Goal: Transaction & Acquisition: Purchase product/service

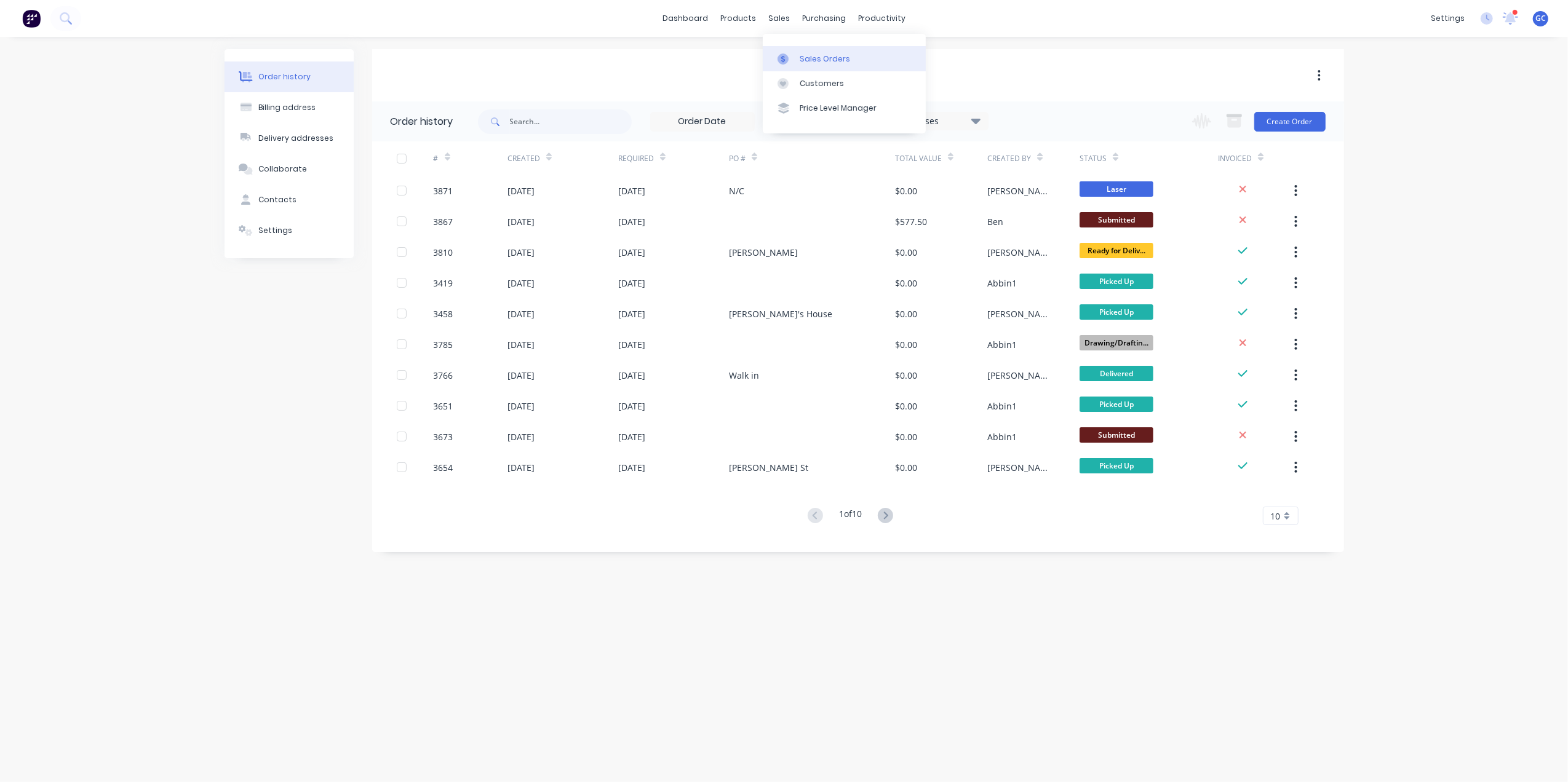
click at [797, 52] on link "Sales Orders" at bounding box center [844, 58] width 163 height 25
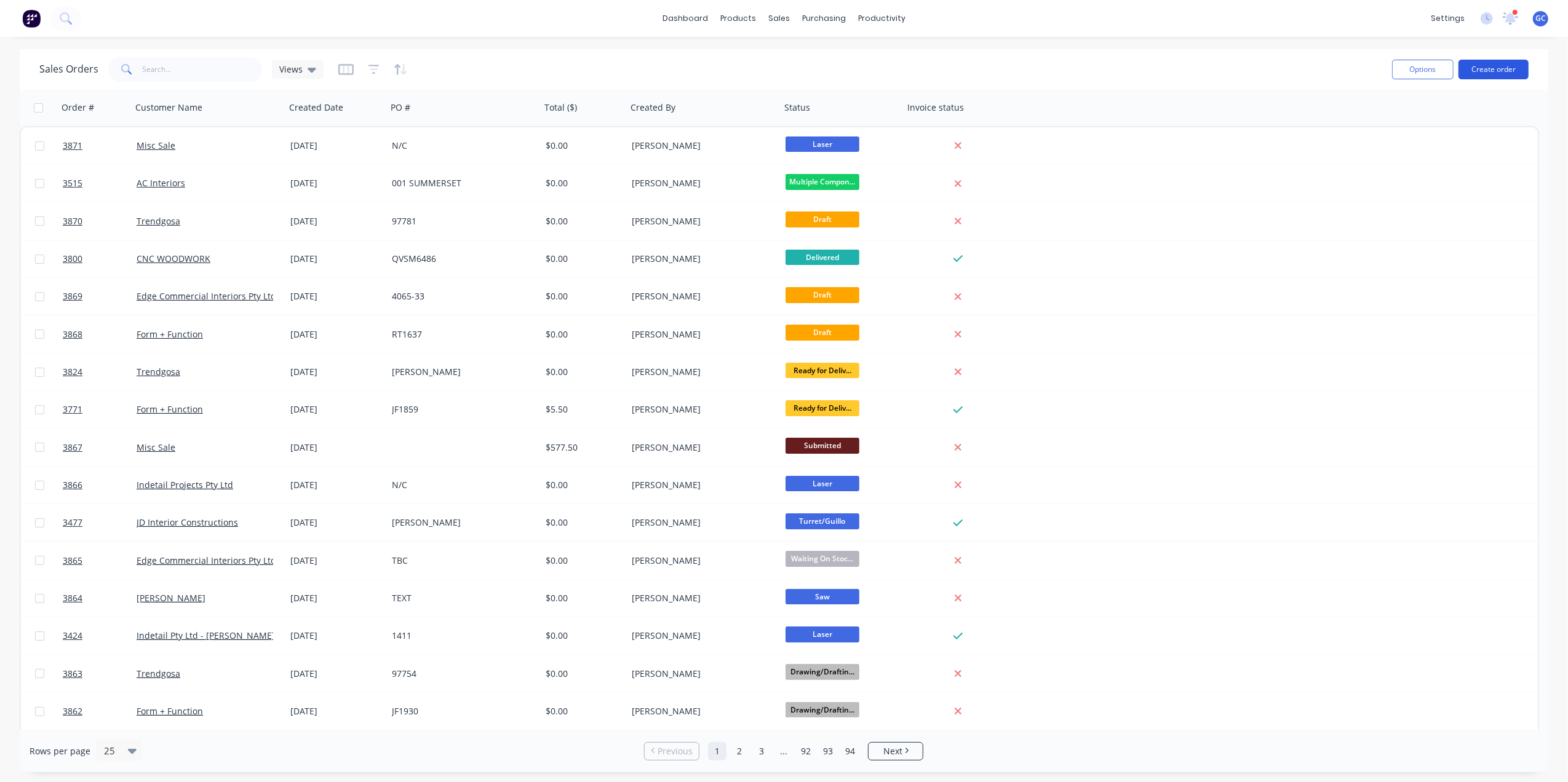
click at [1491, 74] on button "Create order" at bounding box center [1494, 70] width 70 height 20
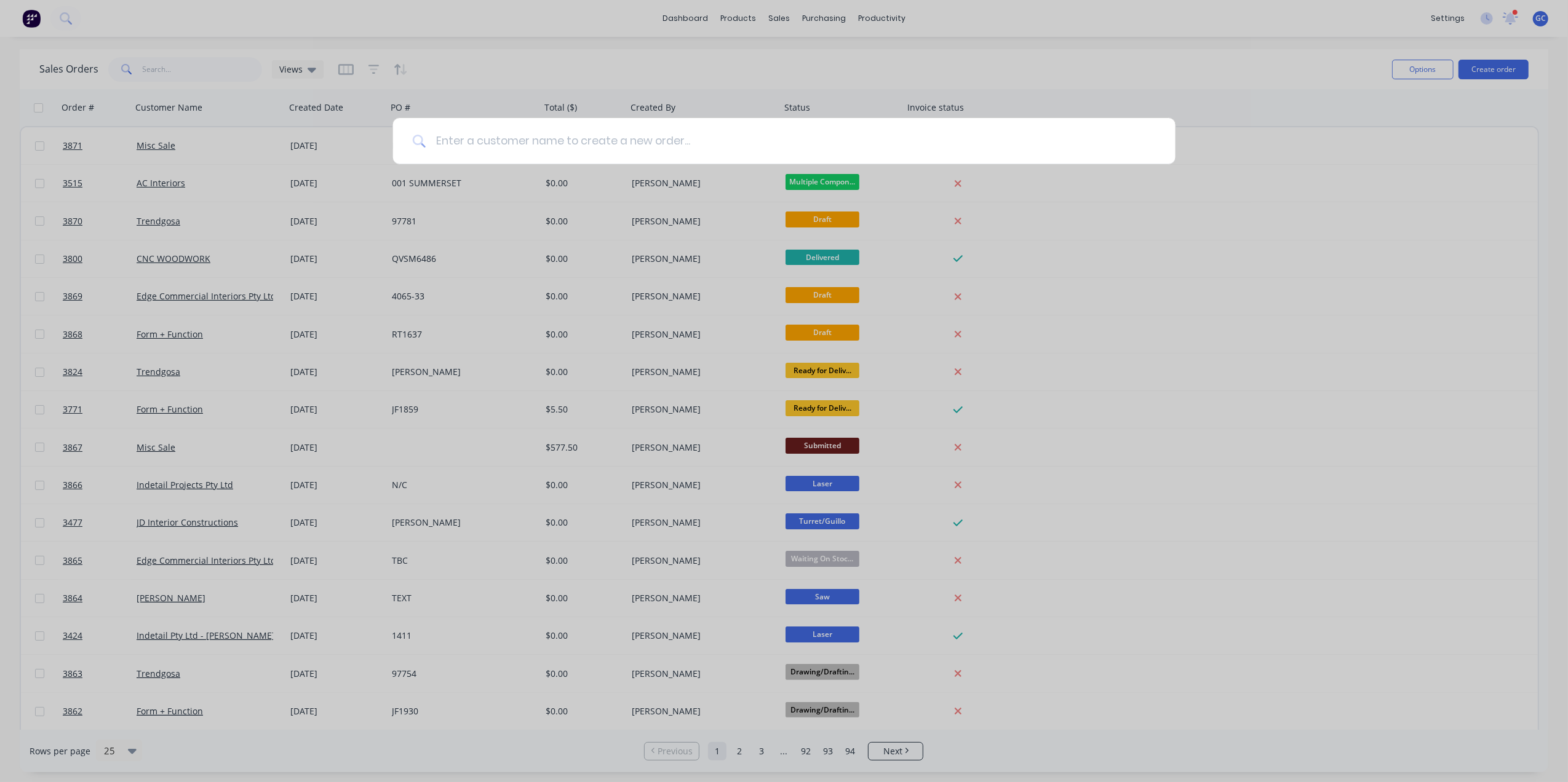
click at [720, 143] on input at bounding box center [790, 142] width 730 height 46
click at [1444, 114] on div at bounding box center [784, 391] width 1568 height 782
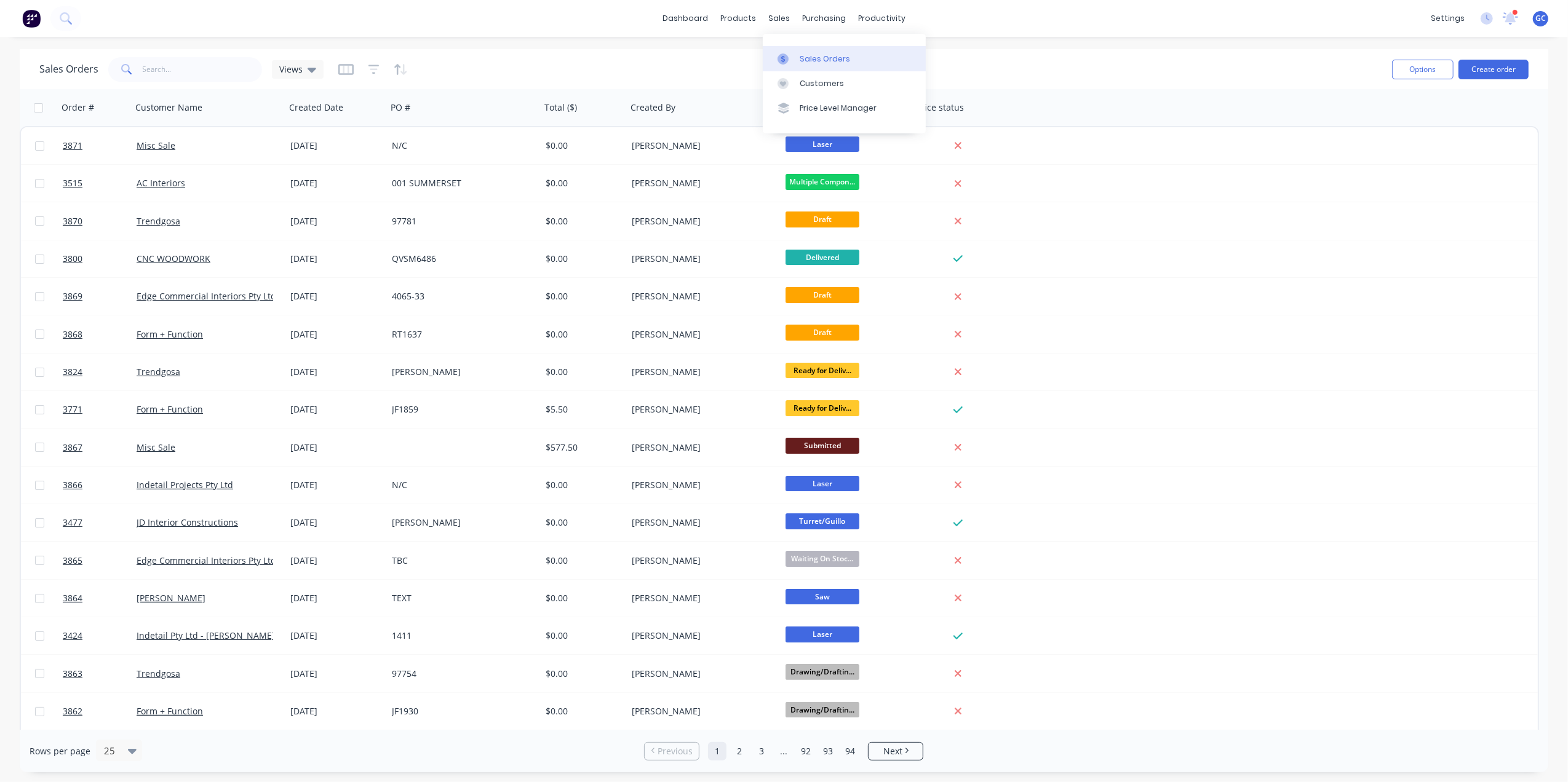
click at [820, 57] on div "Sales Orders" at bounding box center [824, 59] width 50 height 11
click at [1523, 62] on button "Create order" at bounding box center [1494, 70] width 70 height 20
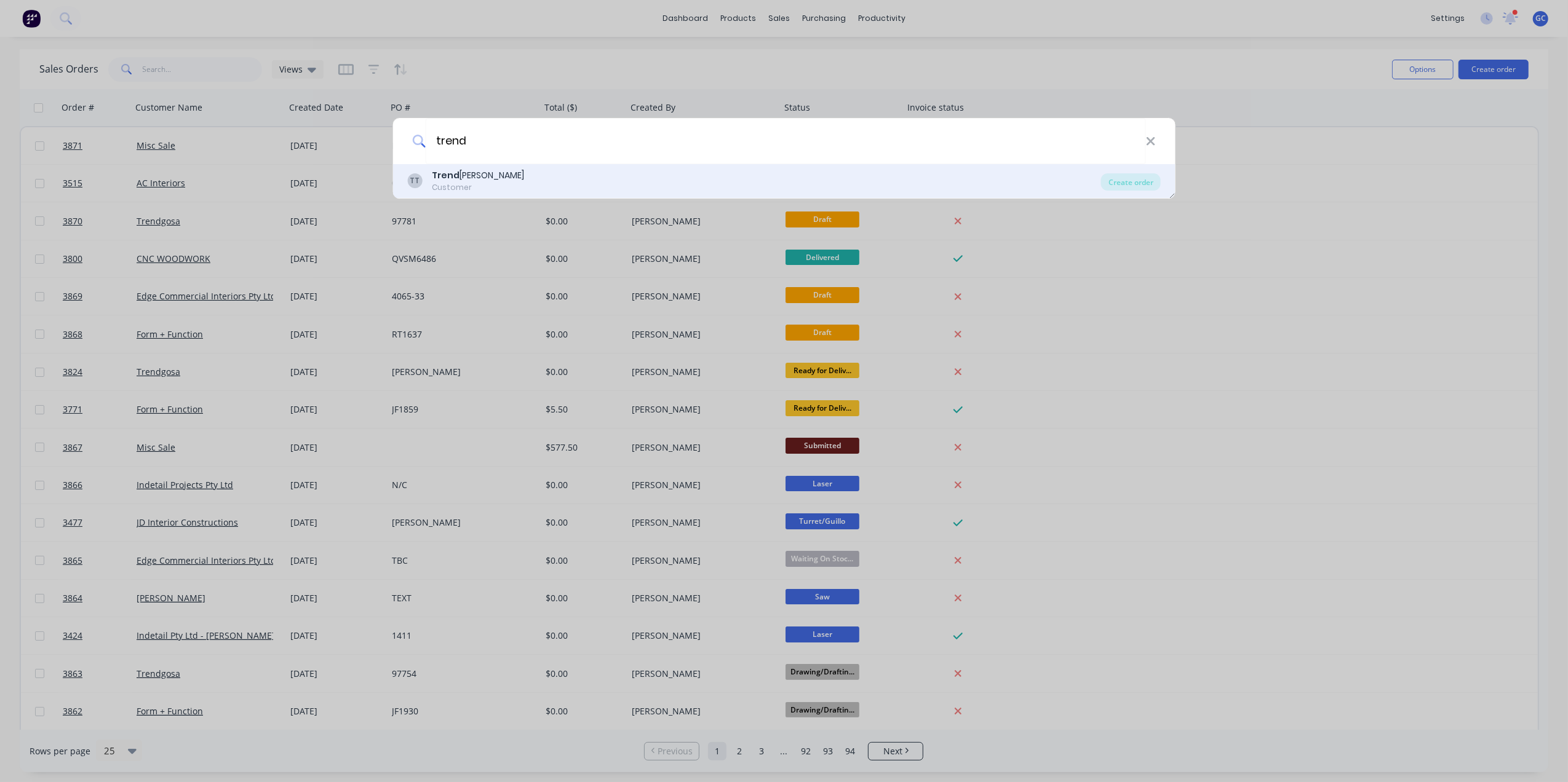
type input "trend"
click at [491, 172] on div "TT Trend gosa Customer" at bounding box center [754, 182] width 694 height 24
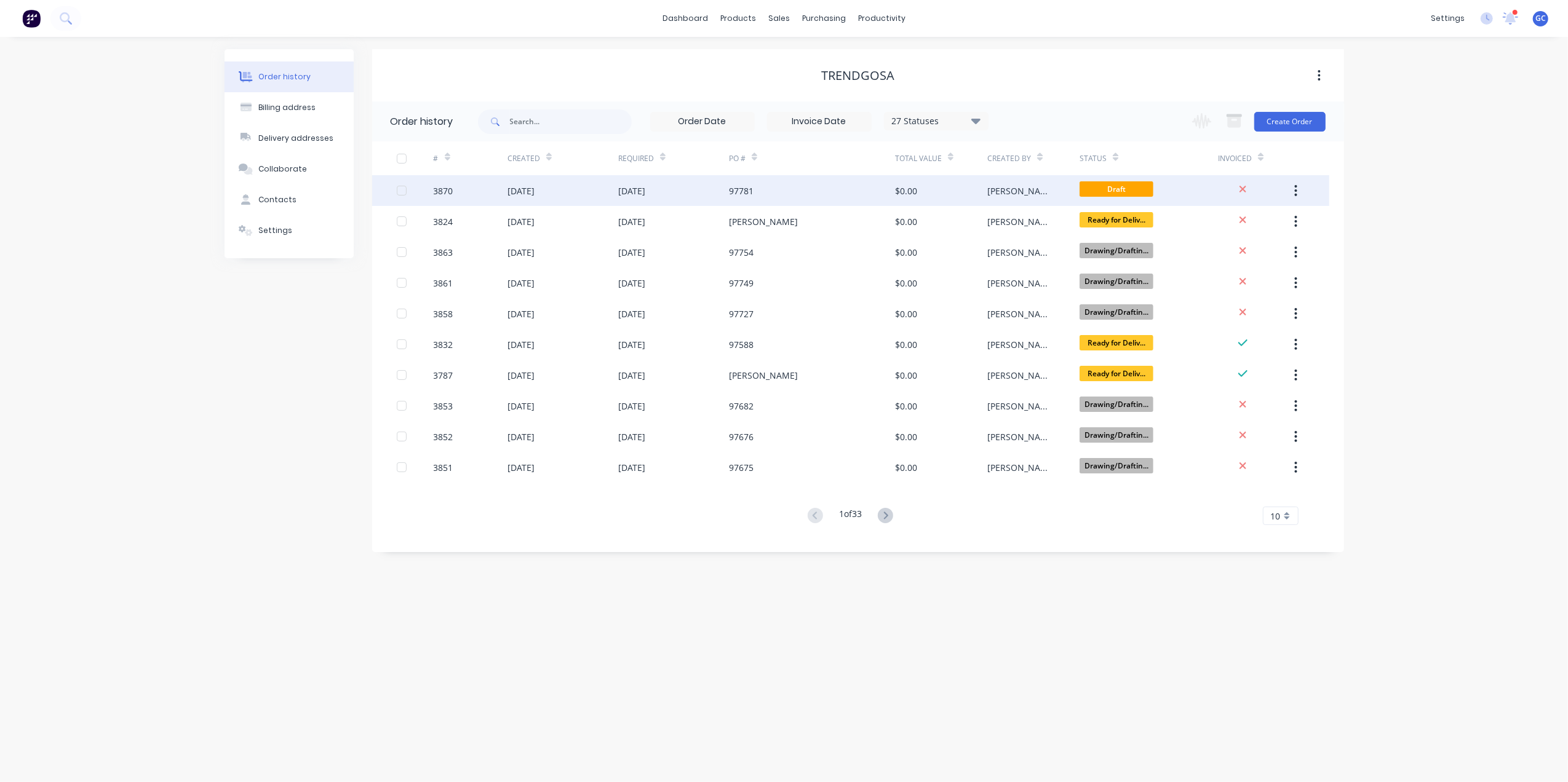
click at [872, 186] on div "97781" at bounding box center [812, 190] width 166 height 30
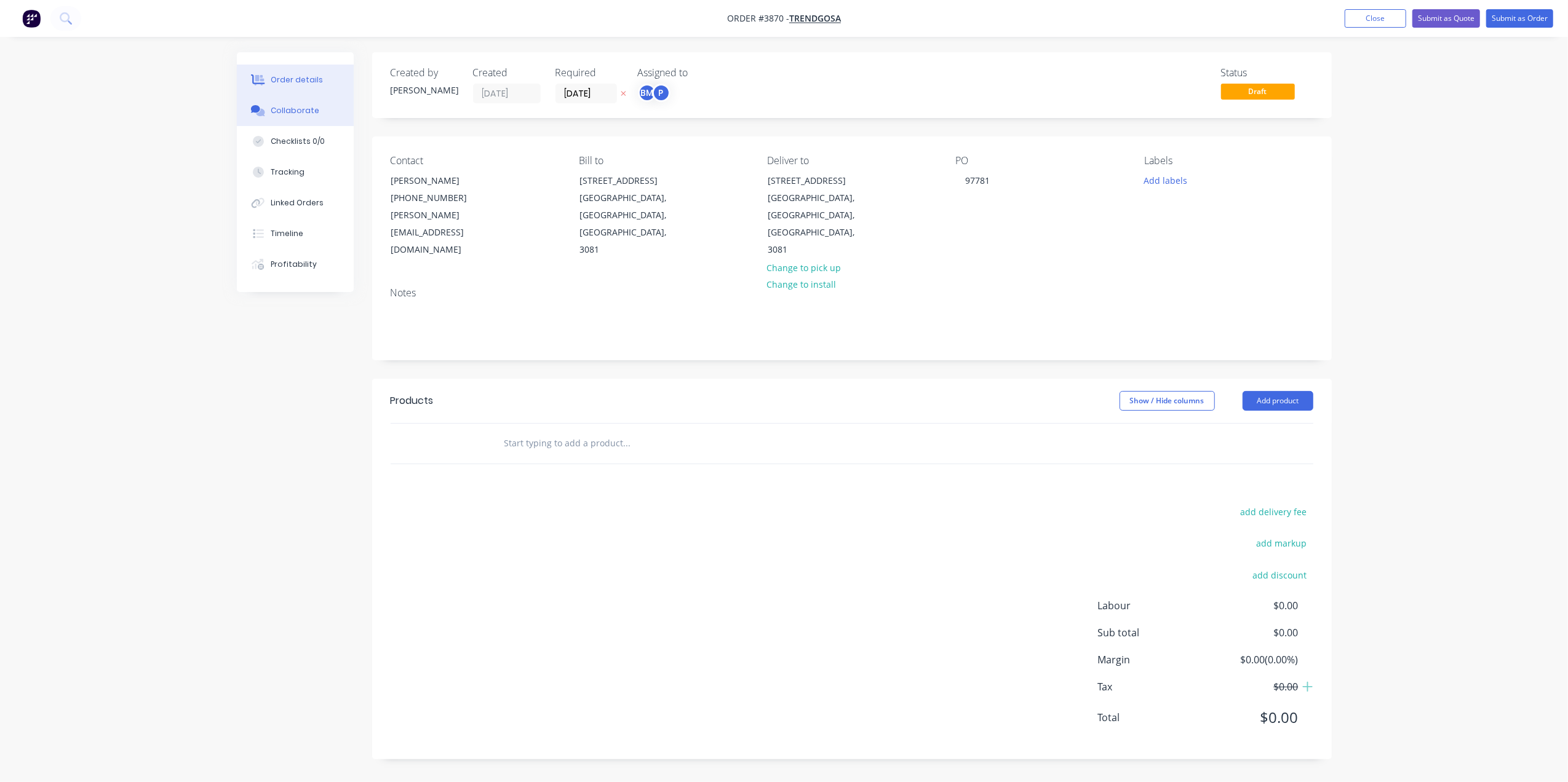
click at [316, 118] on button "Collaborate" at bounding box center [295, 110] width 117 height 30
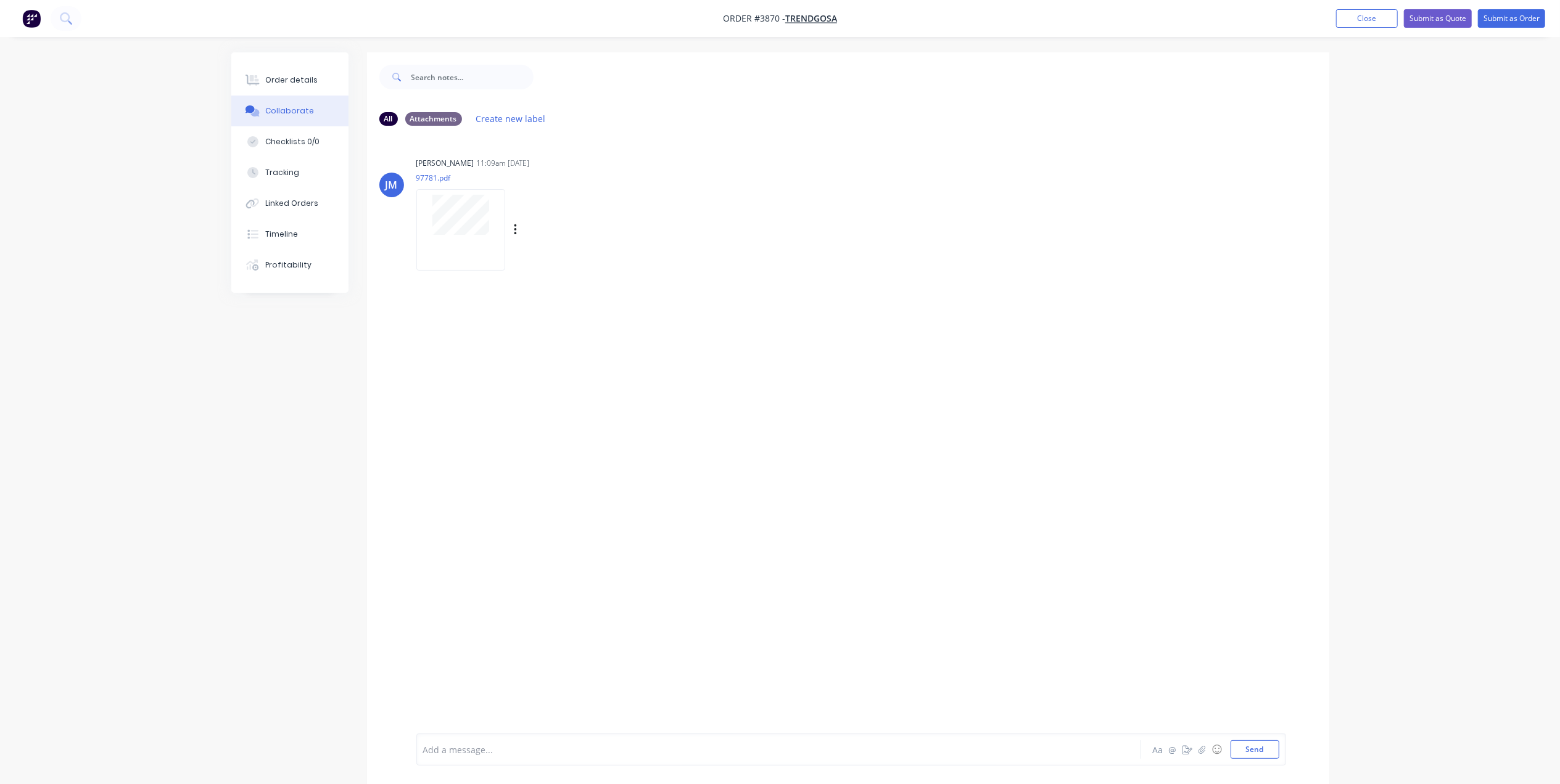
click at [480, 210] on div "Labels Download Delete" at bounding box center [529, 229] width 226 height 92
click at [452, 242] on div at bounding box center [460, 229] width 89 height 81
click at [294, 78] on div "Order details" at bounding box center [291, 80] width 52 height 11
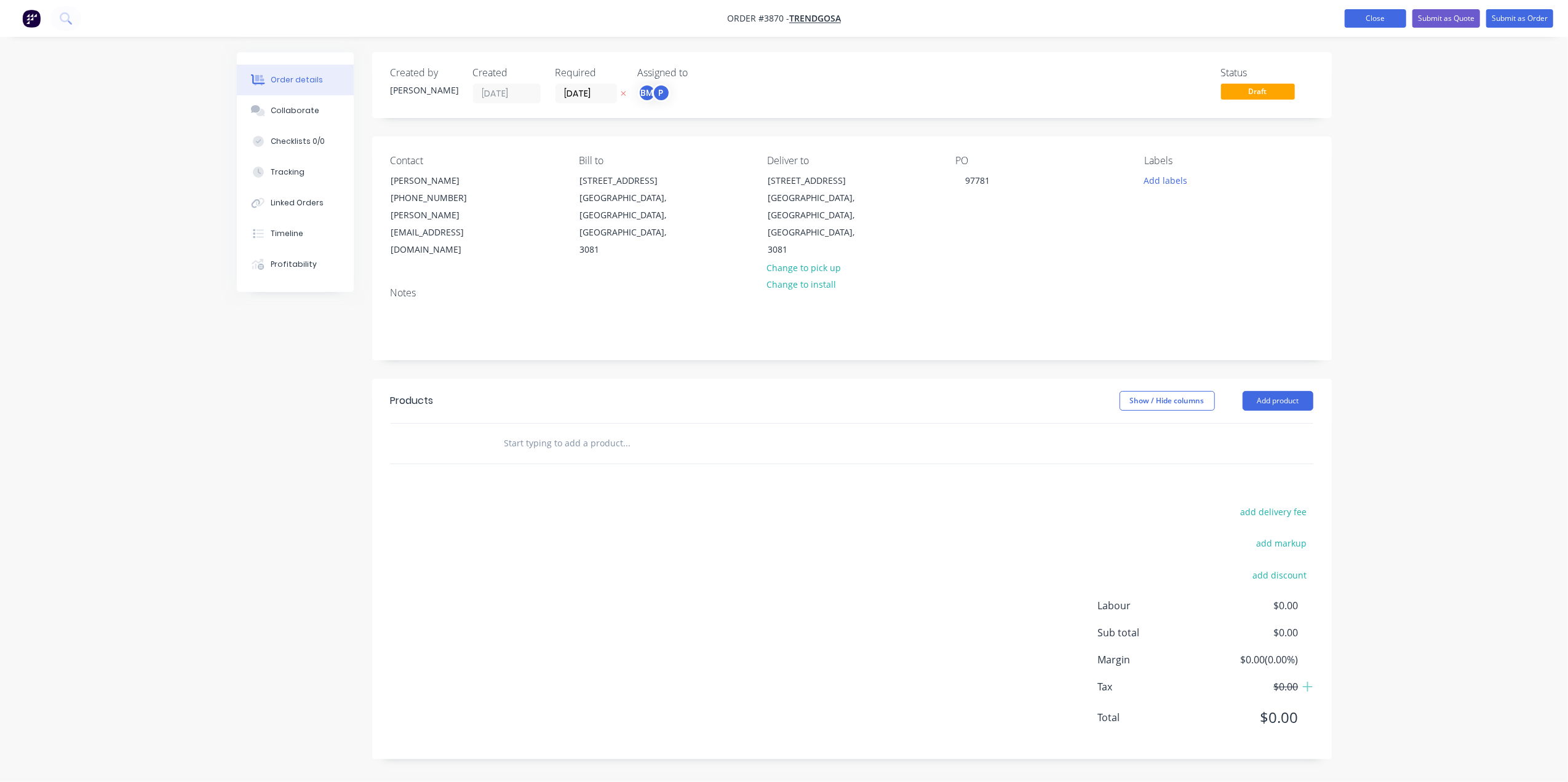
click at [1366, 16] on button "Close" at bounding box center [1374, 18] width 62 height 18
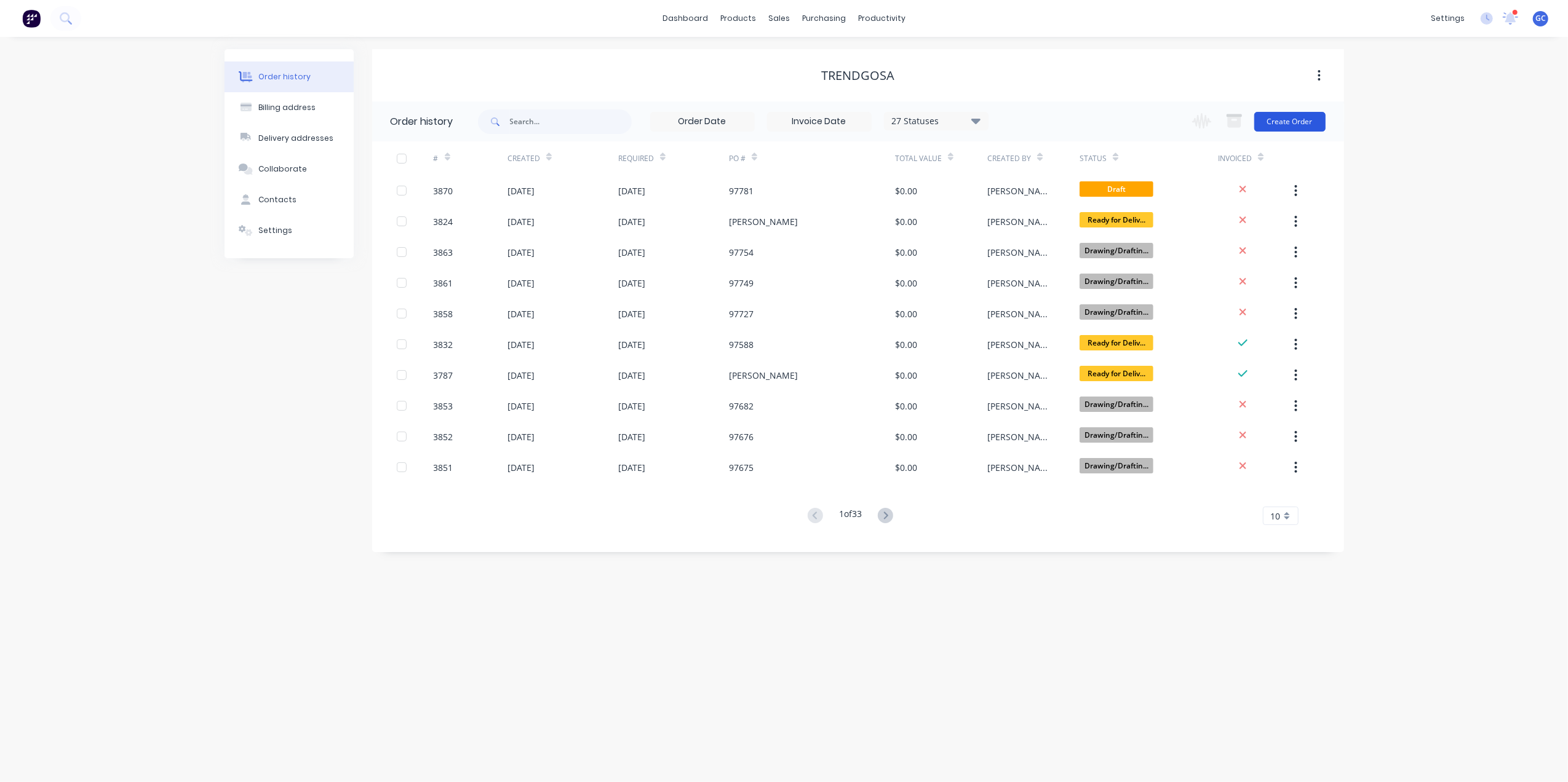
click at [1314, 112] on button "Create Order" at bounding box center [1289, 122] width 71 height 20
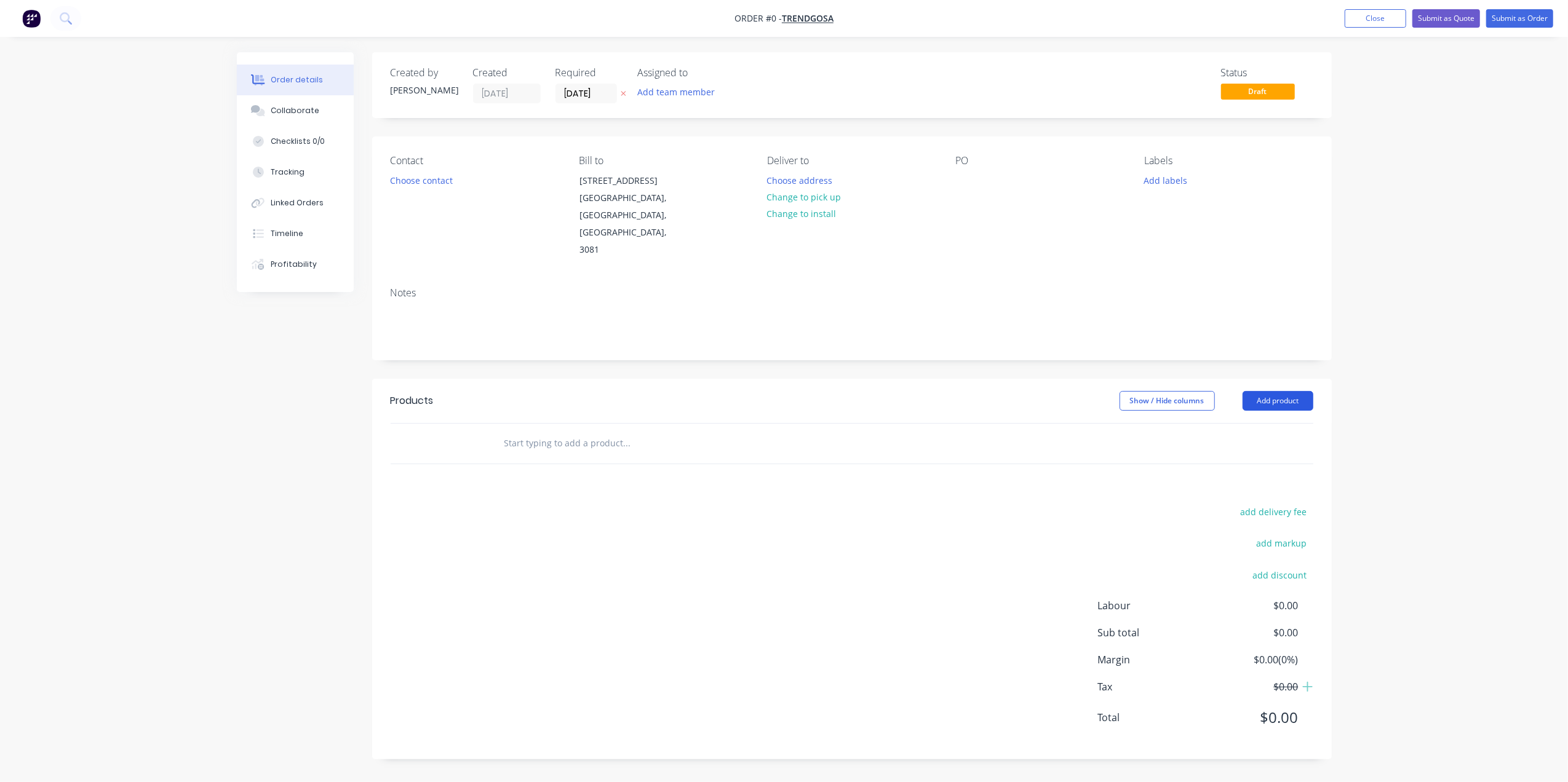
click at [1298, 391] on button "Add product" at bounding box center [1278, 401] width 70 height 20
click at [1252, 448] on div "Basic product" at bounding box center [1255, 457] width 94 height 18
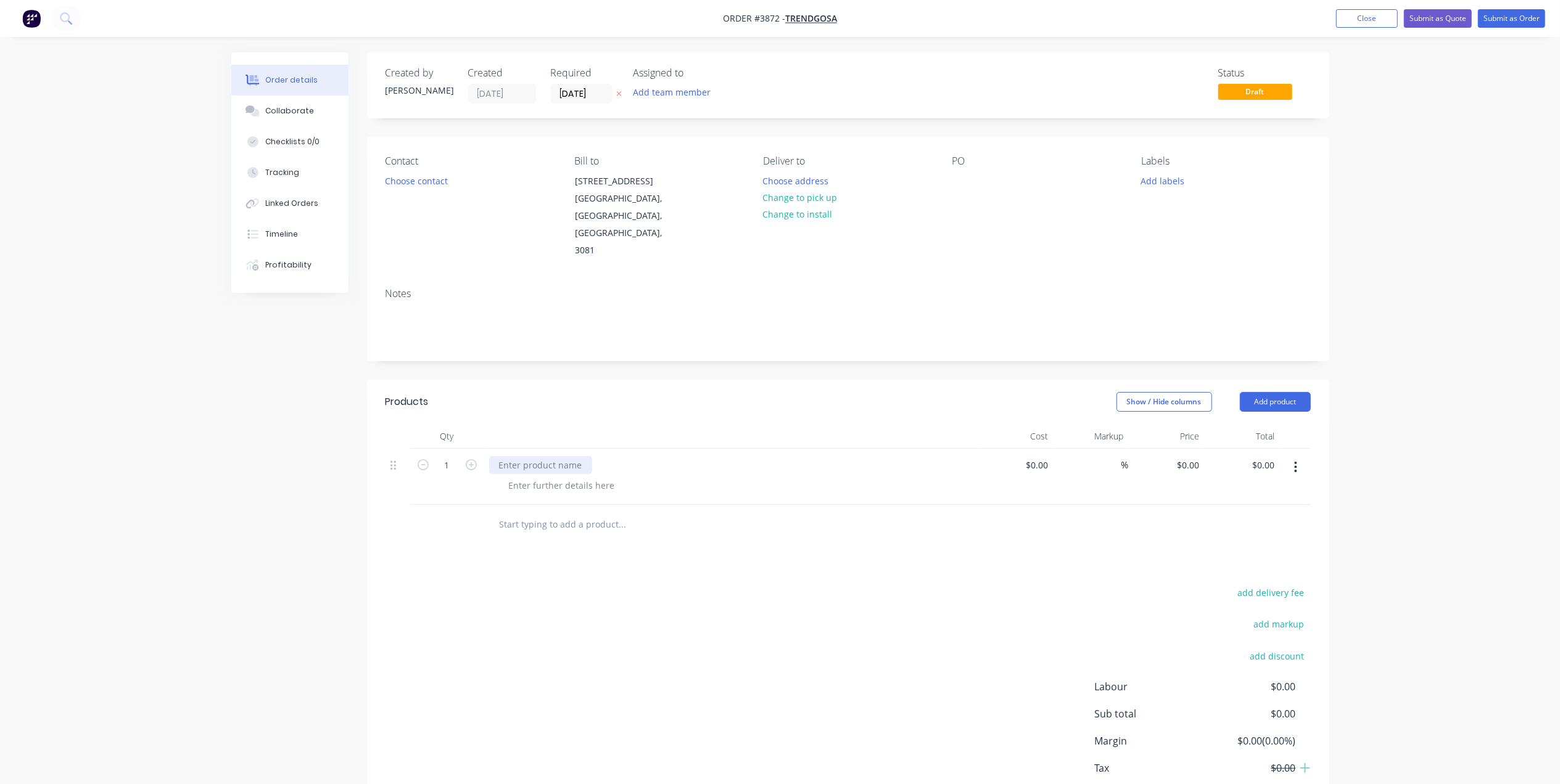
click at [527, 456] on div at bounding box center [541, 465] width 103 height 18
click at [539, 477] on div at bounding box center [561, 486] width 126 height 18
click at [541, 477] on div at bounding box center [561, 486] width 126 height 18
click at [455, 183] on div "Contact Choose contact" at bounding box center [470, 208] width 169 height 104
click at [438, 173] on button "Choose contact" at bounding box center [416, 180] width 76 height 17
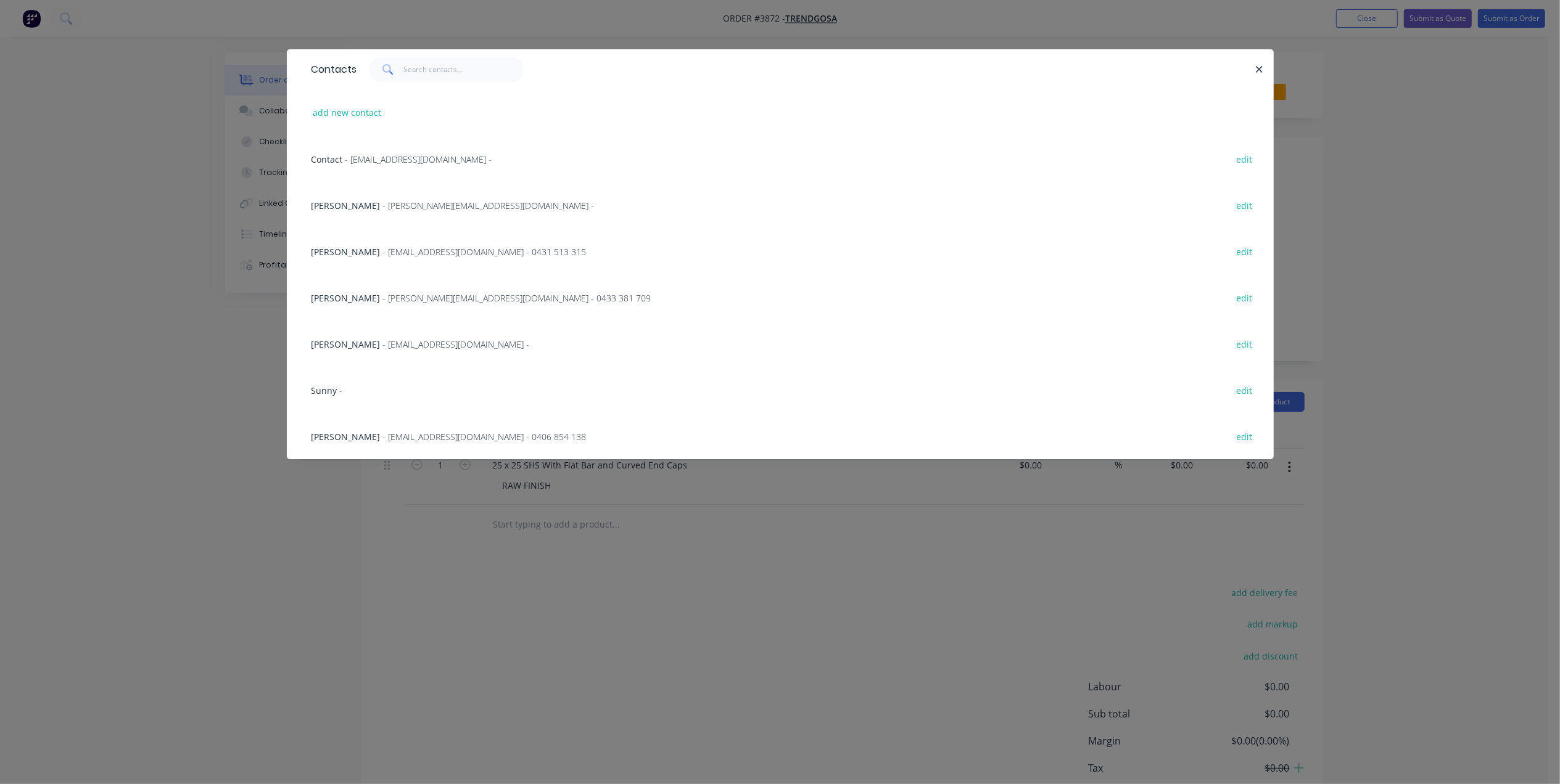
click at [393, 204] on span "- joanne@trendgosa.com.au -" at bounding box center [489, 205] width 212 height 12
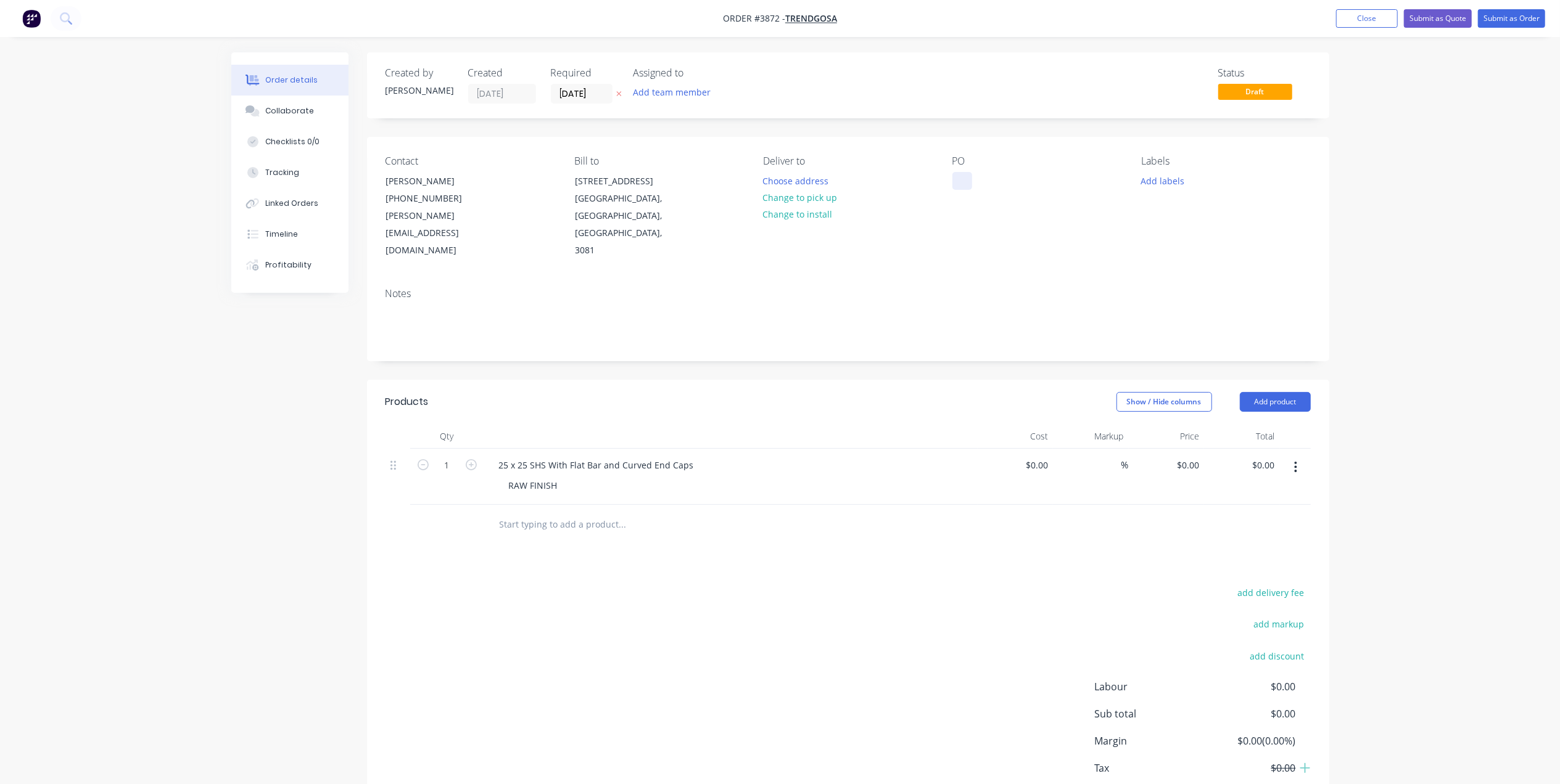
click at [966, 186] on div at bounding box center [962, 181] width 20 height 18
click at [1175, 188] on button "Add labels" at bounding box center [1163, 180] width 57 height 17
click at [1217, 317] on div "A1-Cutting (Saw)" at bounding box center [1210, 315] width 71 height 14
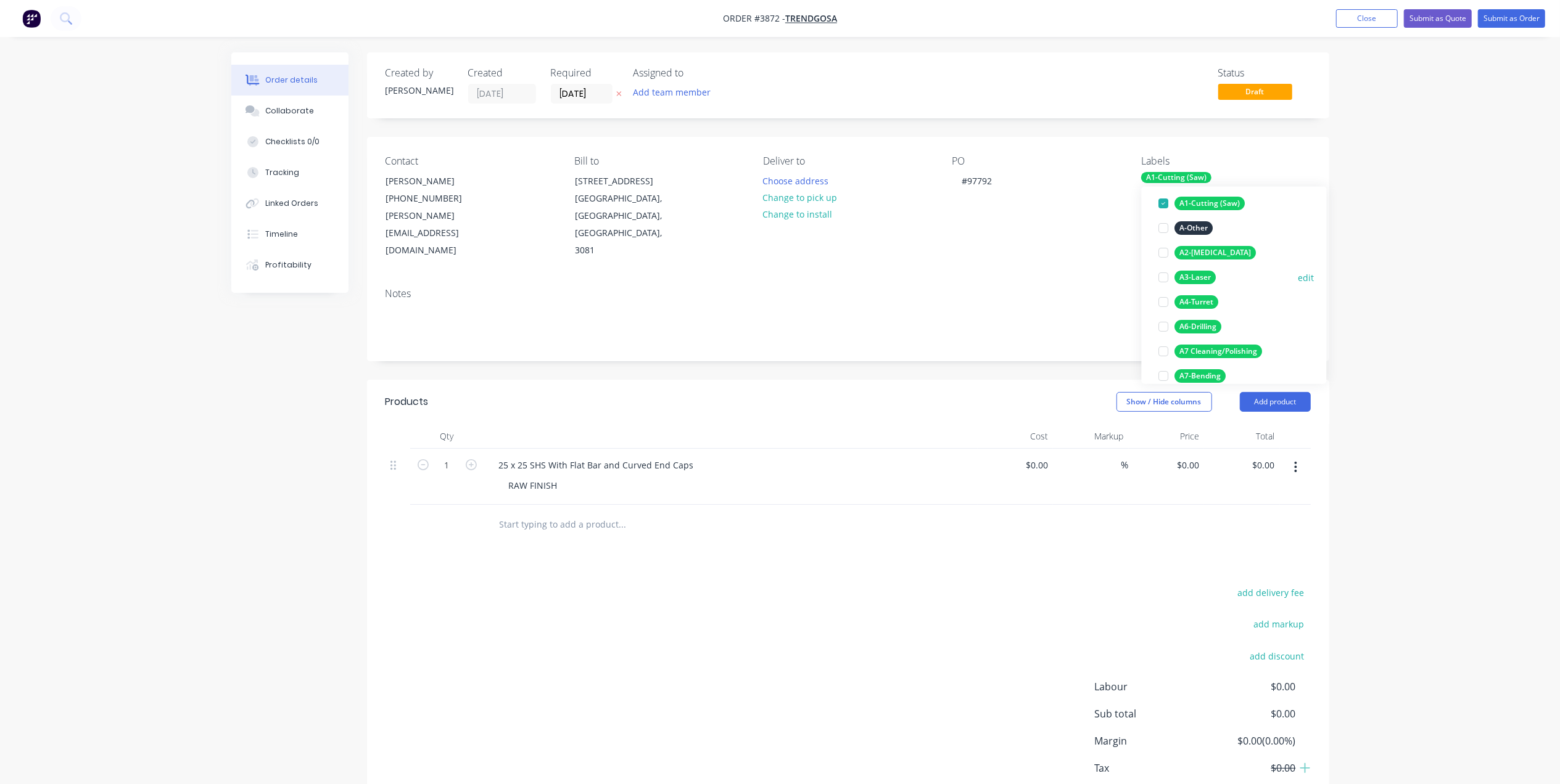
click at [1204, 279] on div "A3-Laser" at bounding box center [1196, 277] width 42 height 14
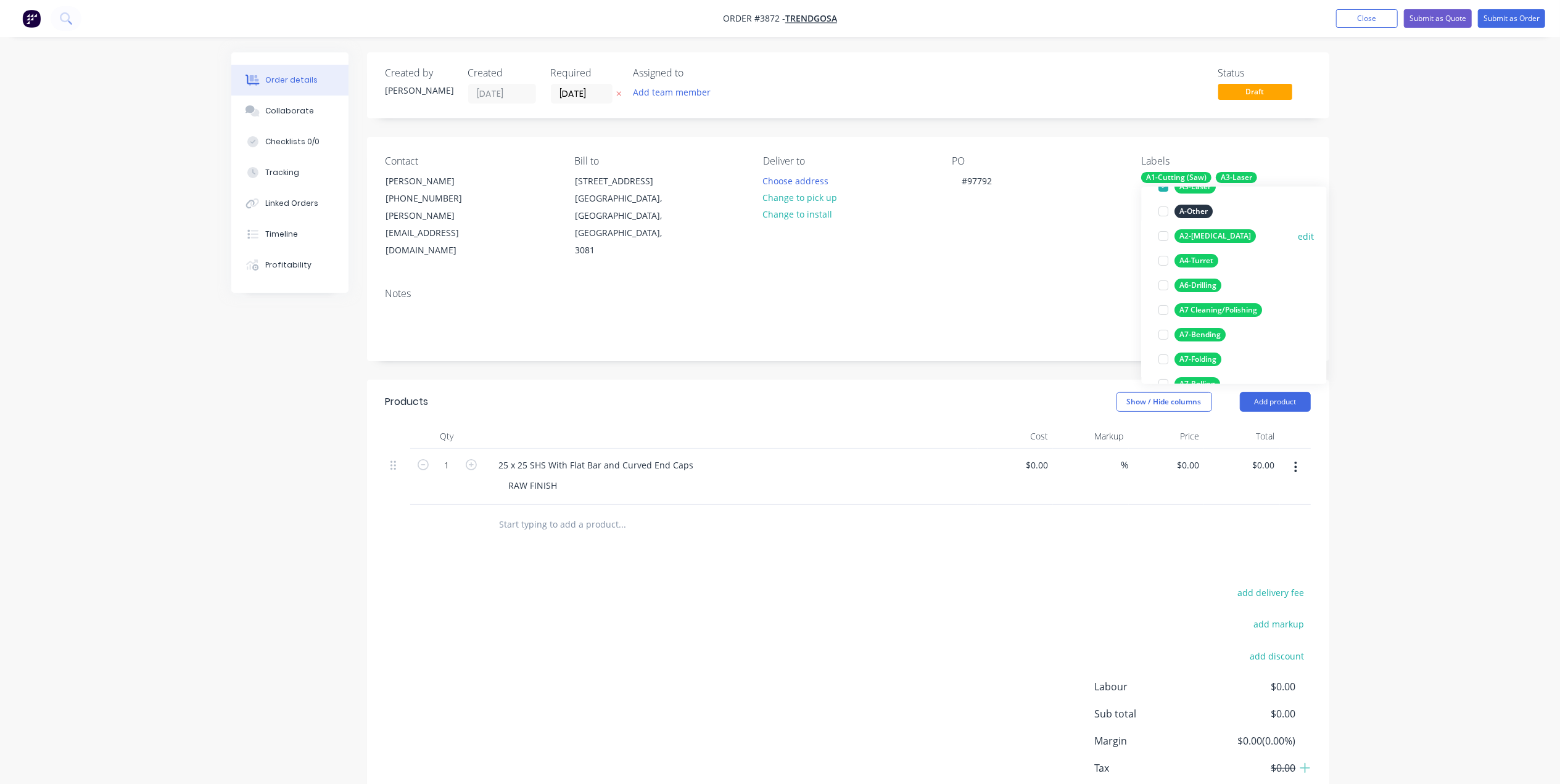
scroll to position [164, 0]
click at [1210, 284] on div "A8-[GEOGRAPHIC_DATA]" at bounding box center [1223, 285] width 96 height 14
click at [1194, 358] on div "Urgent" at bounding box center [1193, 359] width 35 height 14
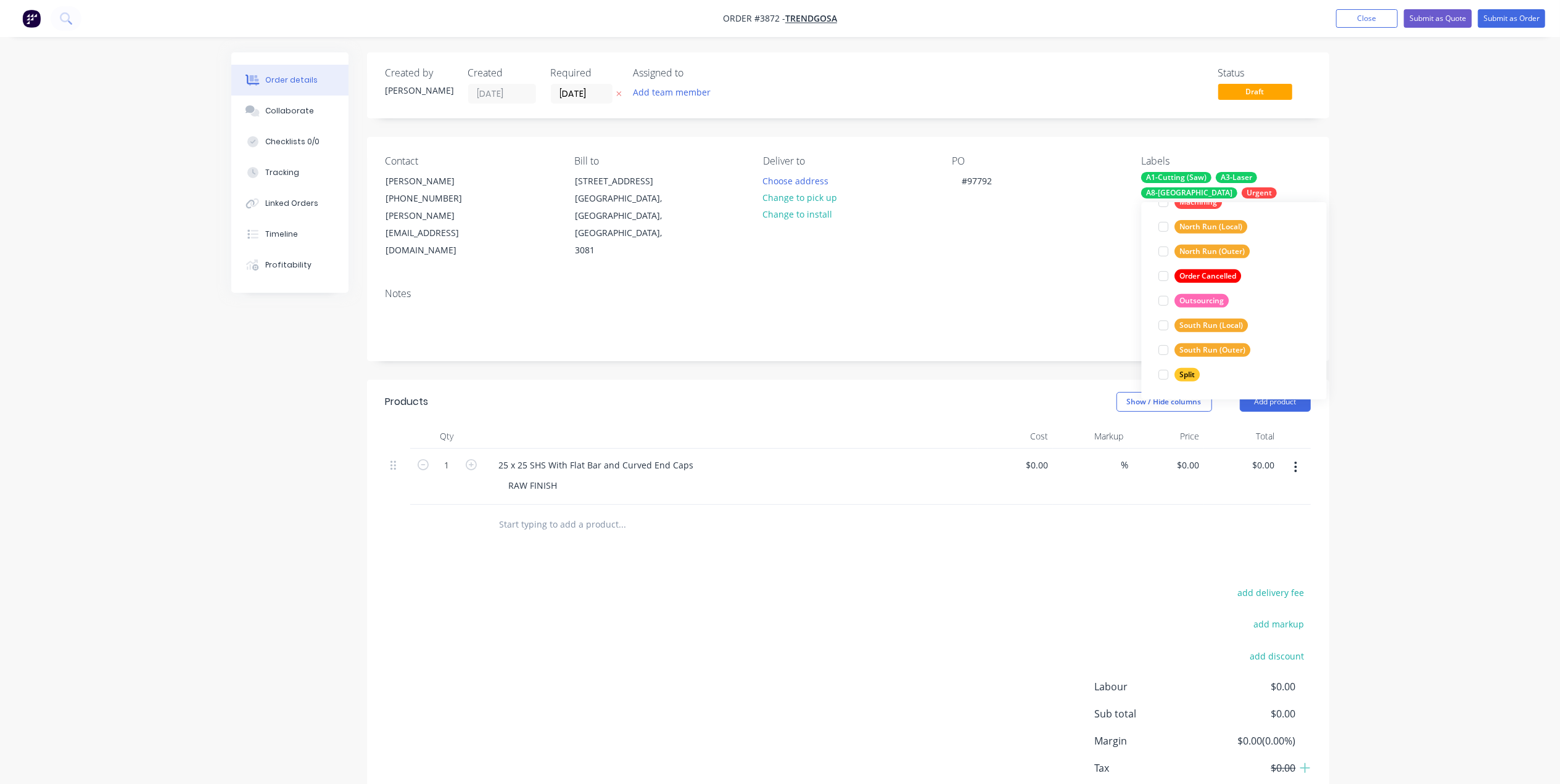
scroll to position [1, 0]
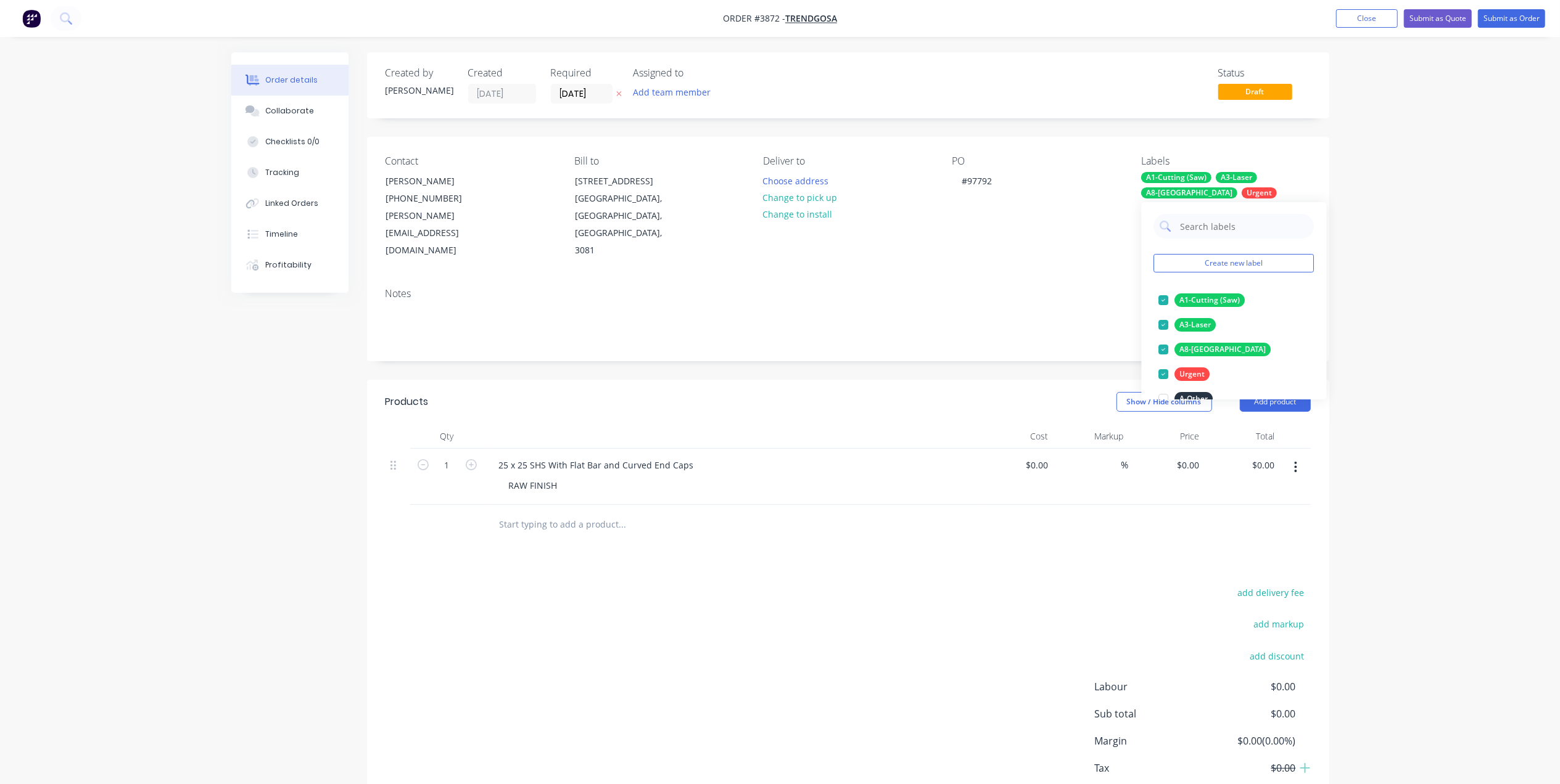
click at [788, 288] on div "Notes" at bounding box center [849, 293] width 926 height 12
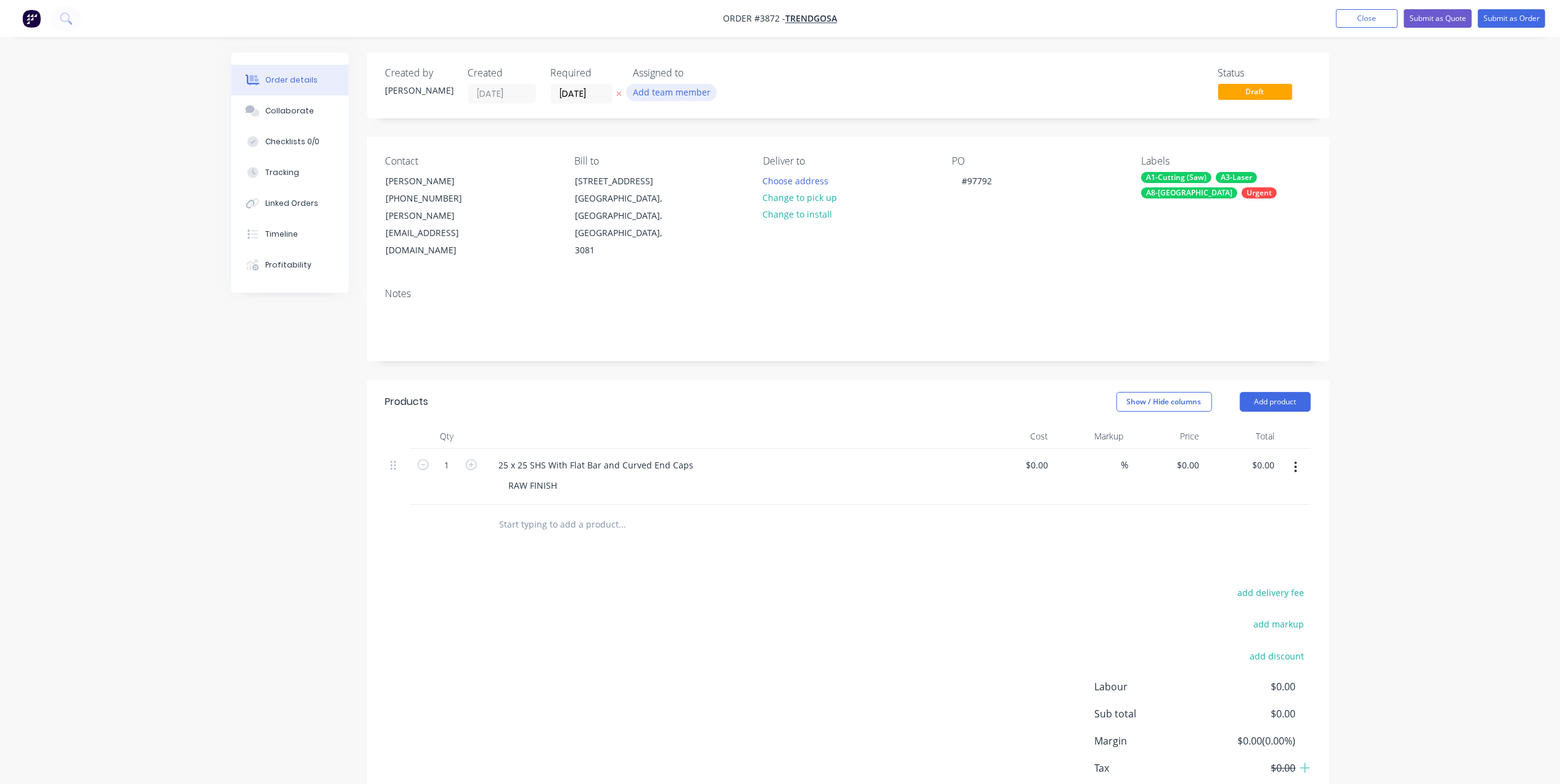
click at [675, 96] on button "Add team member" at bounding box center [671, 92] width 91 height 17
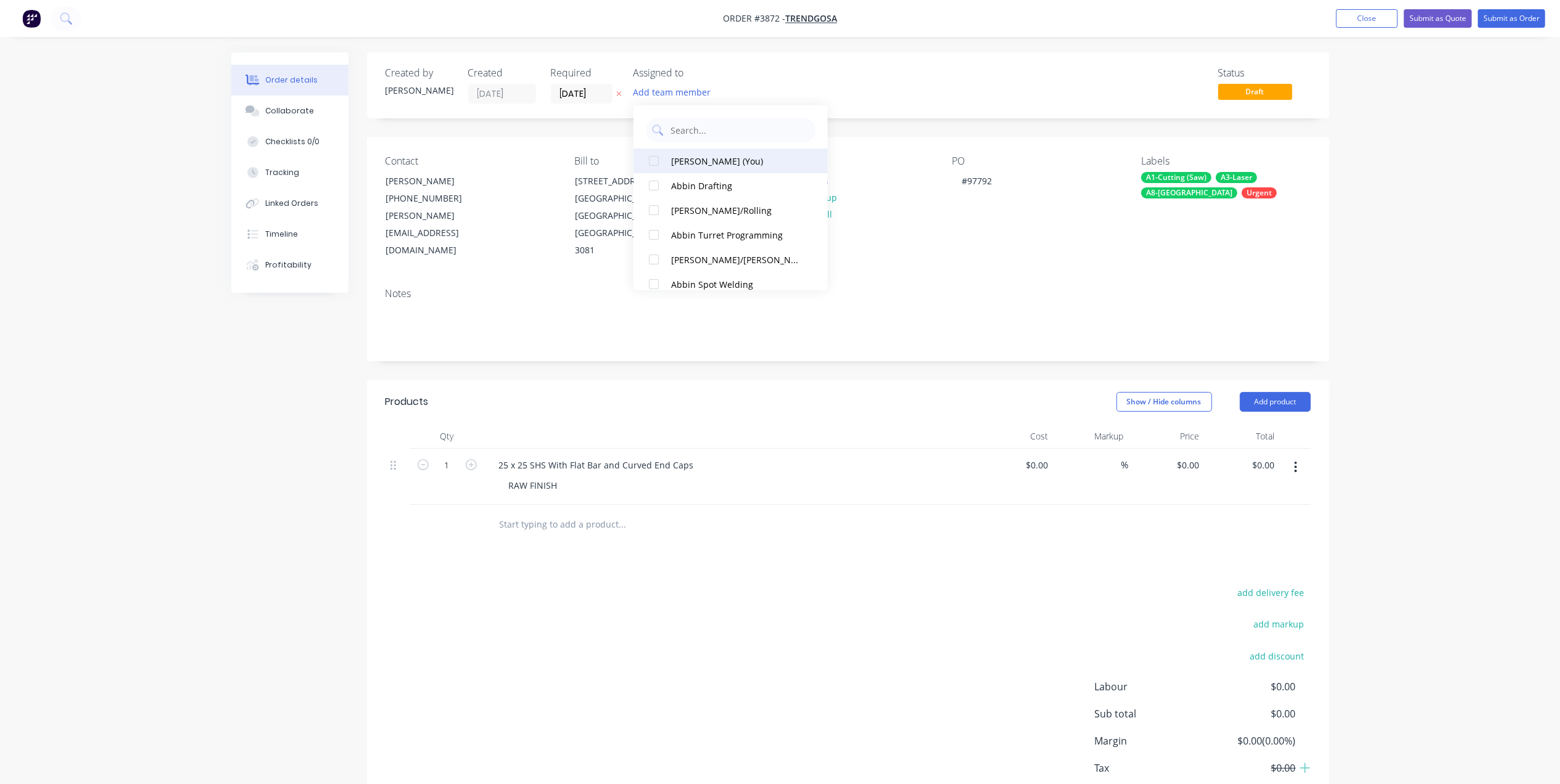
click at [689, 156] on div "[PERSON_NAME] (You)" at bounding box center [736, 160] width 131 height 13
click at [571, 96] on input "[DATE]" at bounding box center [581, 93] width 60 height 18
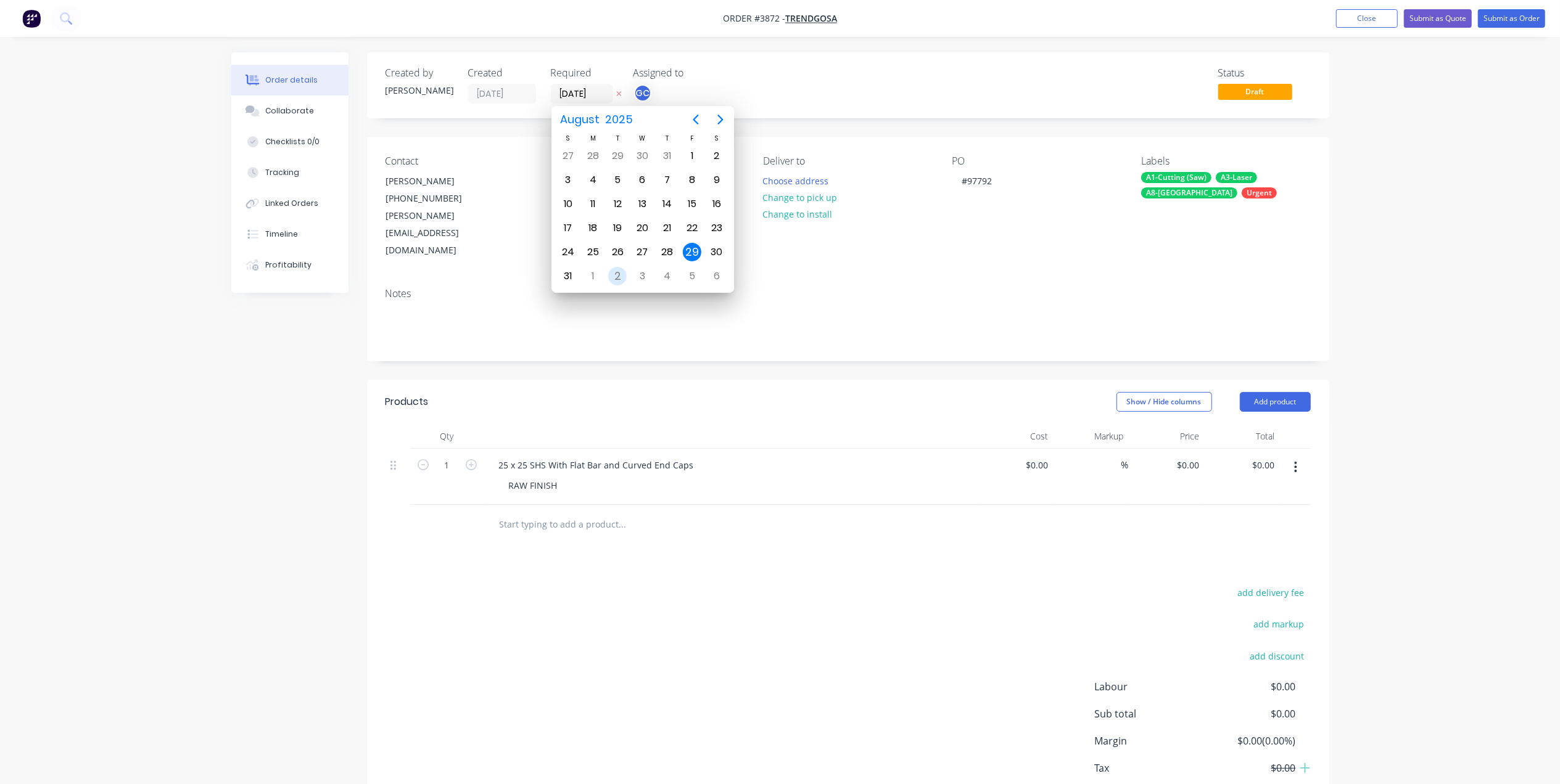
click at [607, 277] on div "2" at bounding box center [618, 276] width 25 height 23
type input "02/09/25"
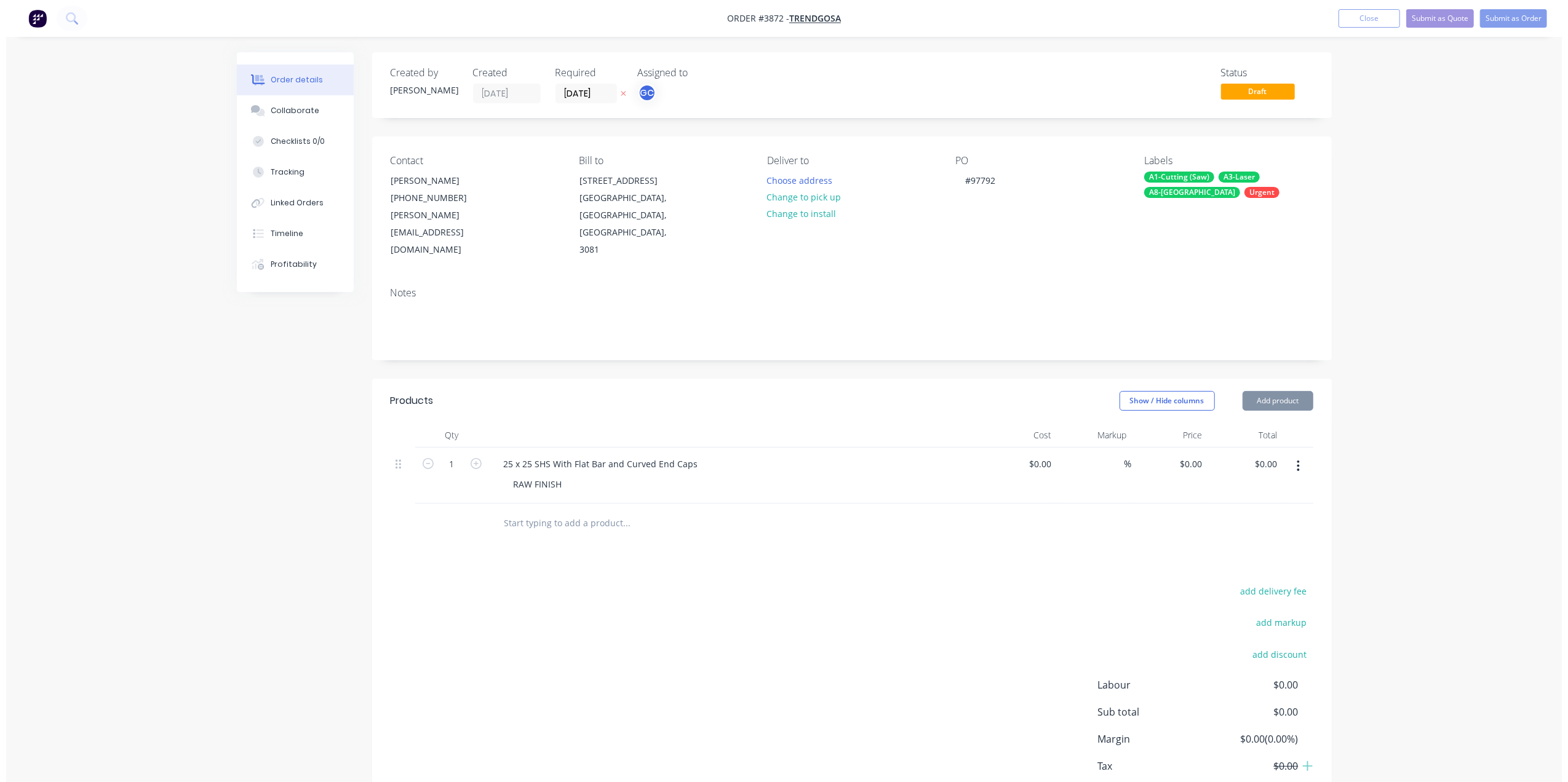
scroll to position [0, 0]
click at [582, 287] on div "Notes" at bounding box center [846, 293] width 923 height 12
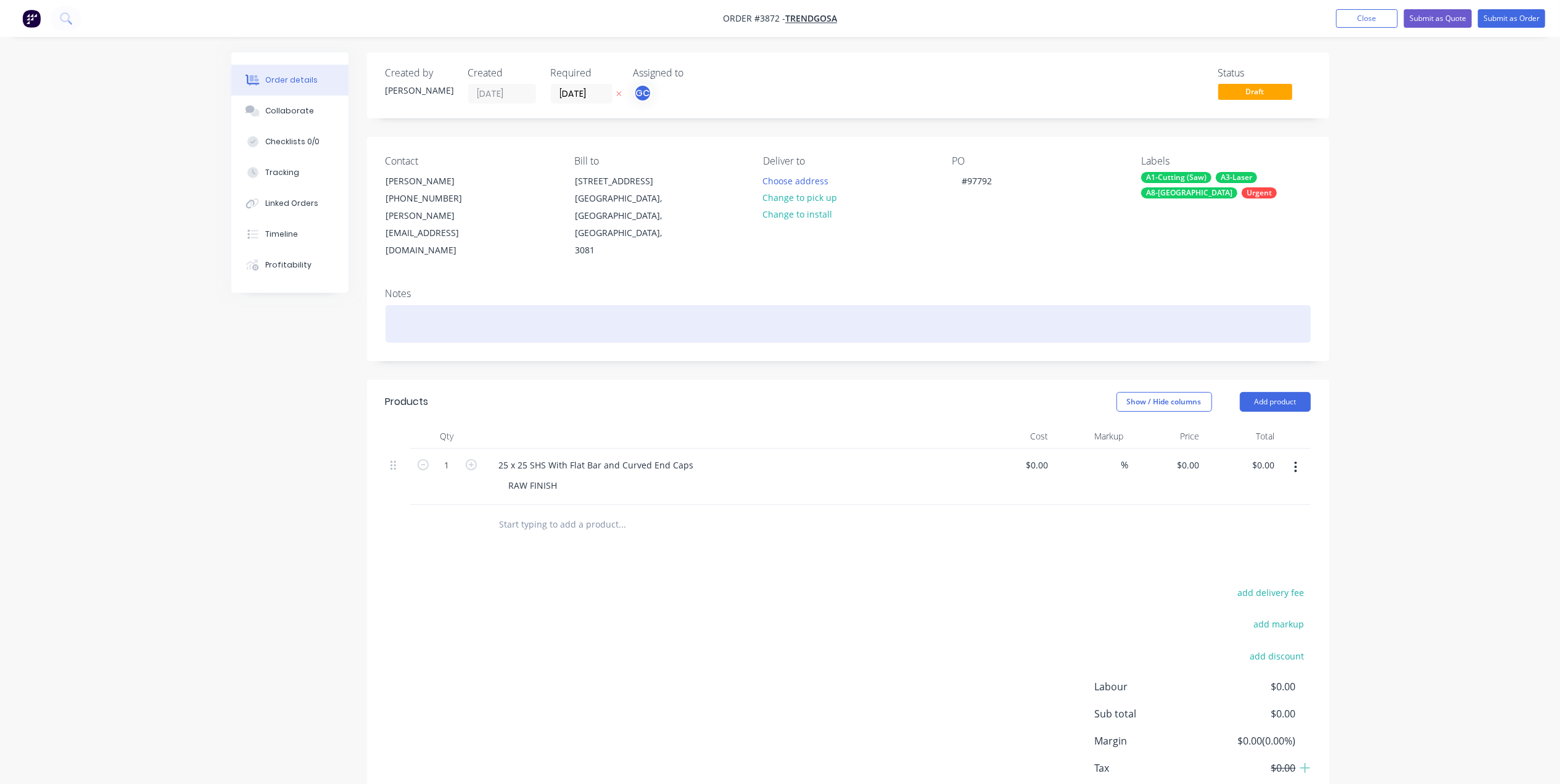
click at [557, 305] on div at bounding box center [849, 324] width 926 height 38
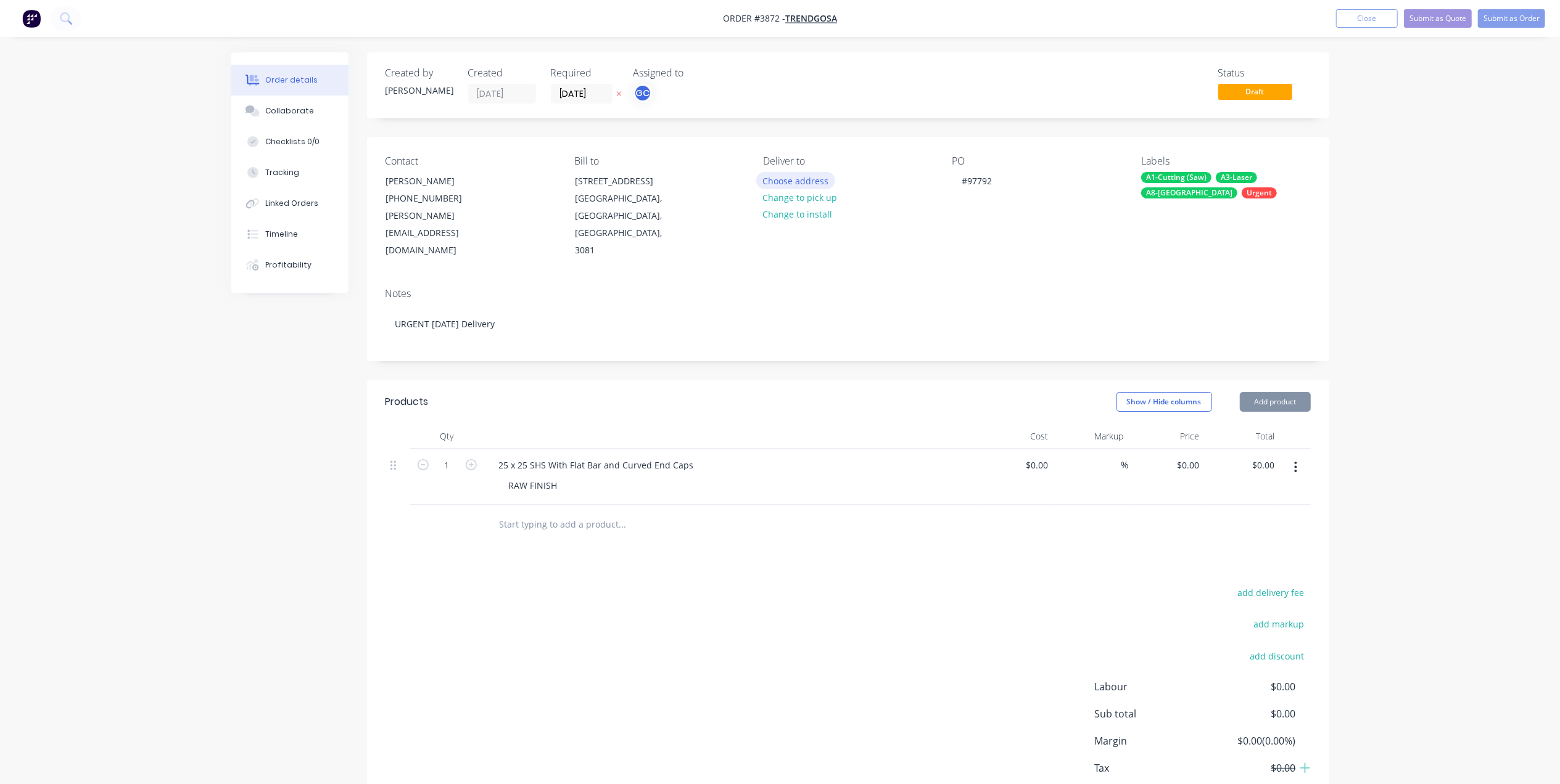
click at [815, 176] on button "Choose address" at bounding box center [796, 180] width 79 height 17
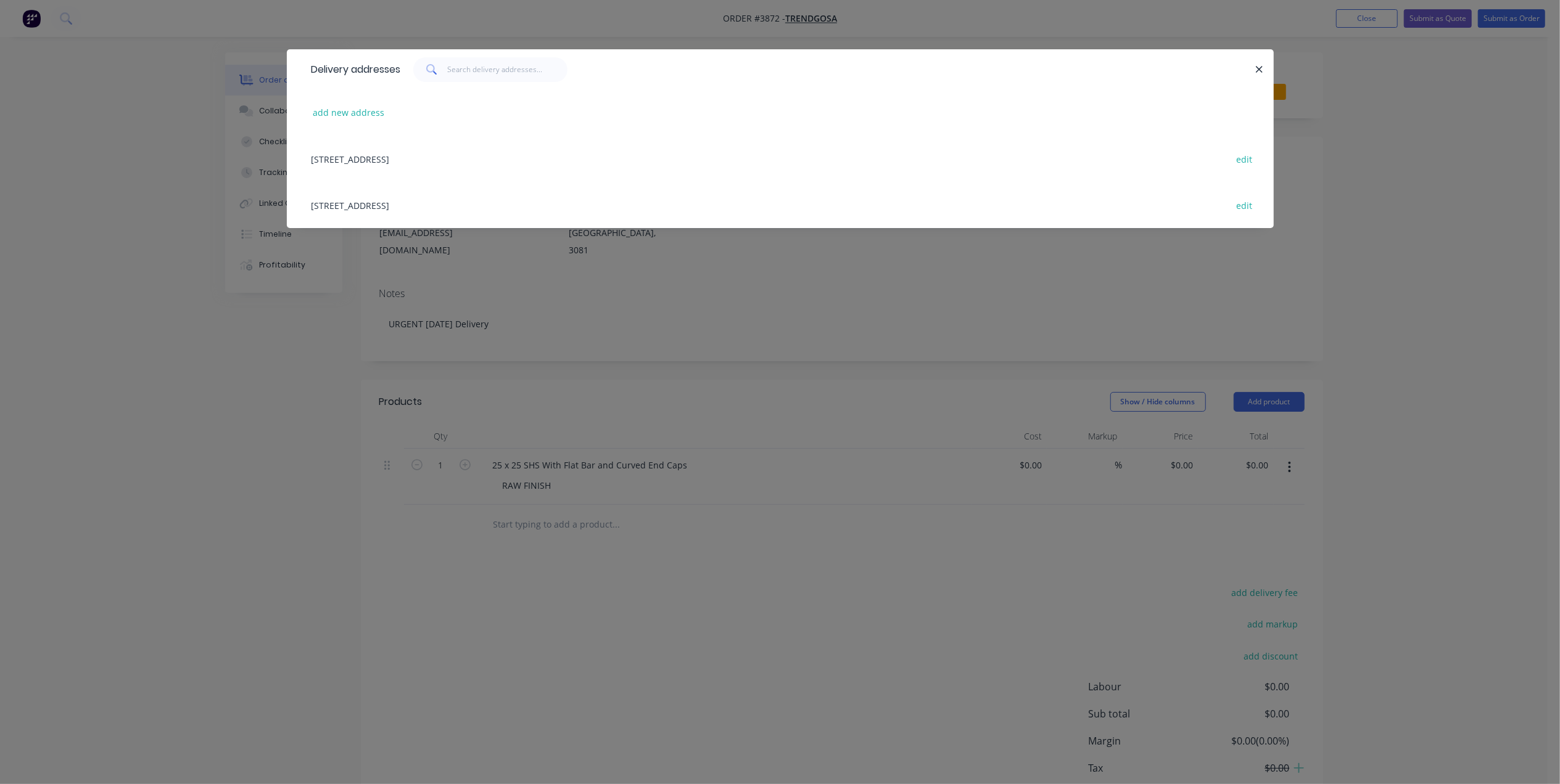
click at [512, 151] on div "133-135 Mc Ewan Road, Heidelberg Heights, Victoria, Australia, 3081 edit" at bounding box center [780, 159] width 950 height 46
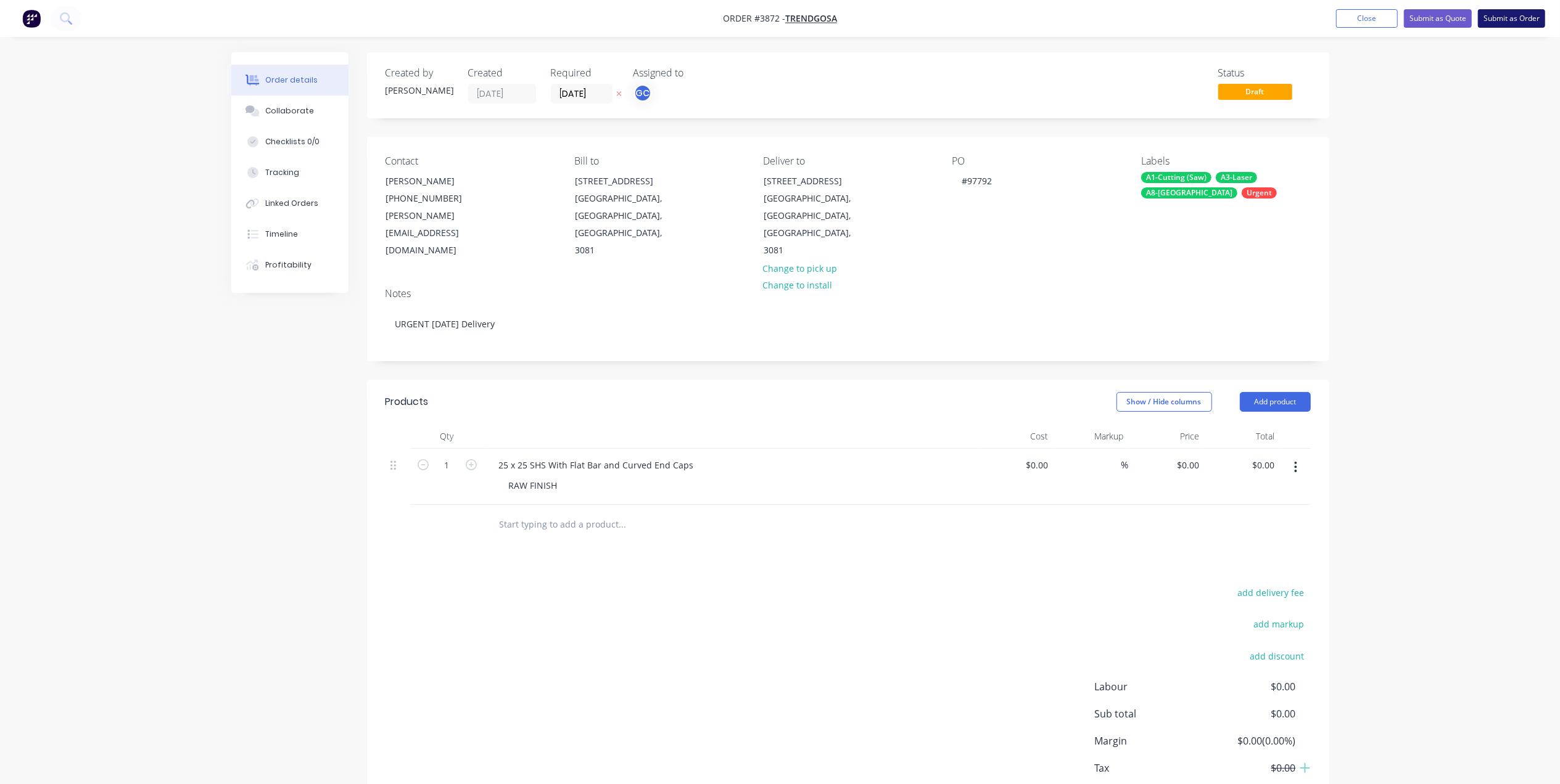
click at [1515, 26] on button "Submit as Order" at bounding box center [1512, 18] width 67 height 18
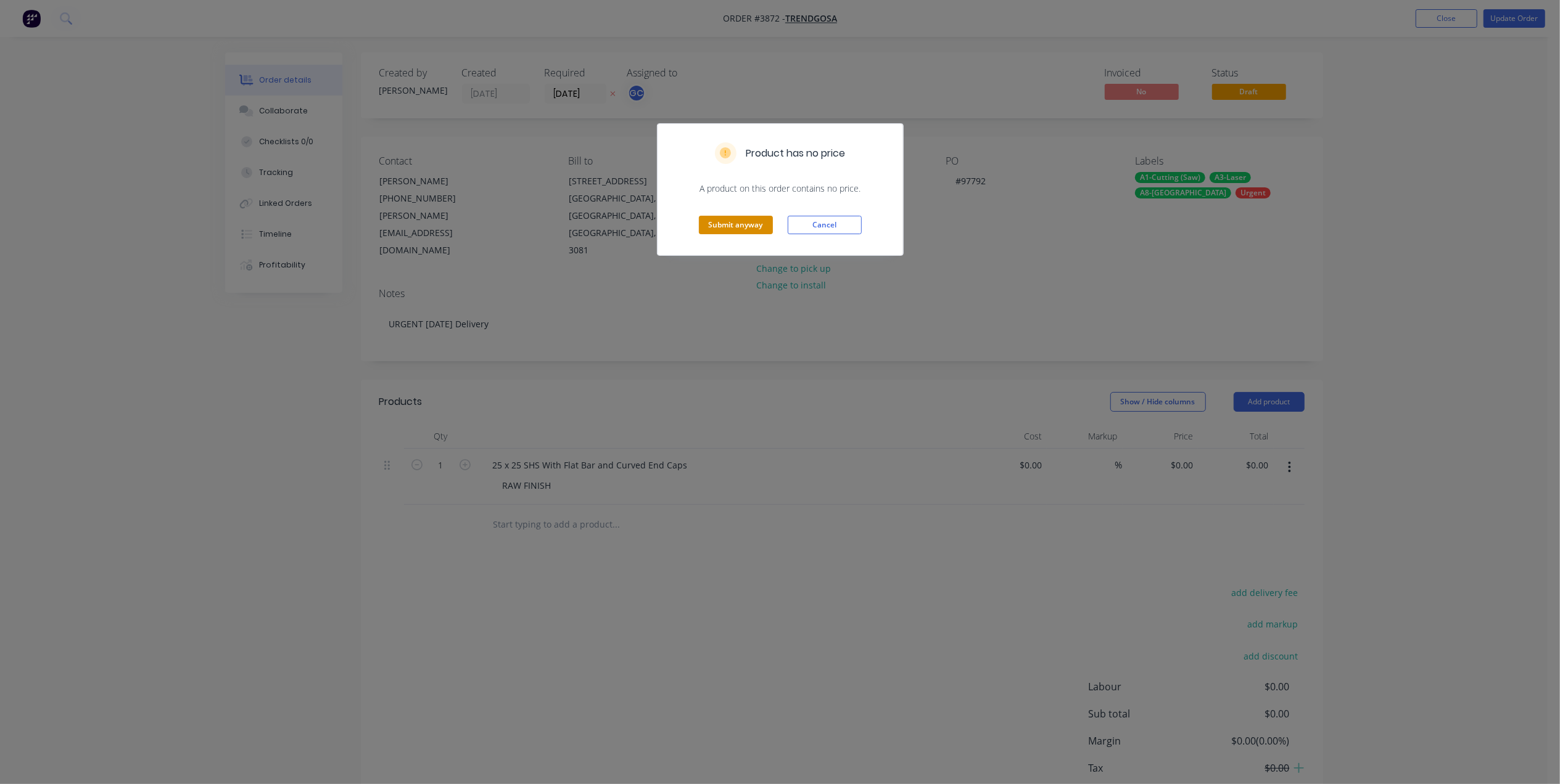
click at [753, 224] on button "Submit anyway" at bounding box center [735, 224] width 74 height 18
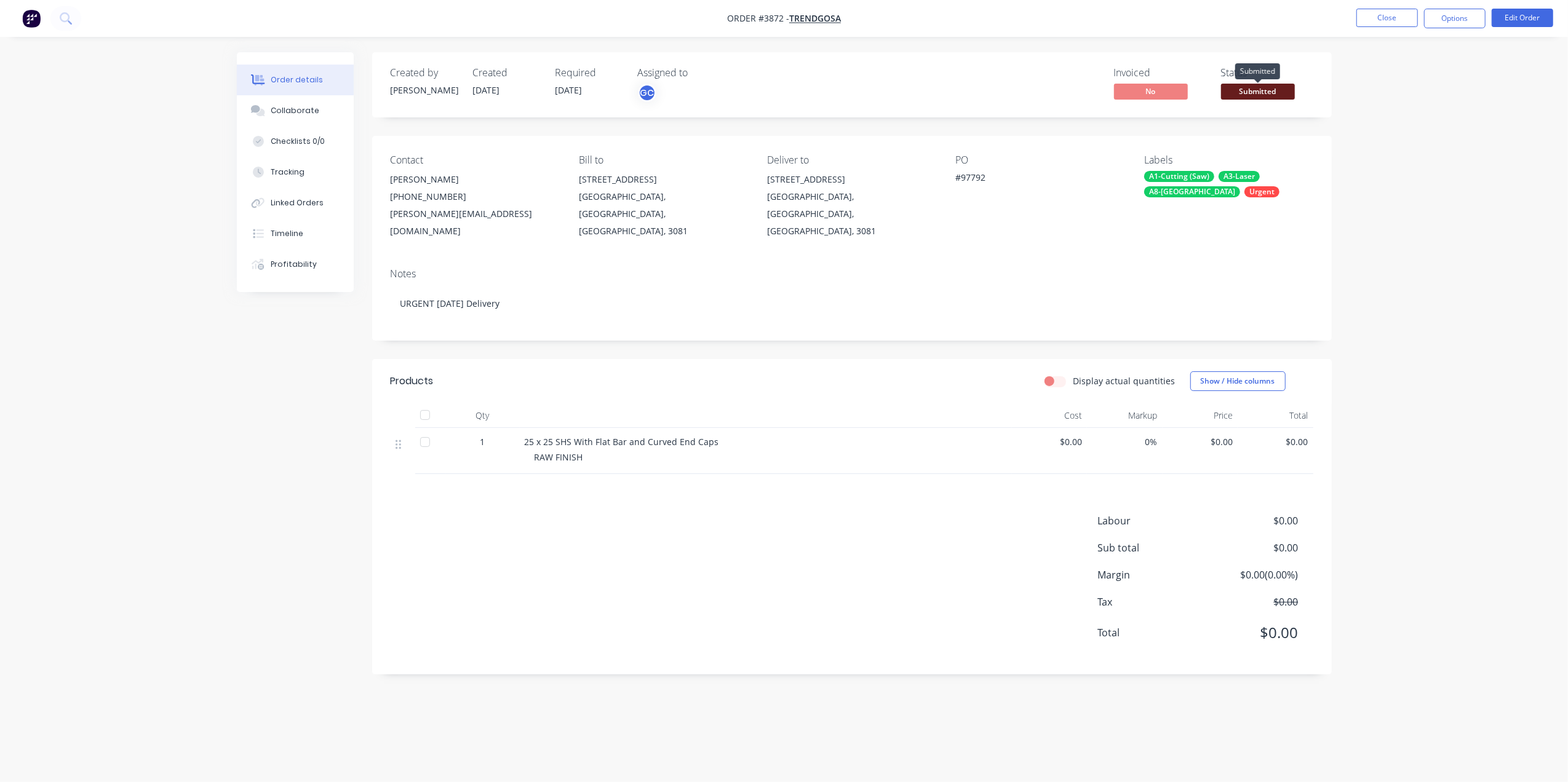
click at [1235, 89] on span "Submitted" at bounding box center [1258, 91] width 74 height 15
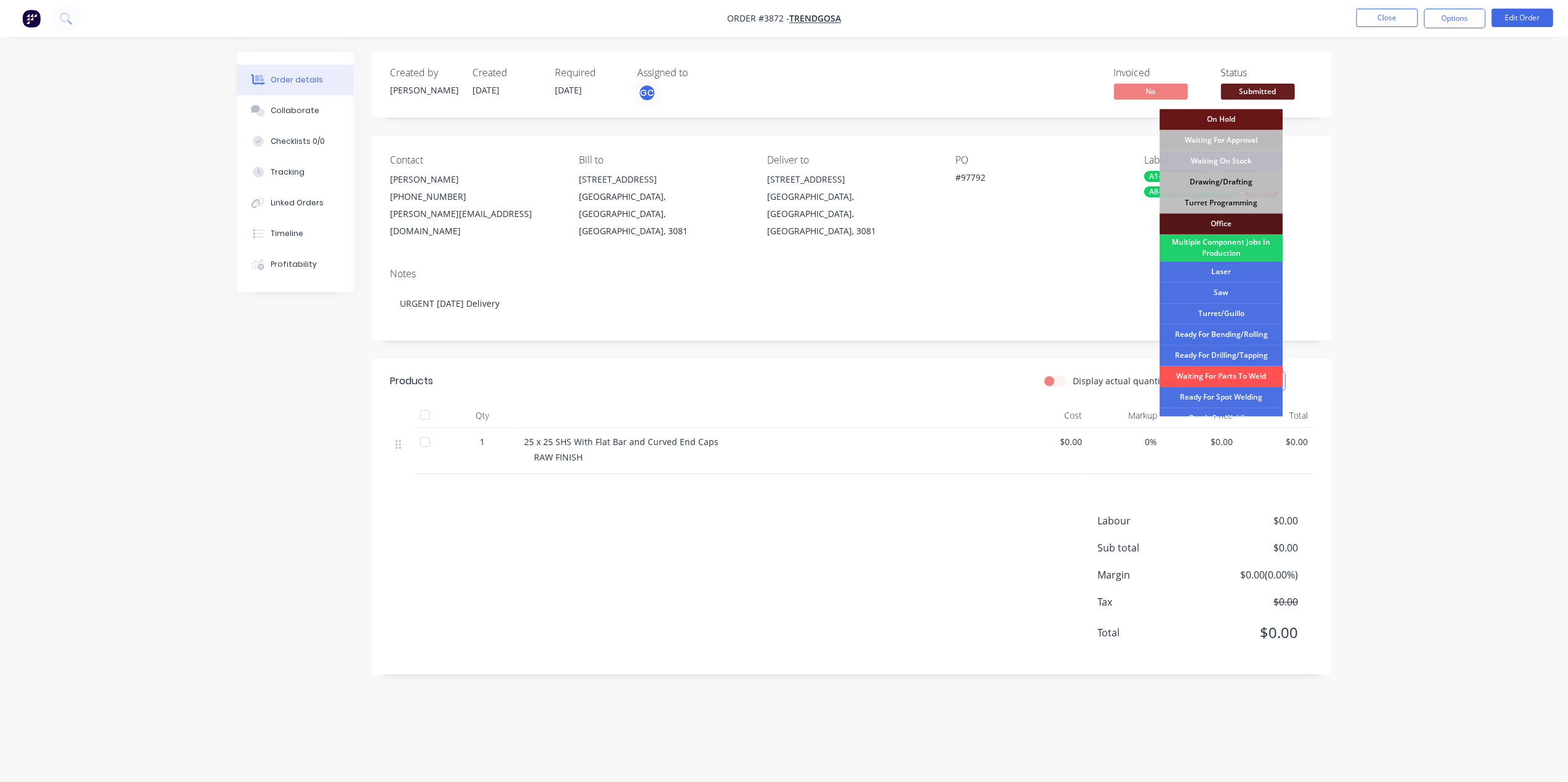
click at [1226, 183] on div "Drawing/Drafting" at bounding box center [1221, 182] width 123 height 21
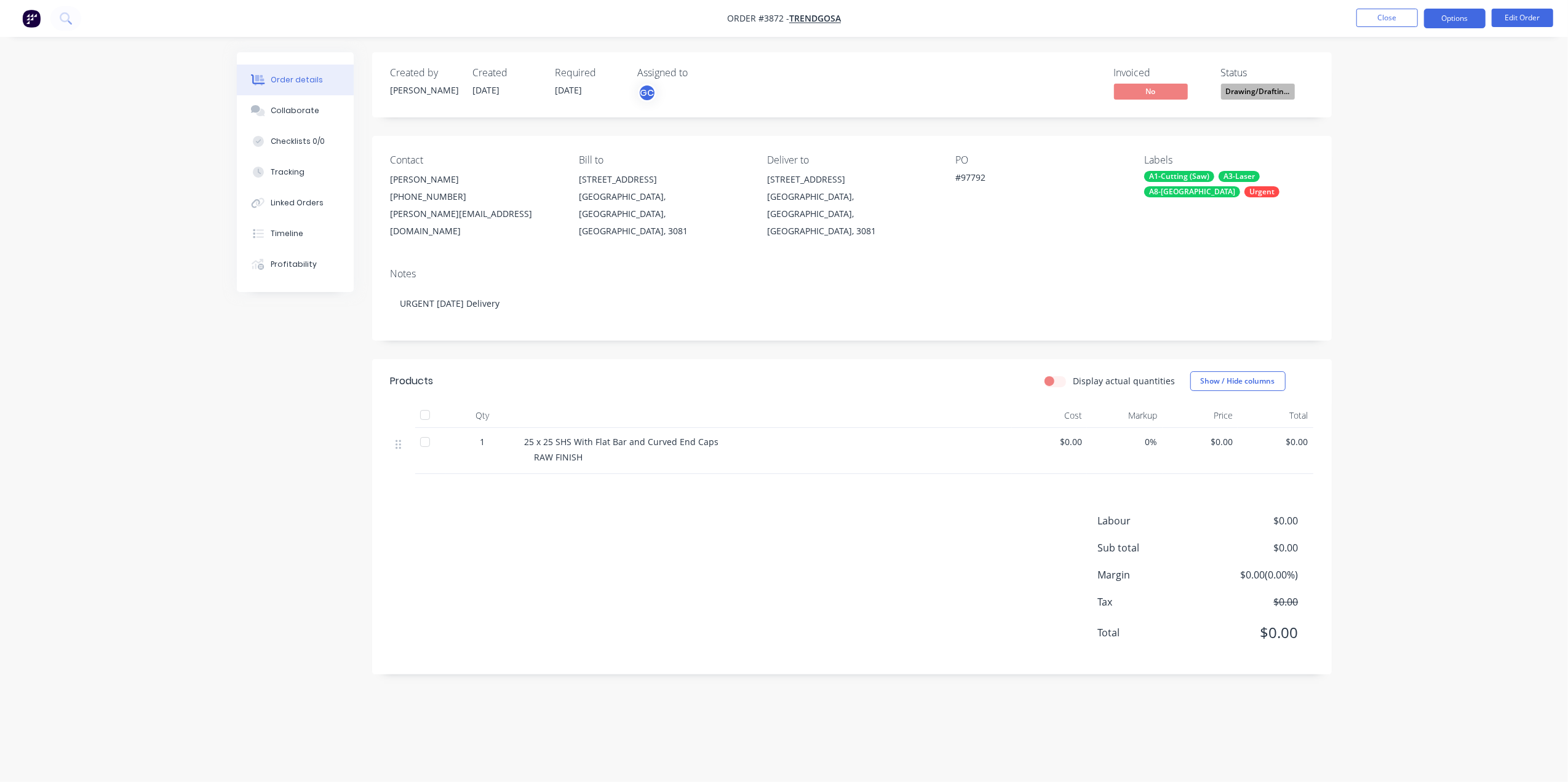
click at [1439, 18] on button "Options" at bounding box center [1454, 18] width 62 height 20
click at [1389, 144] on div "Work Order" at bounding box center [1418, 149] width 114 height 18
click at [1394, 118] on div "Without pricing" at bounding box center [1418, 124] width 114 height 18
click at [1362, 20] on button "Close" at bounding box center [1386, 18] width 62 height 18
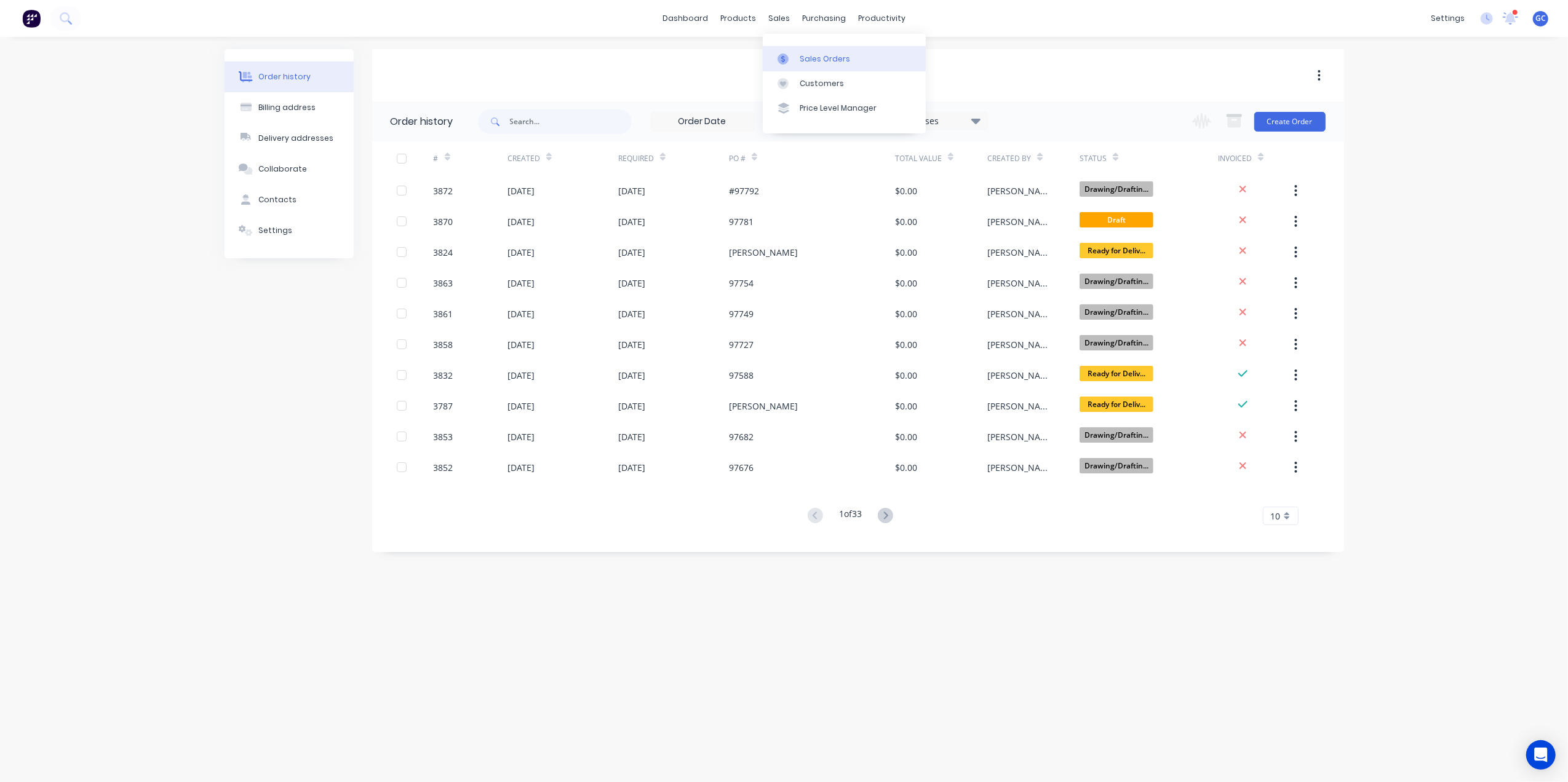
click at [820, 54] on div "Sales Orders" at bounding box center [824, 59] width 50 height 11
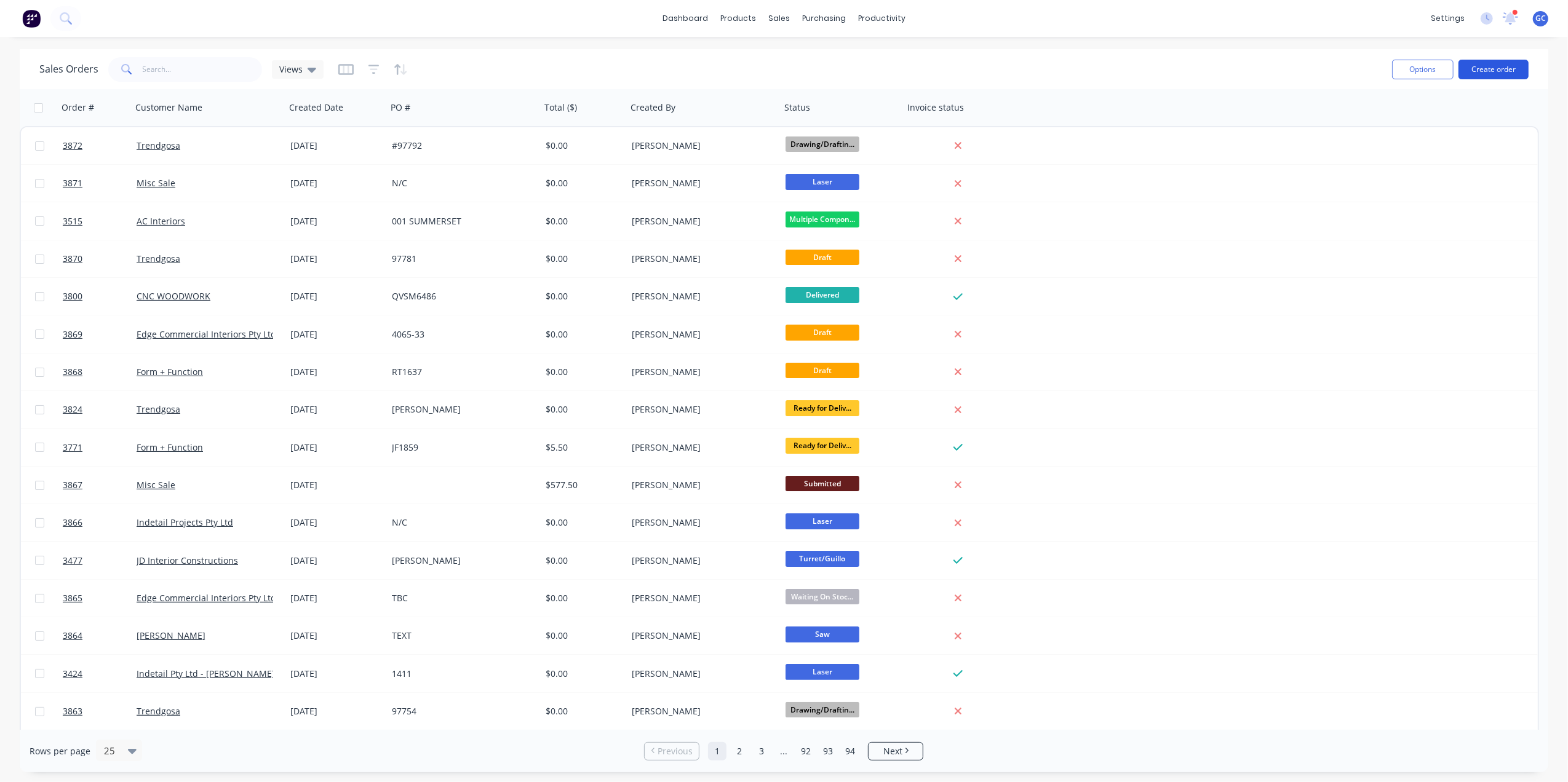
click at [1492, 73] on button "Create order" at bounding box center [1494, 70] width 70 height 20
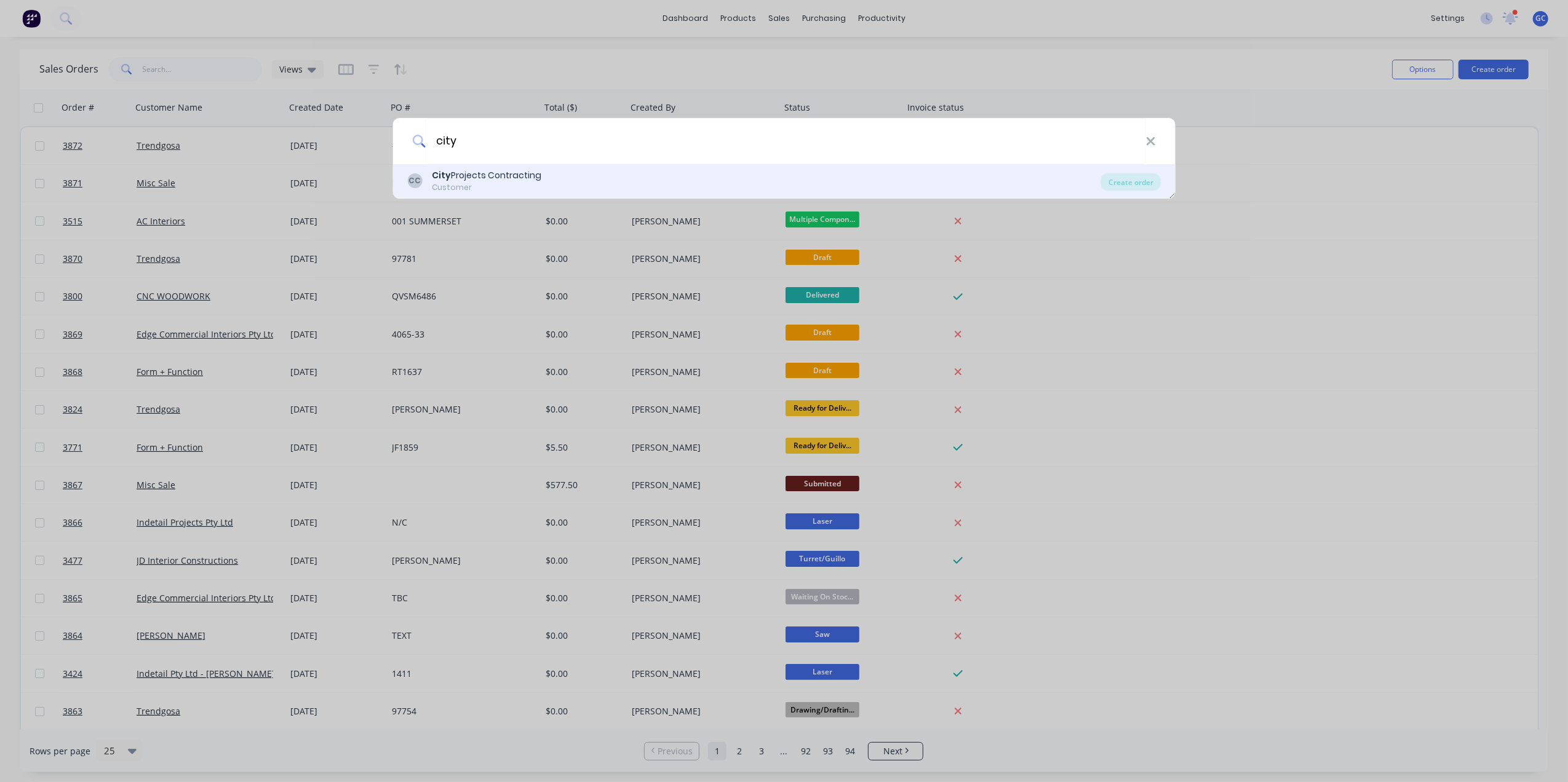
type input "city"
click at [489, 182] on div "City Projects Contracting" at bounding box center [486, 176] width 110 height 13
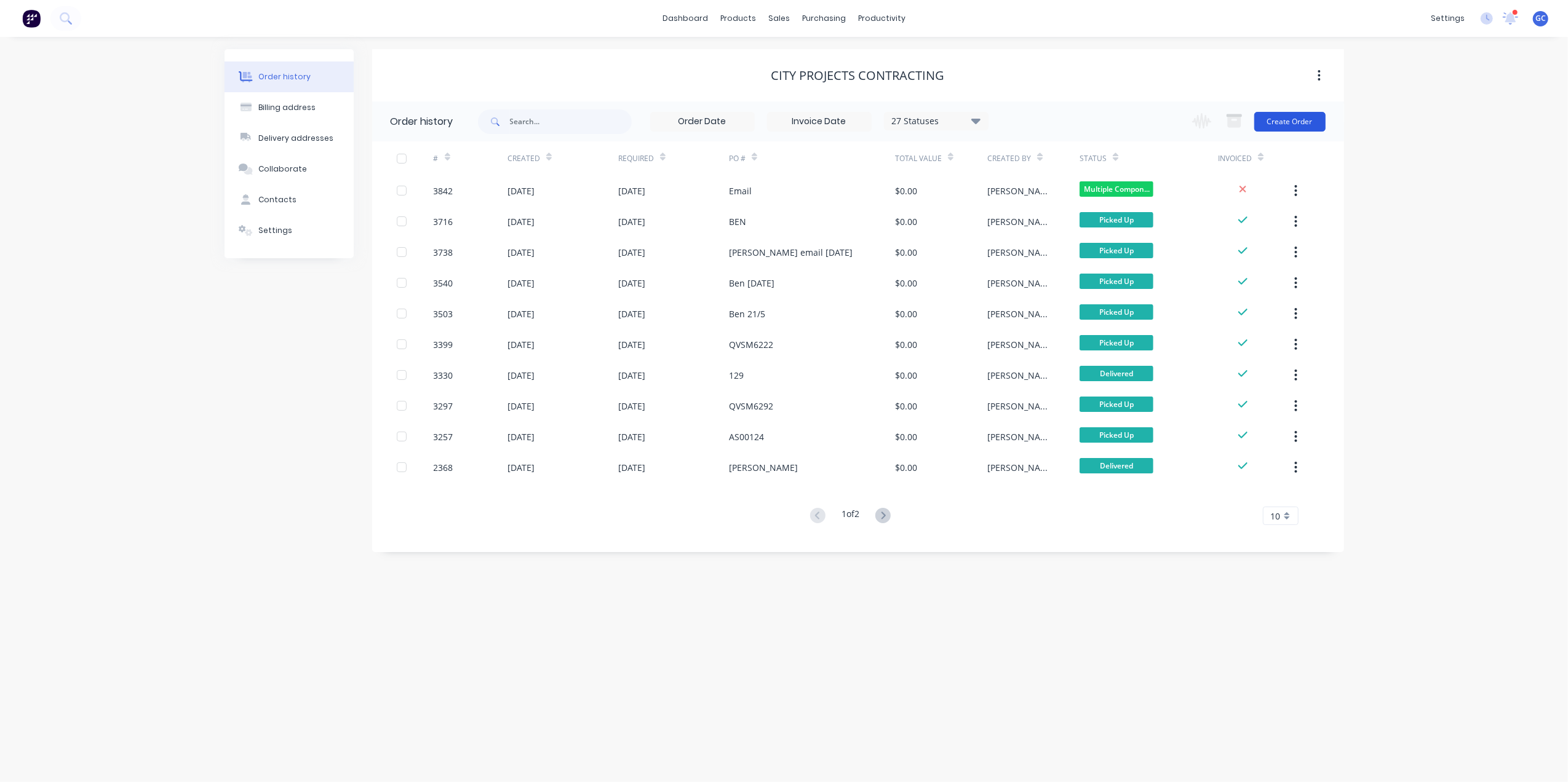
click at [1311, 124] on button "Create Order" at bounding box center [1289, 122] width 71 height 20
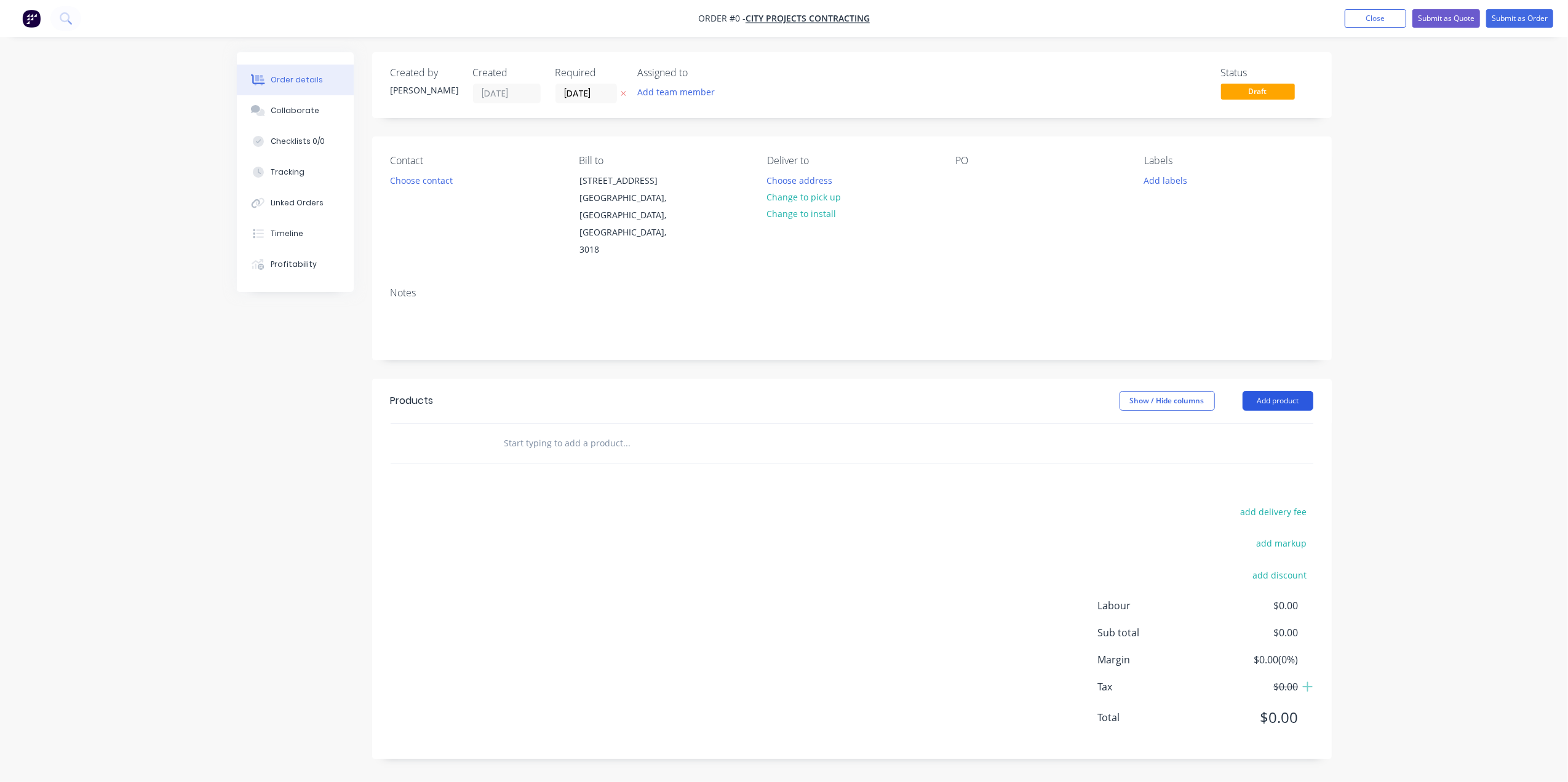
click at [1280, 391] on button "Add product" at bounding box center [1278, 401] width 70 height 20
click at [1248, 448] on div "Basic product" at bounding box center [1255, 457] width 94 height 18
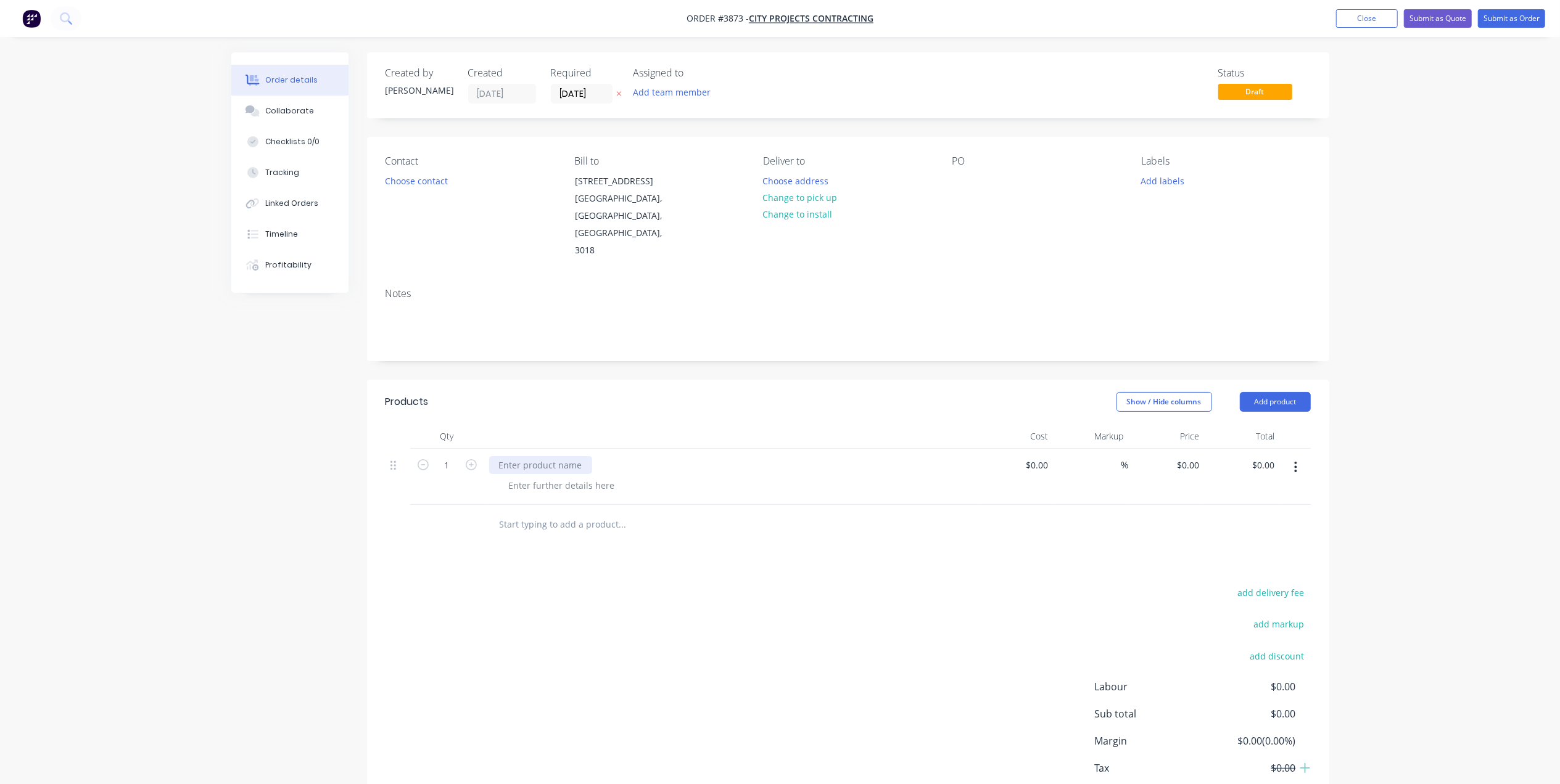
click at [531, 456] on div at bounding box center [541, 465] width 103 height 18
click at [586, 477] on div at bounding box center [561, 486] width 126 height 18
click at [563, 477] on div at bounding box center [561, 486] width 126 height 18
click at [568, 456] on div "Metal Balustrade FIXED" at bounding box center [547, 465] width 116 height 18
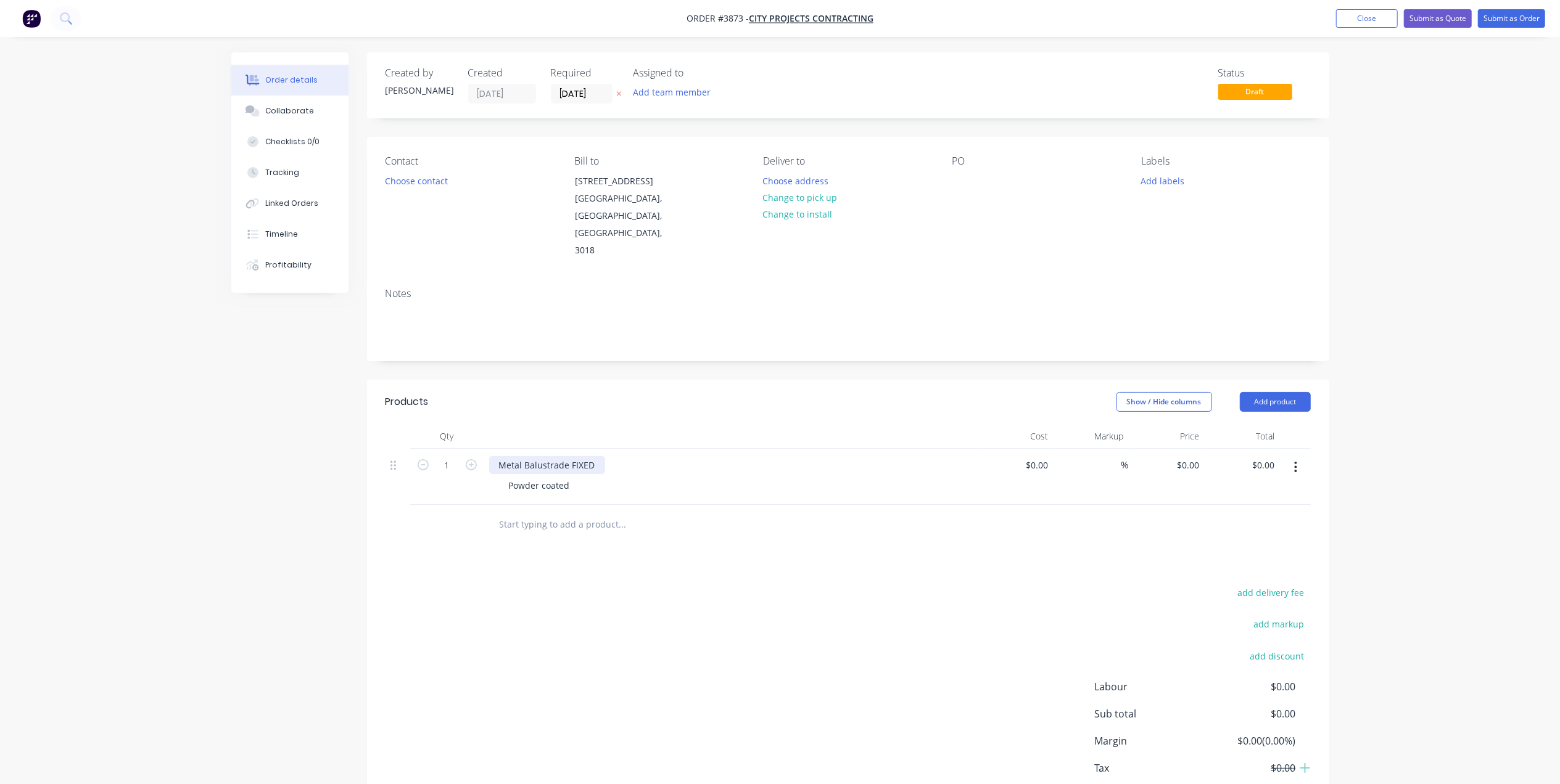
click at [600, 456] on div "Metal Balustrade FIXED" at bounding box center [547, 465] width 116 height 18
click at [711, 505] on div at bounding box center [707, 525] width 444 height 40
click at [440, 173] on button "Choose contact" at bounding box center [416, 180] width 76 height 17
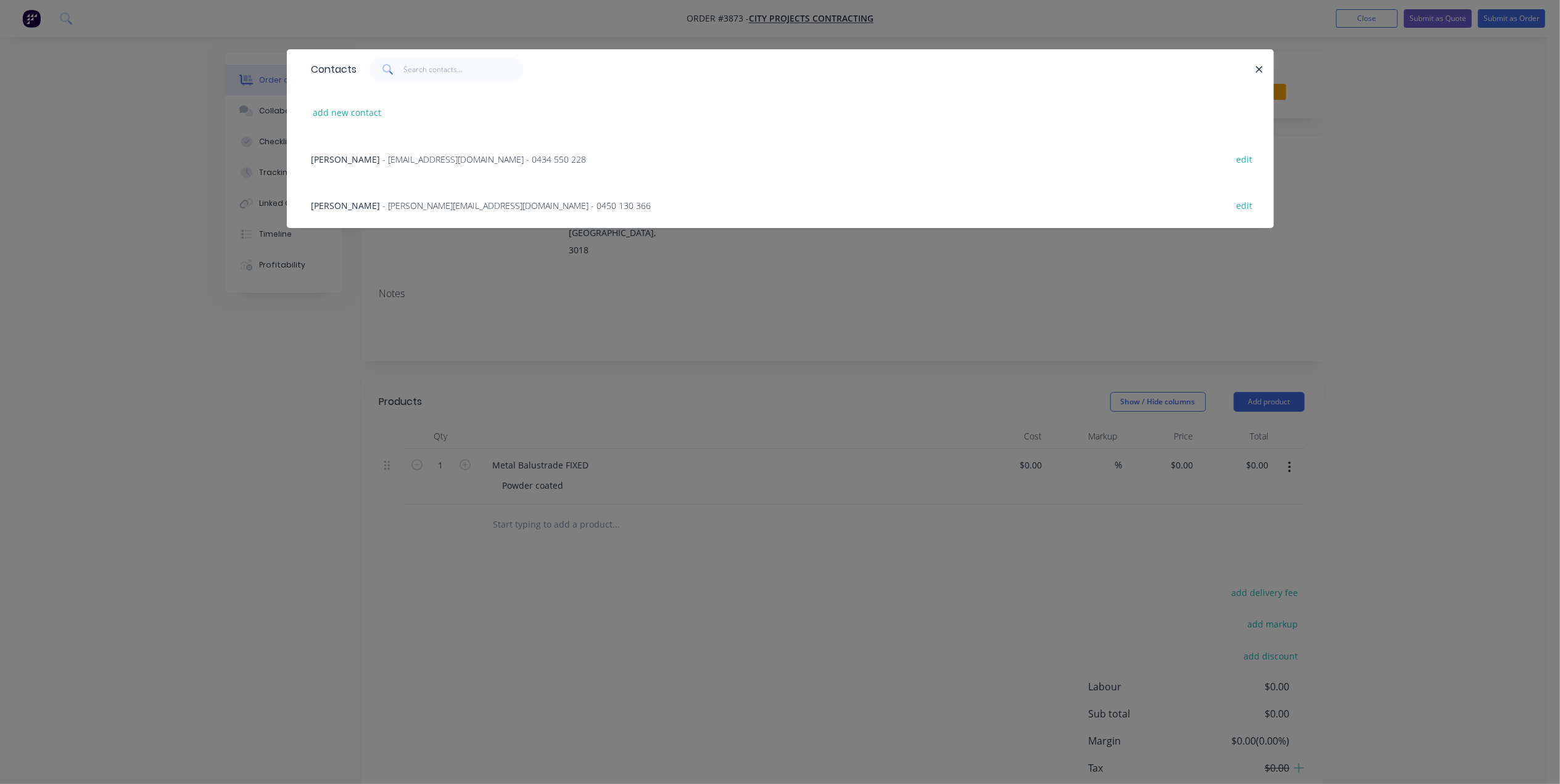
click at [435, 159] on span "- [EMAIL_ADDRESS][DOMAIN_NAME] - 0434 550 228" at bounding box center [485, 160] width 204 height 12
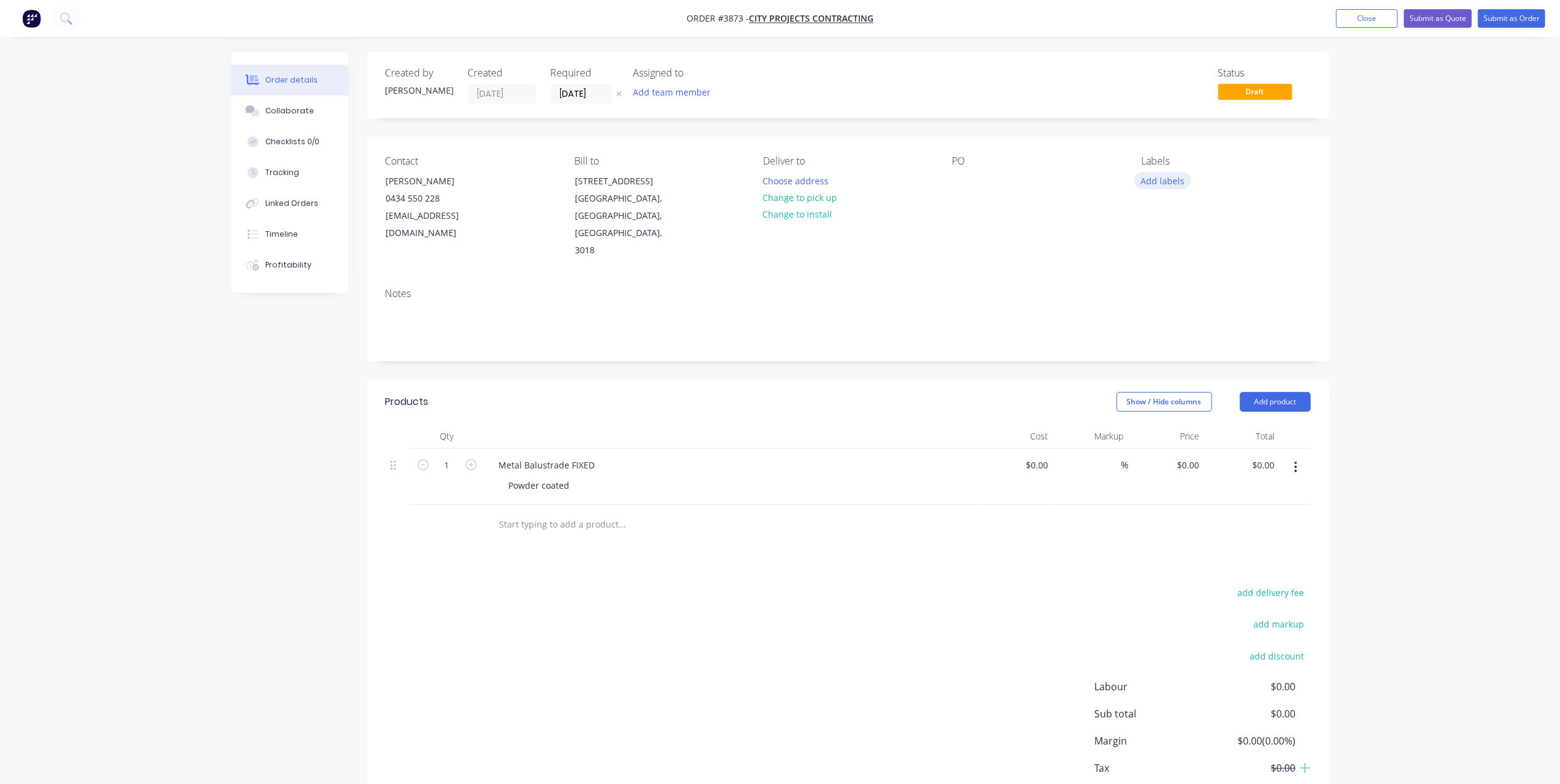
click at [1173, 181] on button "Add labels" at bounding box center [1163, 180] width 57 height 17
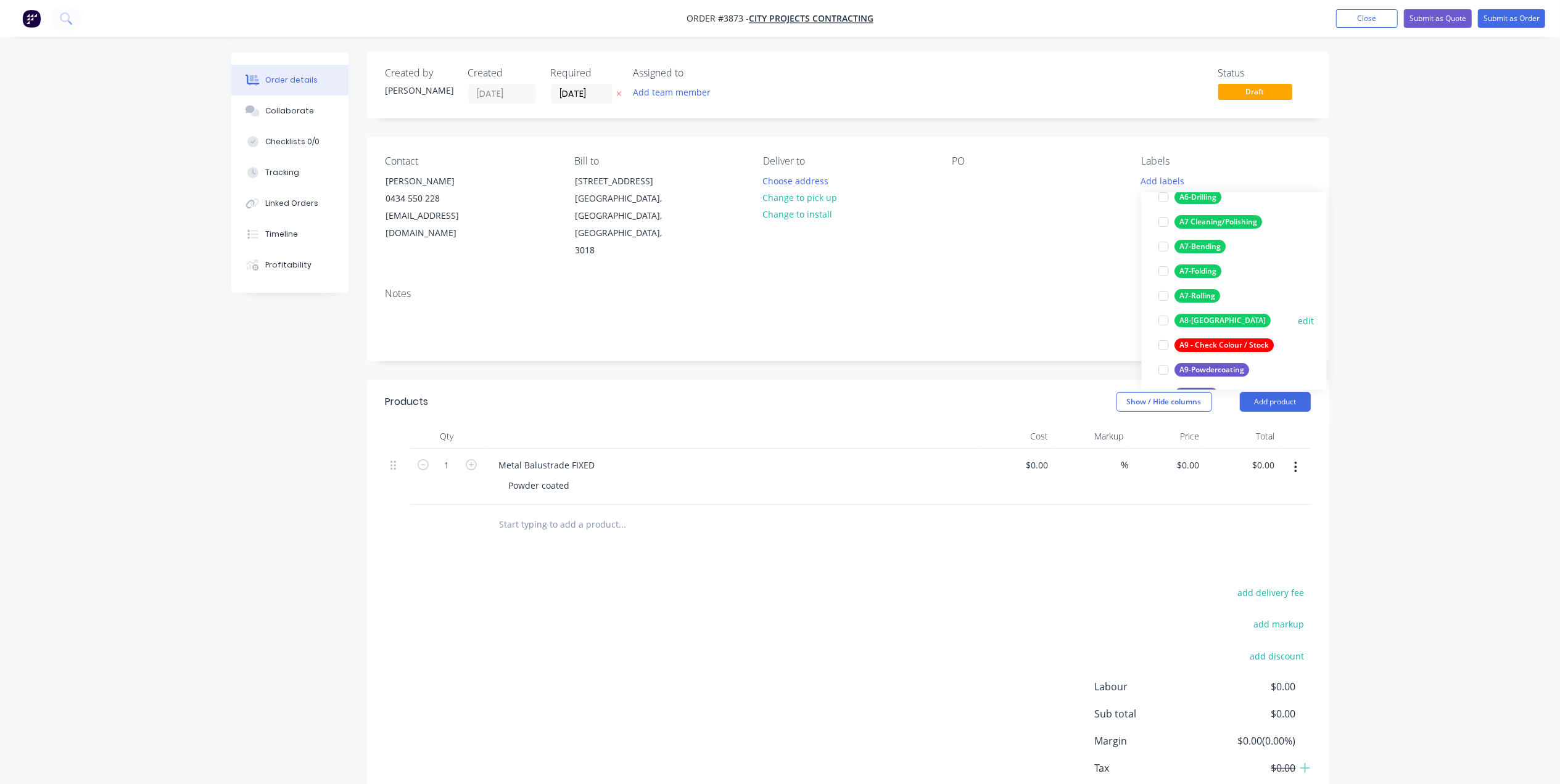
scroll to position [247, 0]
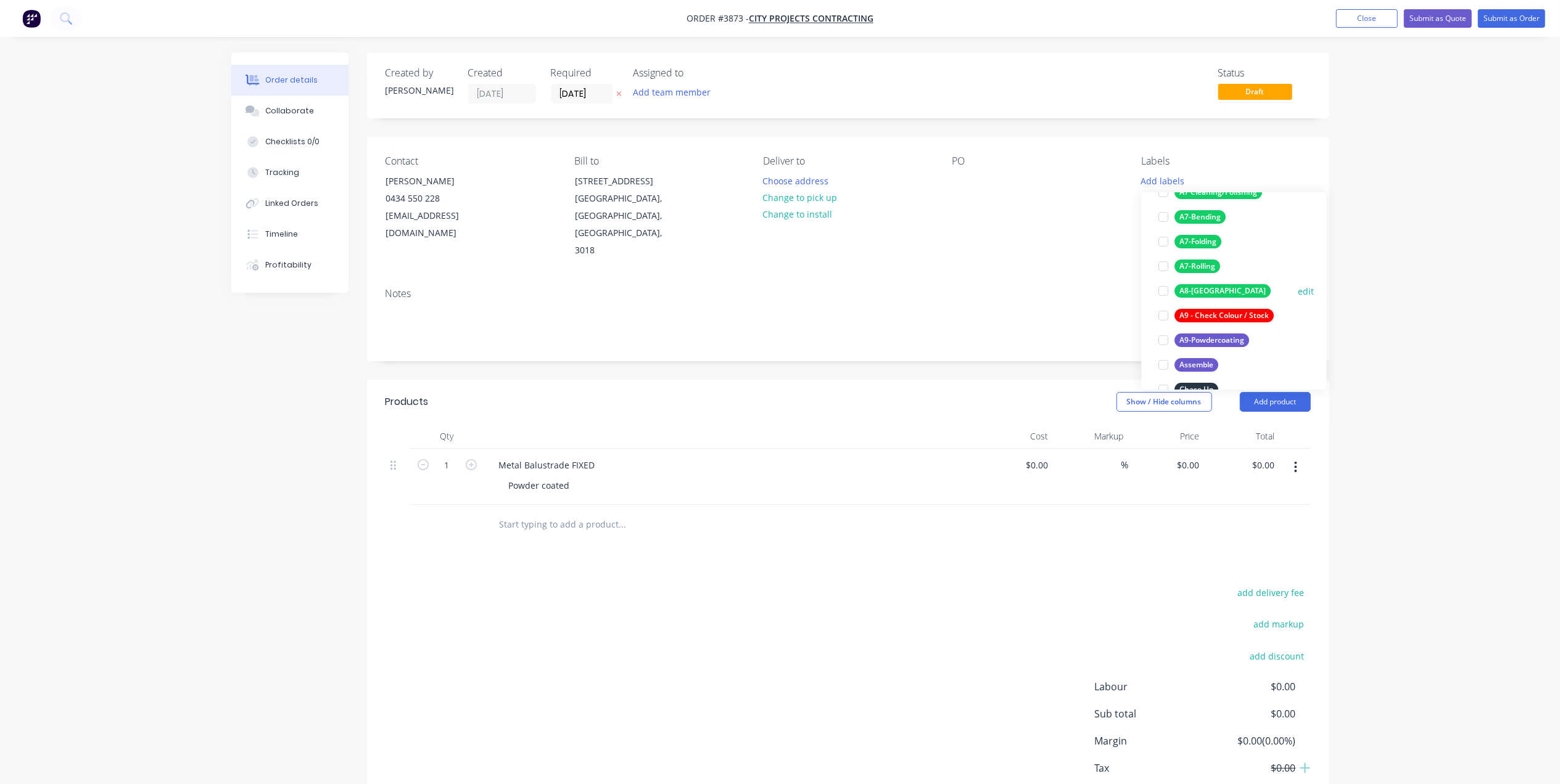
click at [1213, 286] on div "A8-[GEOGRAPHIC_DATA]" at bounding box center [1223, 291] width 96 height 14
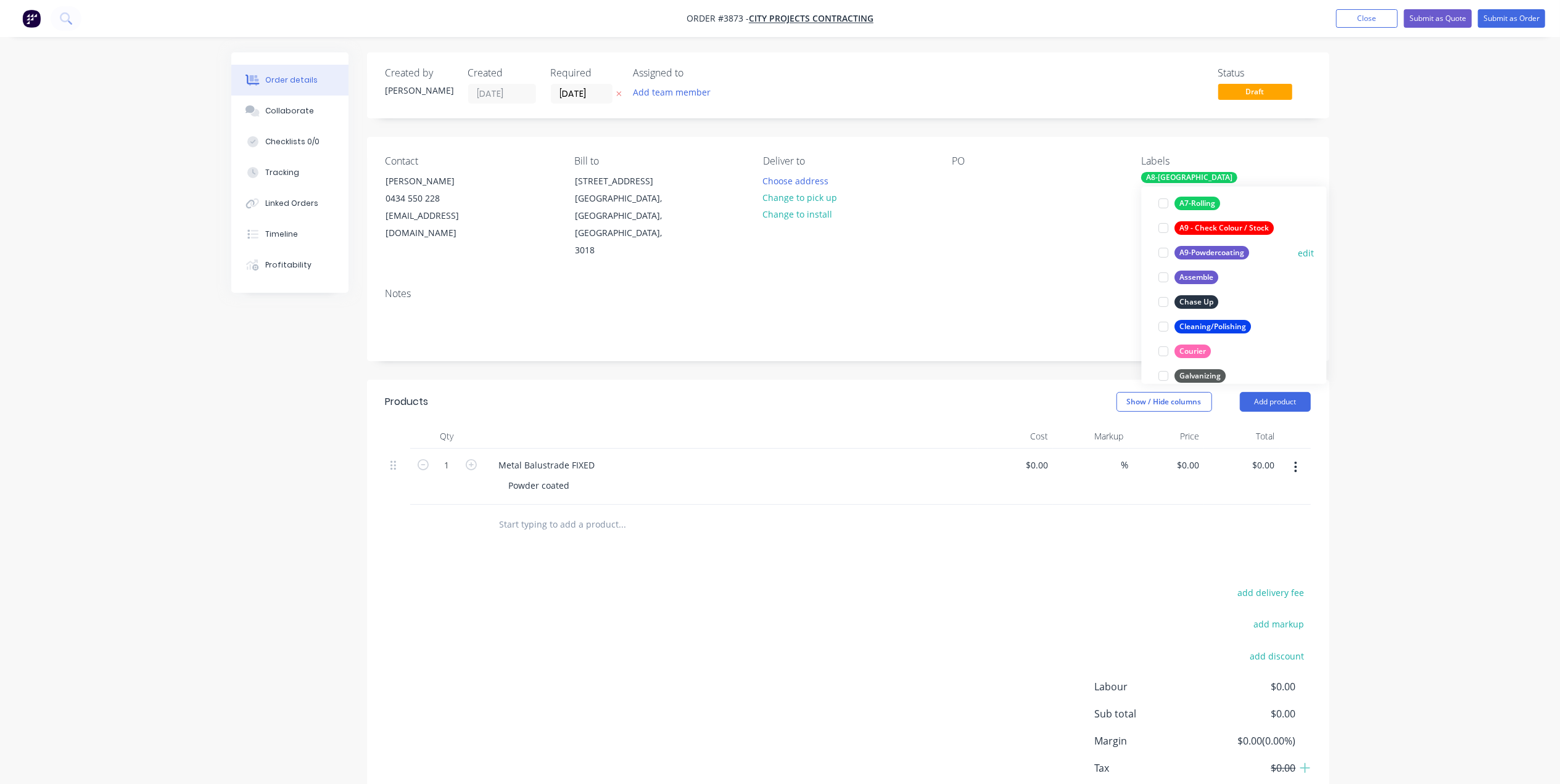
click at [1230, 255] on div "A9-Powdercoating" at bounding box center [1212, 253] width 75 height 14
click at [1042, 223] on div "PO" at bounding box center [1037, 208] width 169 height 104
click at [1233, 166] on div "Labels" at bounding box center [1226, 161] width 169 height 12
click at [1216, 188] on div "A9-Powdercoating" at bounding box center [1178, 193] width 75 height 11
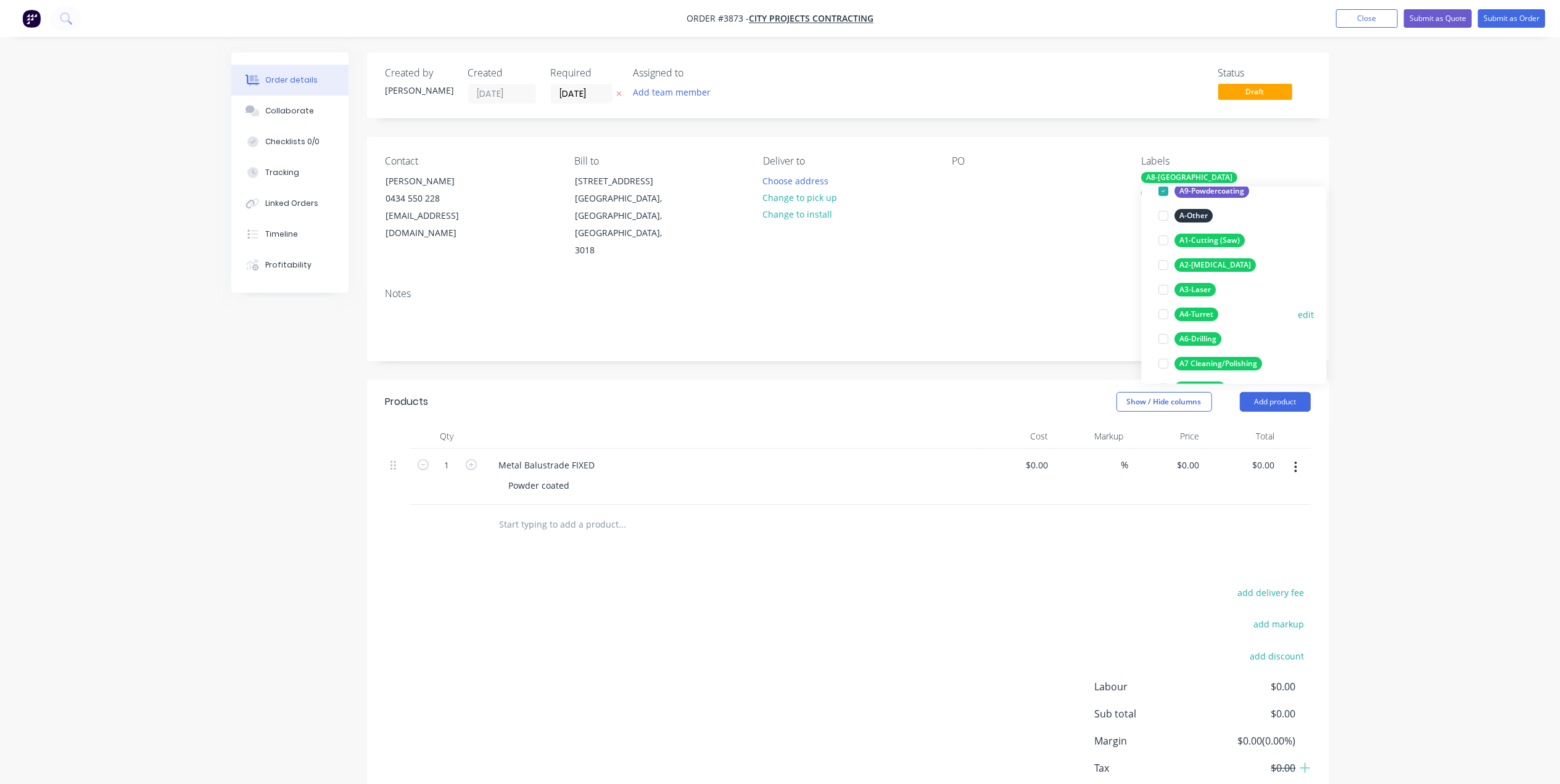
scroll to position [82, 0]
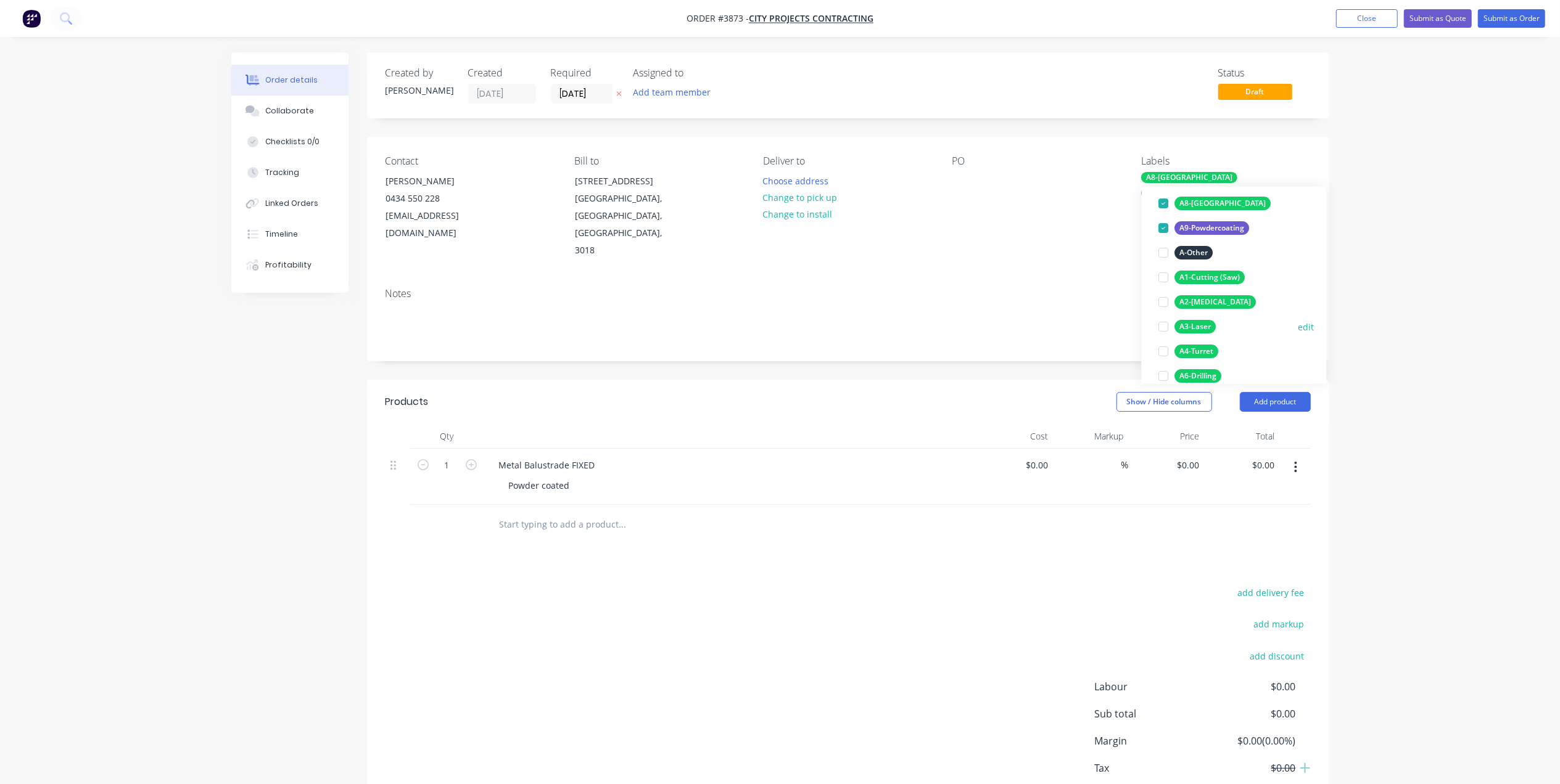
click at [1202, 324] on div "A3-Laser" at bounding box center [1196, 326] width 42 height 14
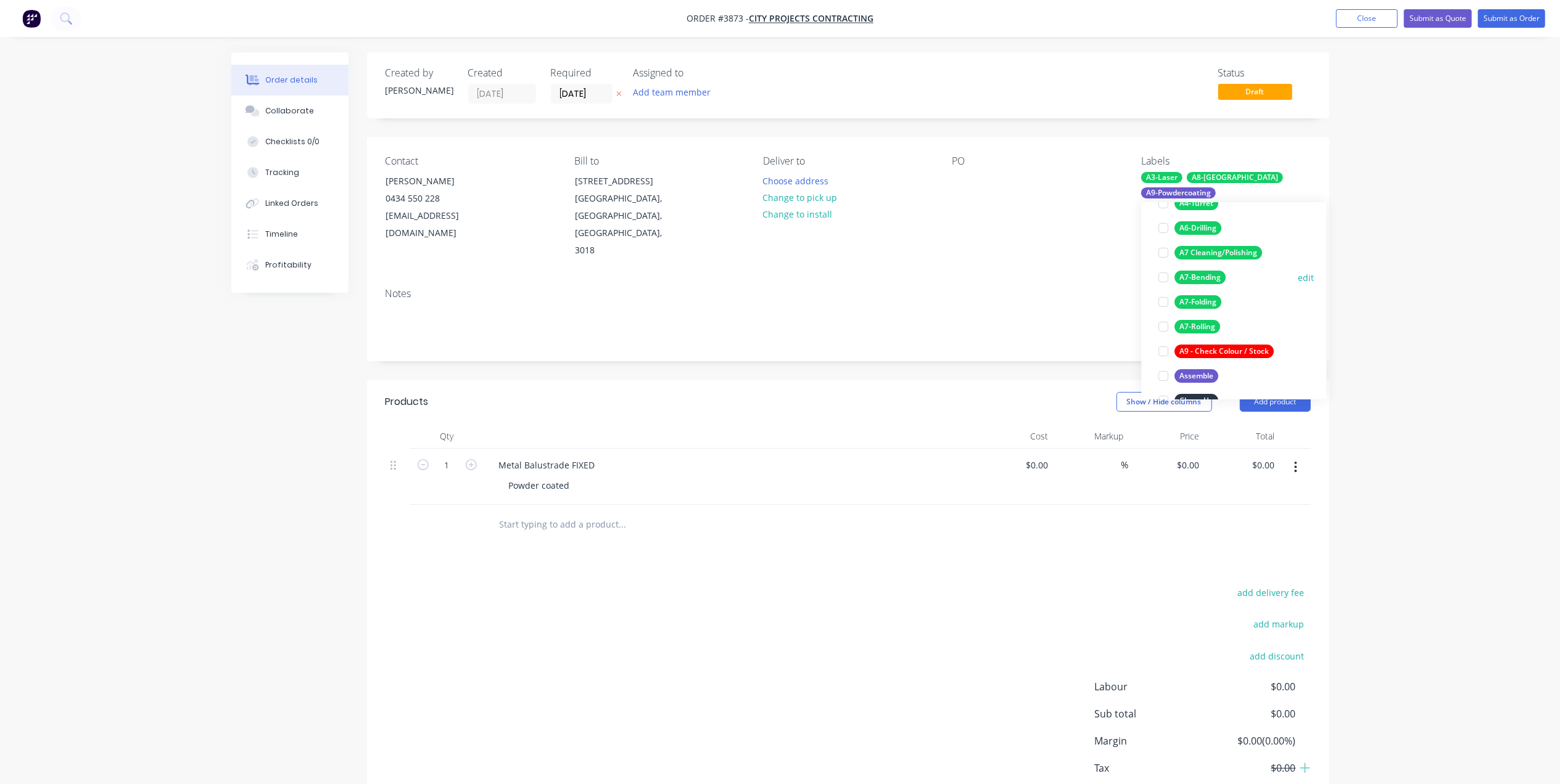
scroll to position [247, 0]
click at [1214, 277] on div "A7-Bending" at bounding box center [1201, 276] width 51 height 14
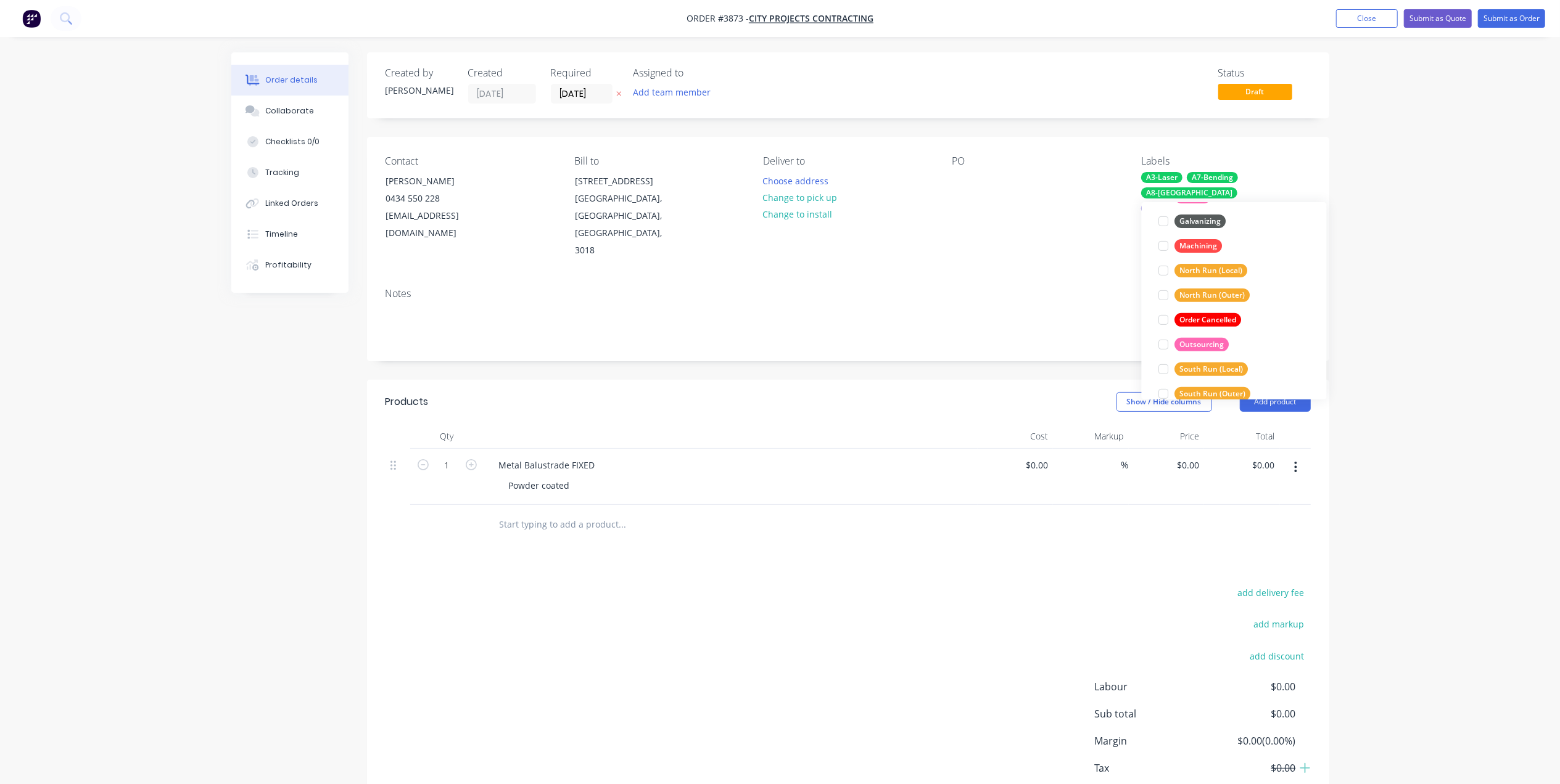
scroll to position [568, 0]
click at [954, 228] on div "Contact [PERSON_NAME] [PHONE_NUMBER] [EMAIL_ADDRESS][DOMAIN_NAME] Bill to [STRE…" at bounding box center [849, 208] width 962 height 141
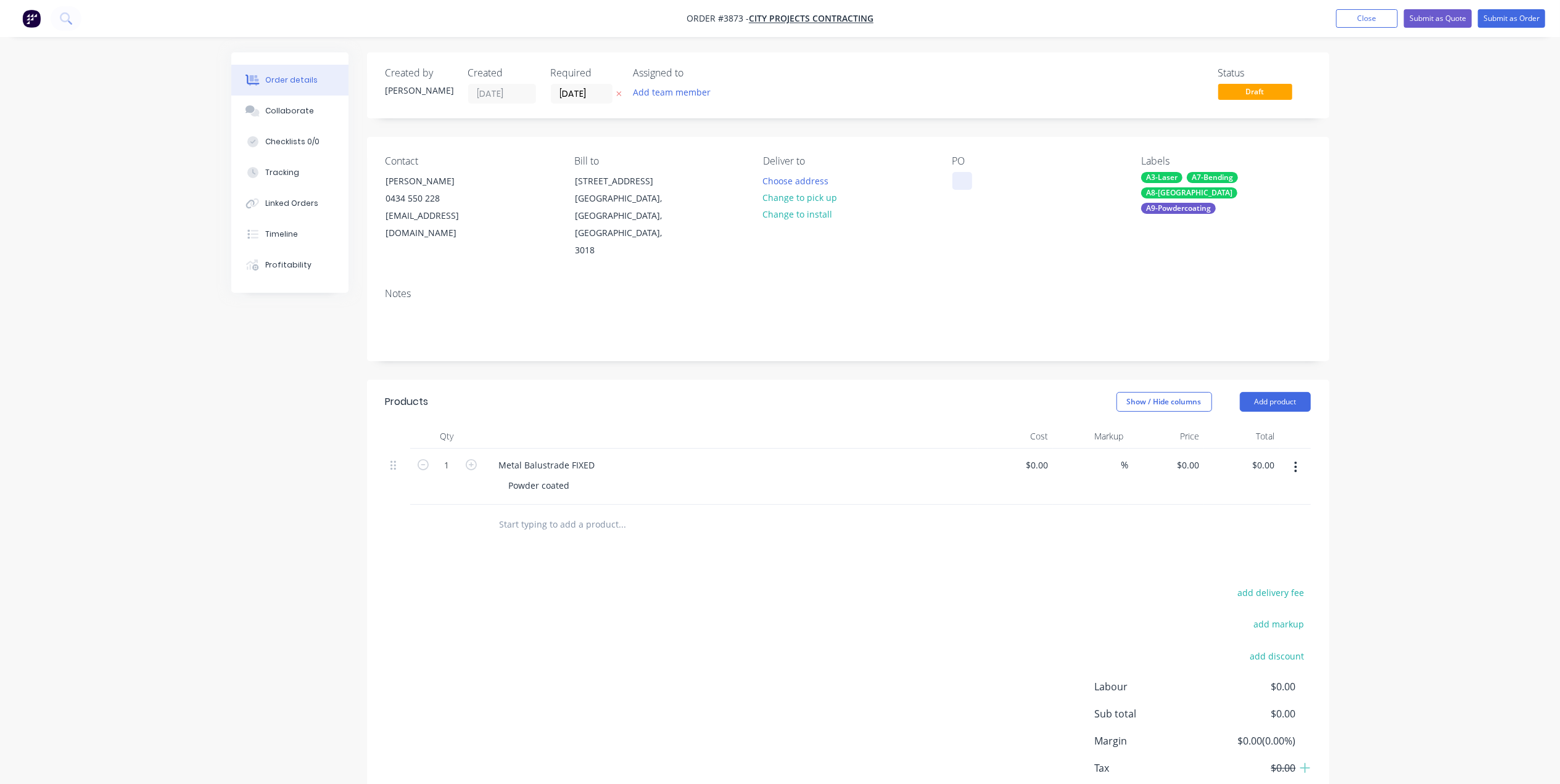
click at [967, 180] on div at bounding box center [962, 181] width 20 height 18
click at [819, 192] on button "Change to pick up" at bounding box center [800, 197] width 87 height 17
click at [788, 176] on div "Pick up Change to delivery Change to install" at bounding box center [847, 208] width 169 height 104
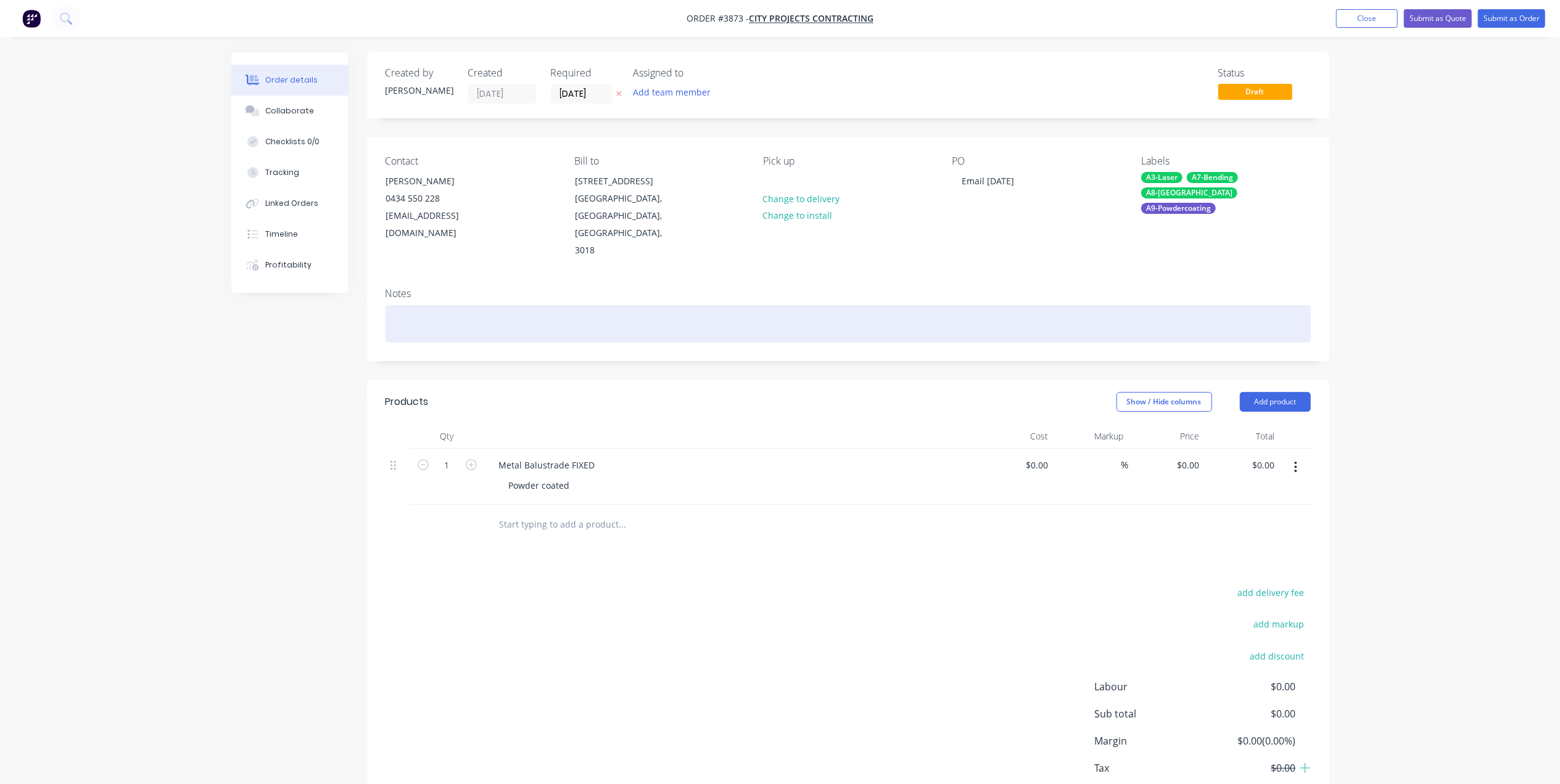
click at [474, 305] on div at bounding box center [849, 324] width 926 height 38
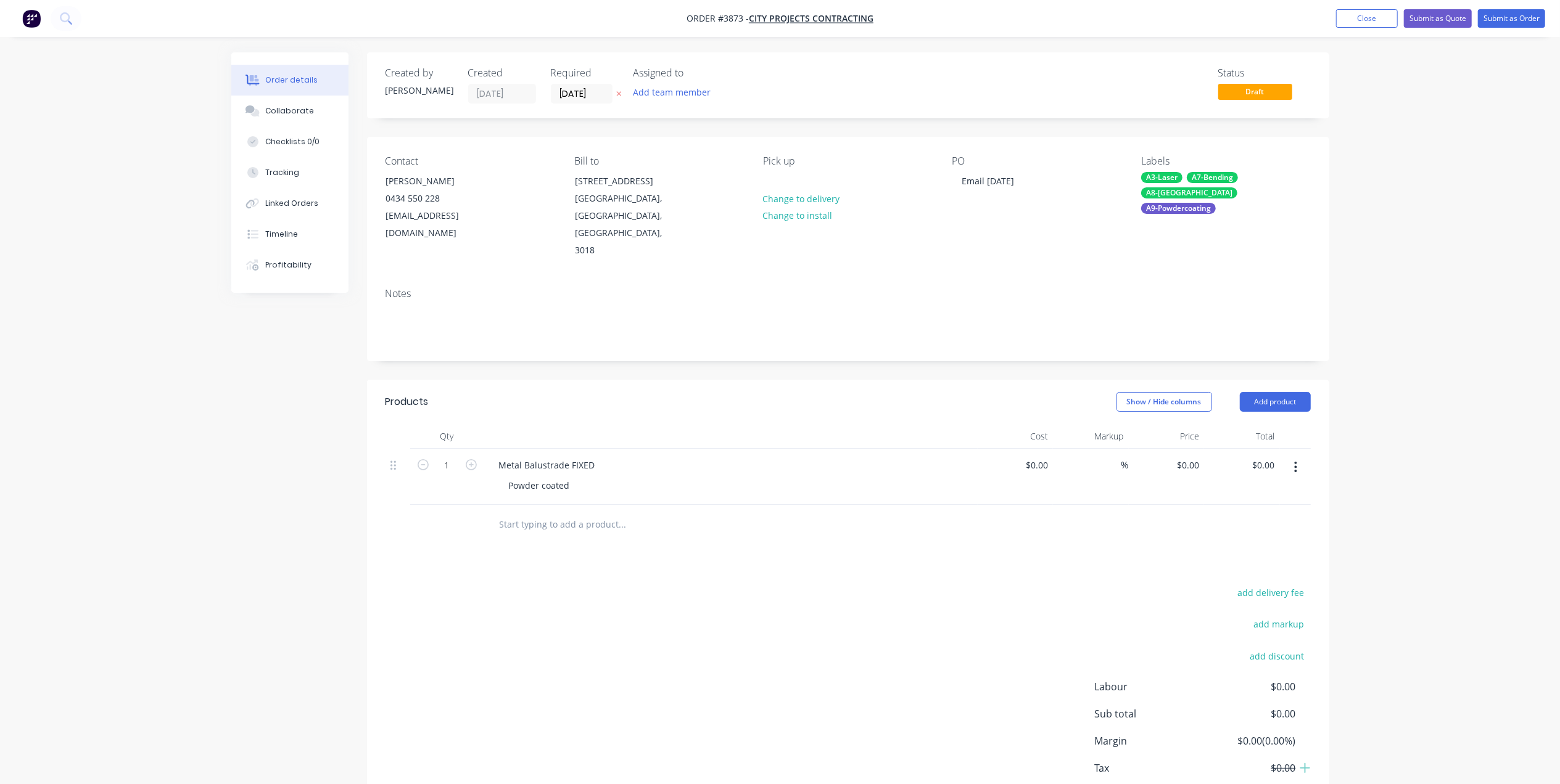
drag, startPoint x: 571, startPoint y: 447, endPoint x: 467, endPoint y: 453, distance: 104.2
click at [467, 453] on div "1 Metal Balustrade FIXED Powder coated $0.00 $0.00 % $0.00 $0.00 $0.00 $0.00" at bounding box center [849, 477] width 926 height 56
drag, startPoint x: 564, startPoint y: 451, endPoint x: 497, endPoint y: 433, distance: 69.4
click at [497, 449] on div "Metal Balustrade FIXED Powder coated" at bounding box center [731, 477] width 493 height 56
click at [650, 584] on div "add delivery fee add markup add discount Labour $0.00 Sub total $0.00 Margin $0…" at bounding box center [849, 703] width 926 height 238
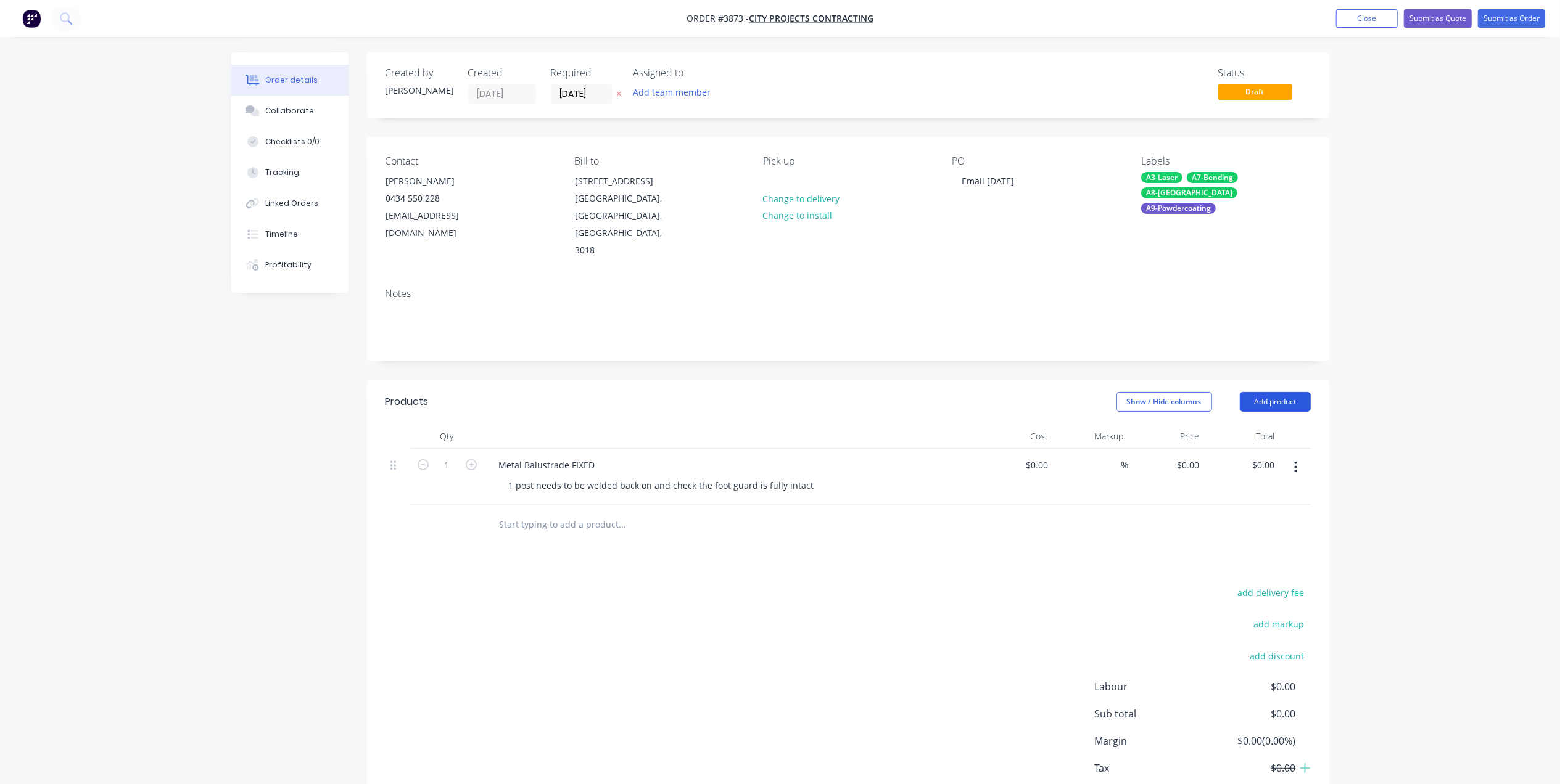
click at [1282, 392] on button "Add product" at bounding box center [1275, 402] width 71 height 20
click at [1249, 449] on div "Basic product" at bounding box center [1252, 458] width 95 height 18
click at [547, 512] on div at bounding box center [541, 521] width 103 height 18
click at [452, 475] on input "1" at bounding box center [448, 465] width 32 height 18
type input "10"
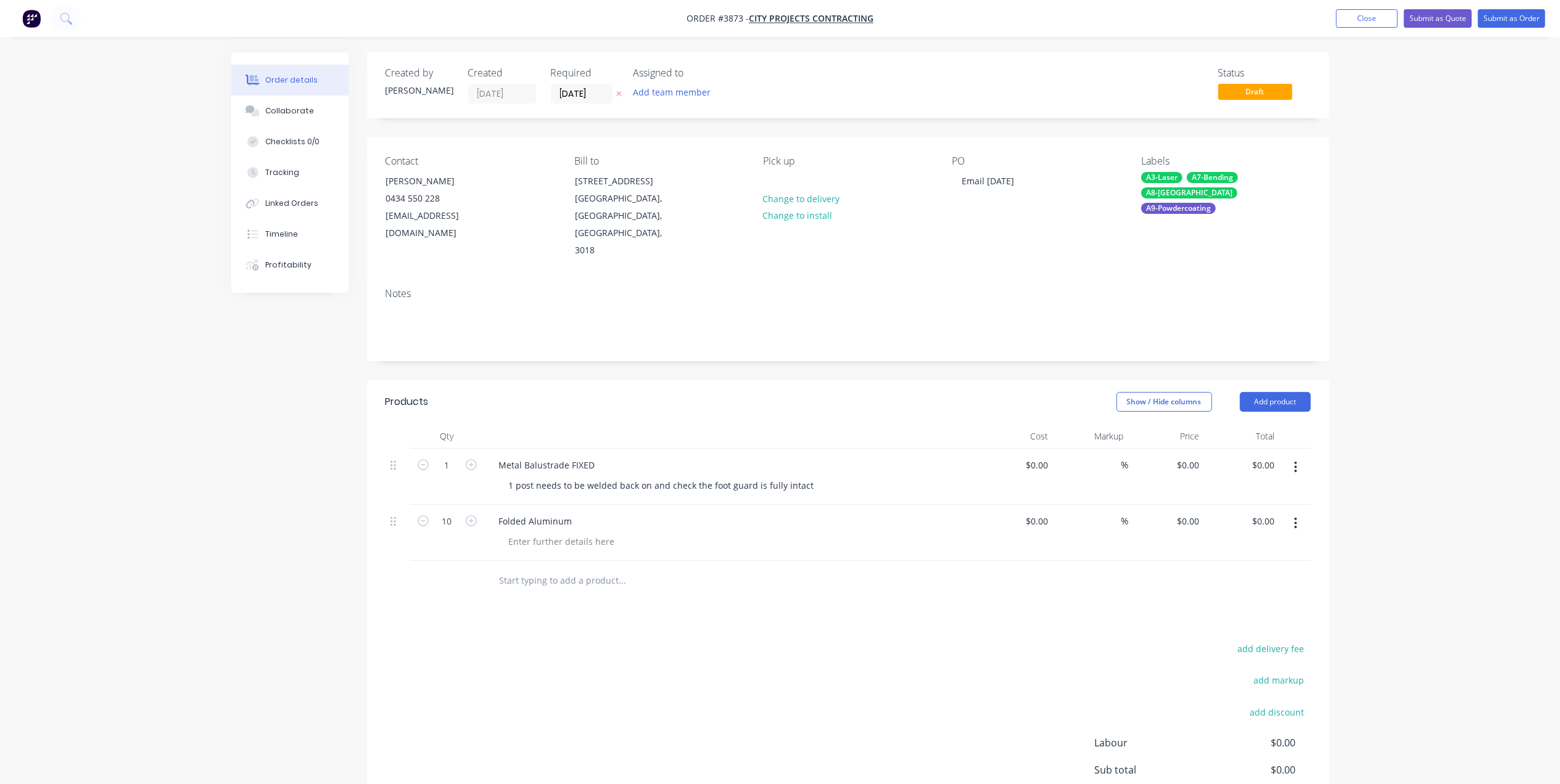
click at [598, 512] on div "Folded Aluminum" at bounding box center [731, 521] width 484 height 18
click at [565, 533] on div at bounding box center [561, 542] width 126 height 18
click at [576, 512] on div "Folded Aluminum" at bounding box center [536, 521] width 93 height 18
click at [719, 568] on input "text" at bounding box center [622, 580] width 247 height 25
click at [1292, 512] on button "button" at bounding box center [1296, 523] width 29 height 22
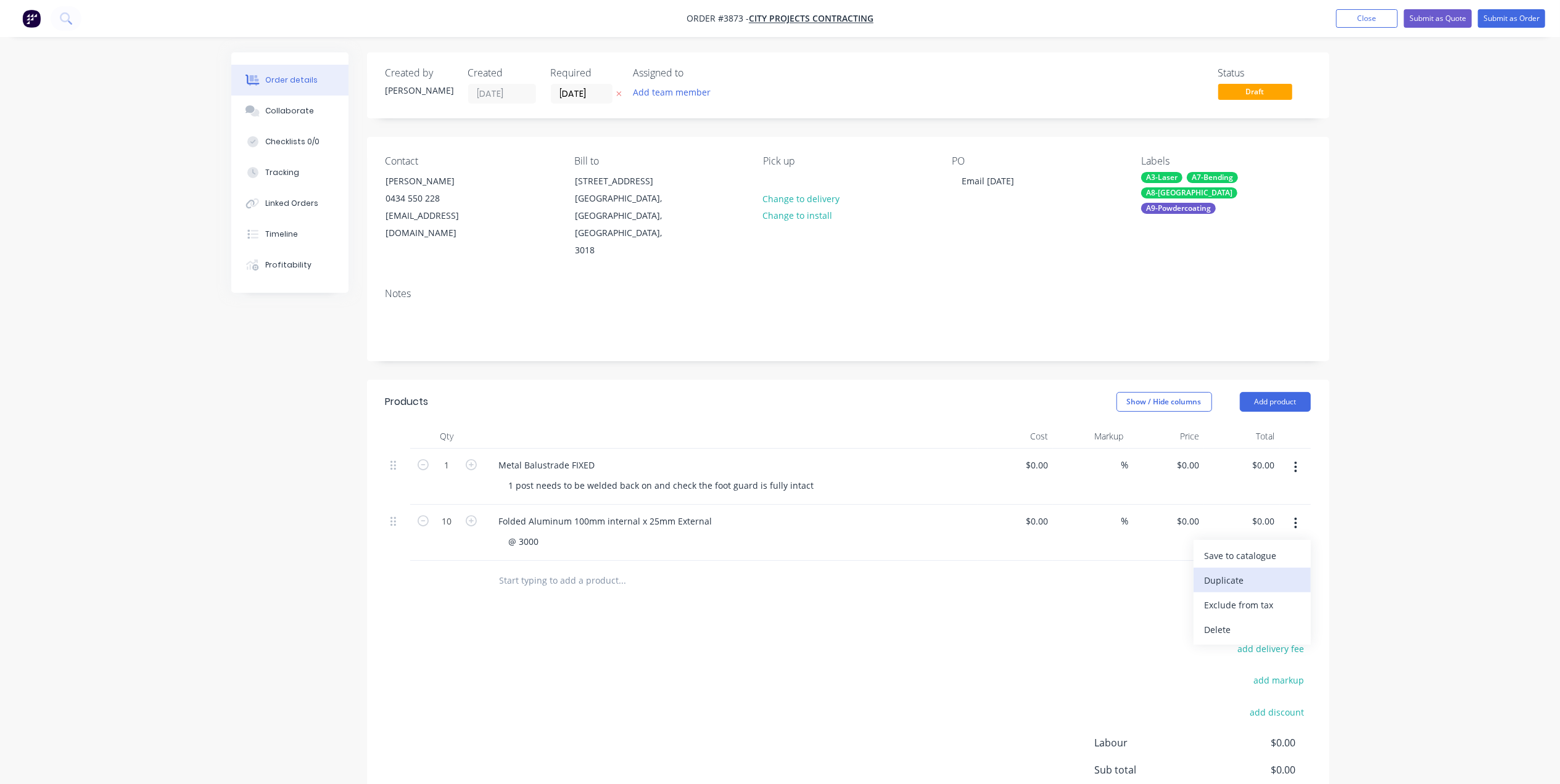
click at [1274, 572] on div "Duplicate" at bounding box center [1252, 580] width 95 height 18
click at [452, 475] on input "1" at bounding box center [448, 465] width 32 height 18
type input "7"
drag, startPoint x: 549, startPoint y: 558, endPoint x: 532, endPoint y: 568, distance: 19.7
click at [532, 589] on div "@ 3000" at bounding box center [735, 598] width 474 height 18
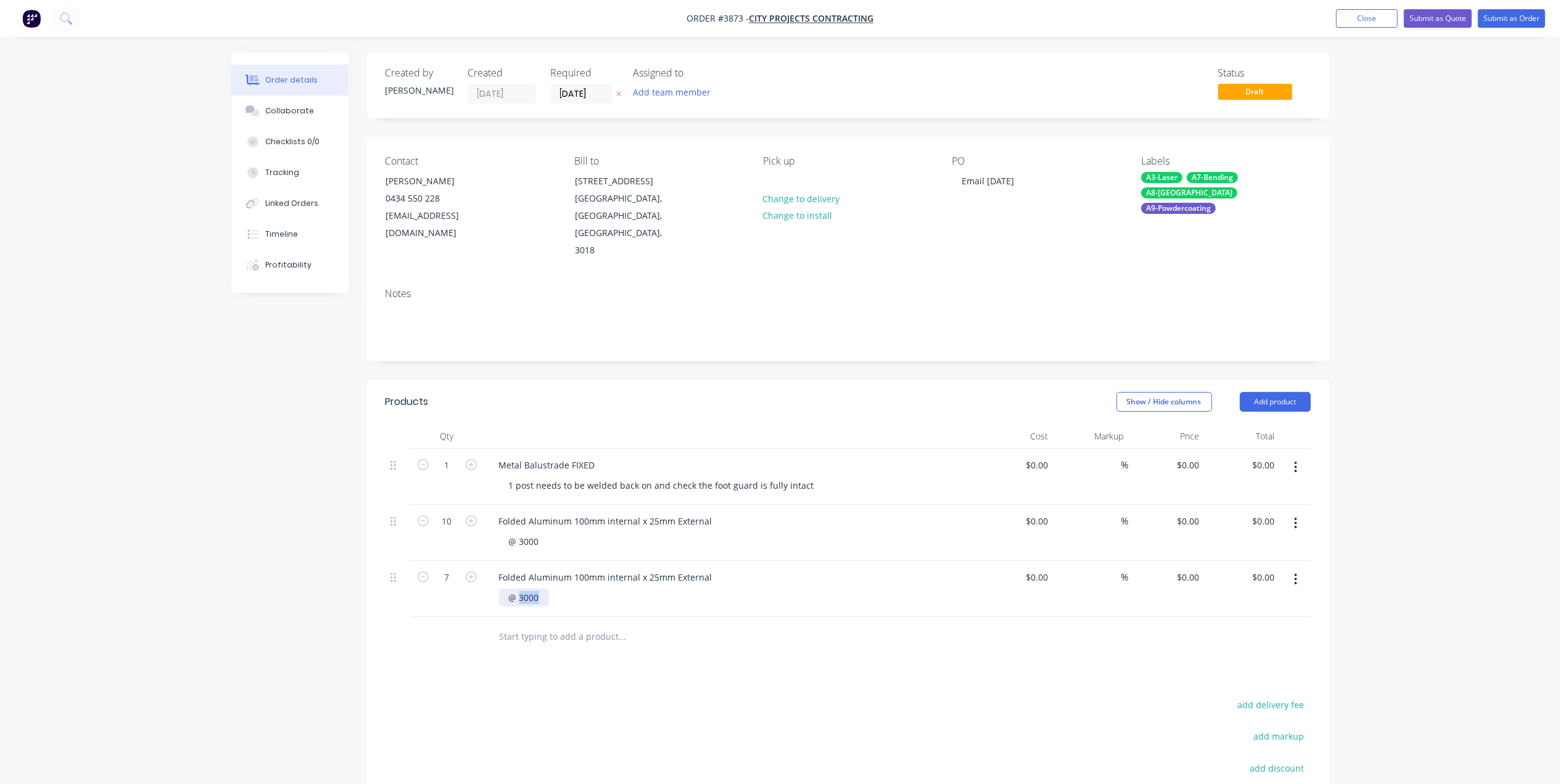
drag, startPoint x: 546, startPoint y: 563, endPoint x: 520, endPoint y: 568, distance: 26.5
click at [520, 589] on div "@ 3000" at bounding box center [524, 598] width 50 height 18
click at [544, 533] on div "@ 3000" at bounding box center [524, 542] width 50 height 18
click at [720, 632] on div "Products Show / Hide columns Add product Qty Cost Markup Price Total 1 Metal Ba…" at bounding box center [849, 666] width 962 height 573
click at [556, 533] on div "@ 3000mm" at bounding box center [532, 542] width 66 height 18
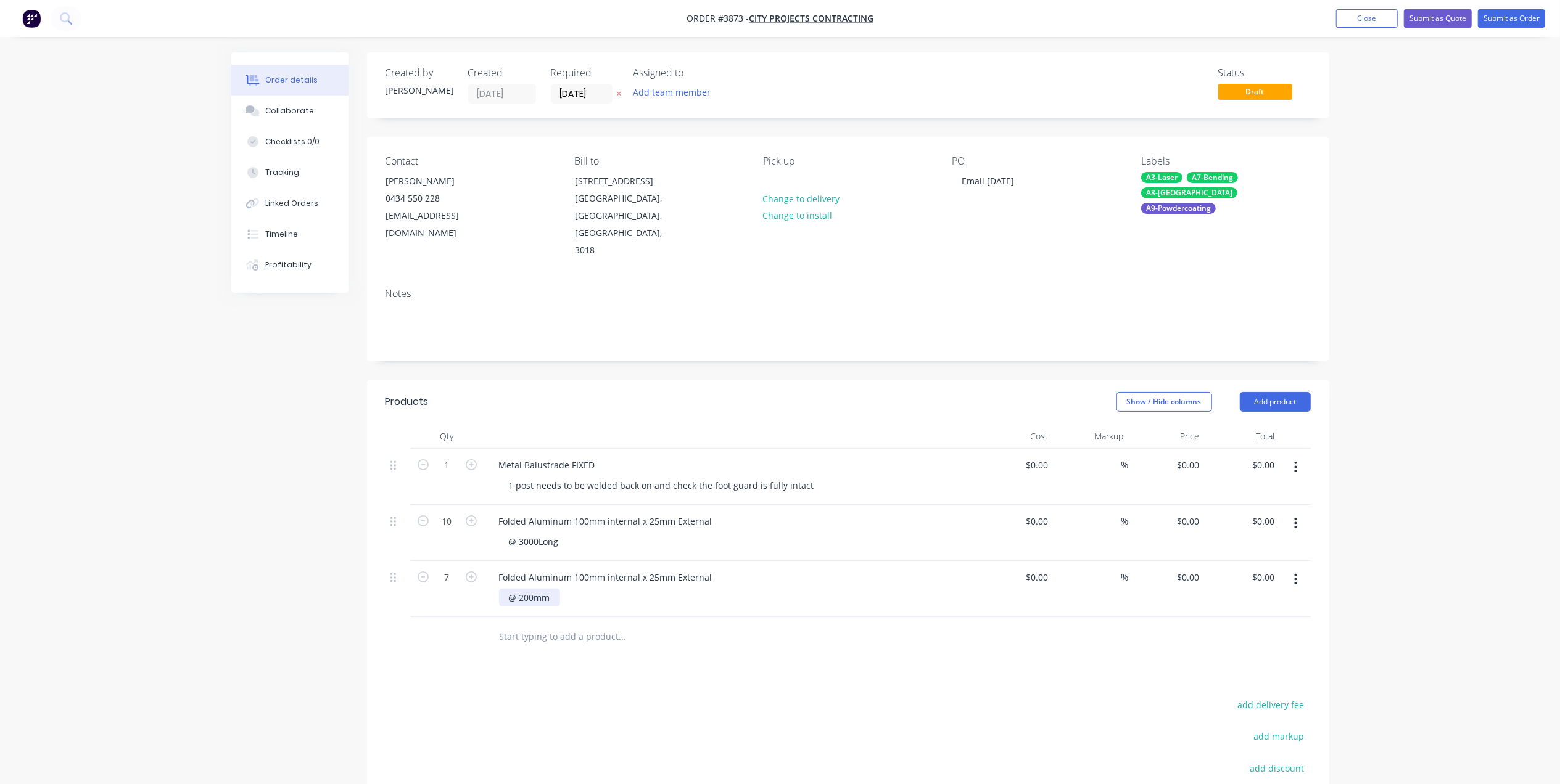
click at [557, 589] on div "@ 200mm" at bounding box center [529, 598] width 61 height 18
click at [1296, 574] on icon "button" at bounding box center [1296, 580] width 2 height 11
click at [1276, 628] on div "Duplicate" at bounding box center [1252, 636] width 95 height 18
click at [639, 685] on div "Products Show / Hide columns Add product Qty Cost Markup Price Total 1 Metal Ba…" at bounding box center [849, 694] width 962 height 629
click at [536, 645] on div "@ 200Long" at bounding box center [531, 654] width 65 height 18
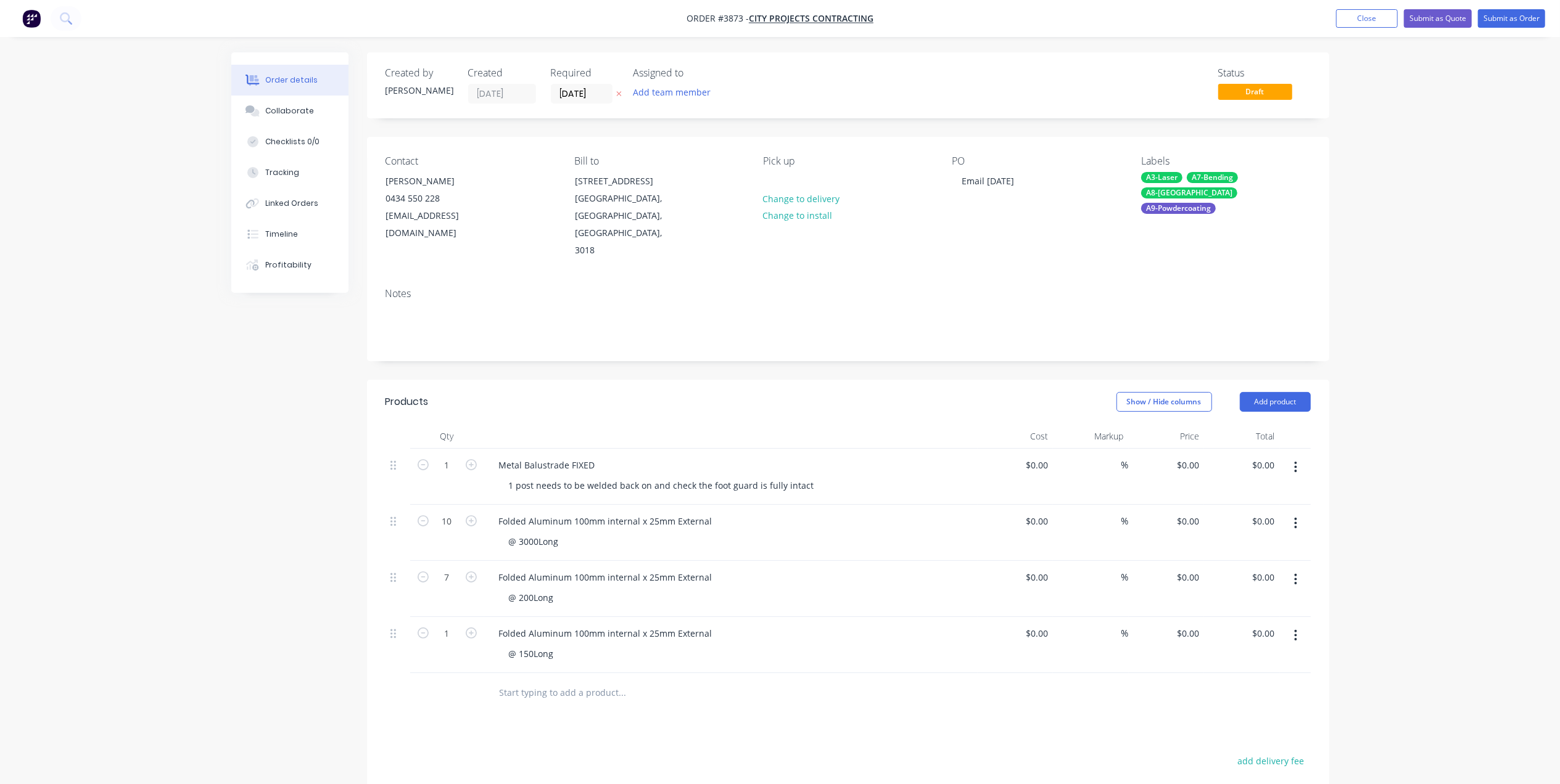
click at [760, 683] on div "Products Show / Hide columns Add product Qty Cost Markup Price Total 1 Metal Ba…" at bounding box center [849, 694] width 962 height 629
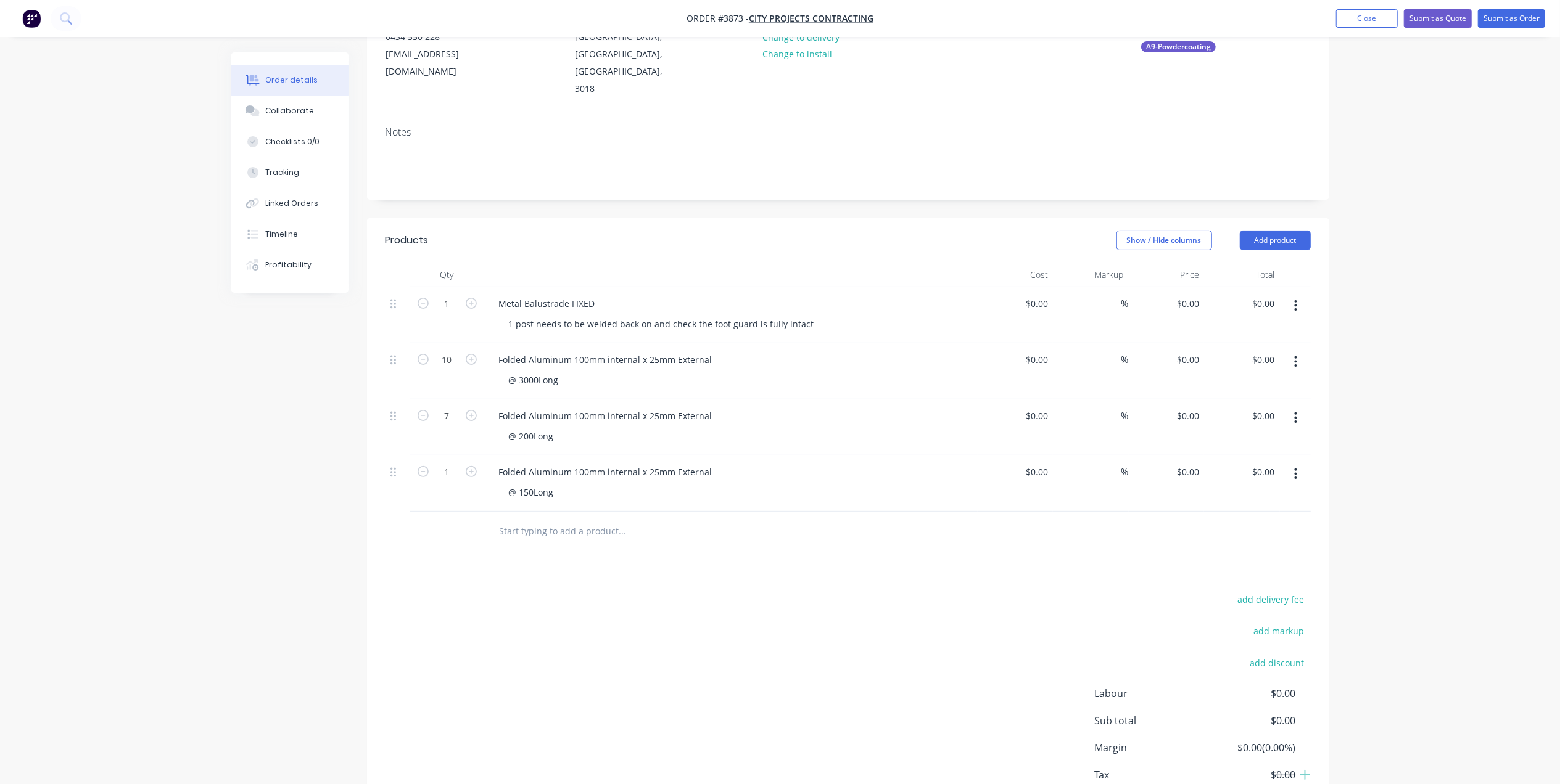
scroll to position [164, 0]
click at [1307, 461] on button "button" at bounding box center [1296, 472] width 29 height 22
click at [1255, 519] on div "Duplicate" at bounding box center [1252, 528] width 95 height 18
click at [470, 519] on icon "button" at bounding box center [472, 525] width 11 height 11
type input "2"
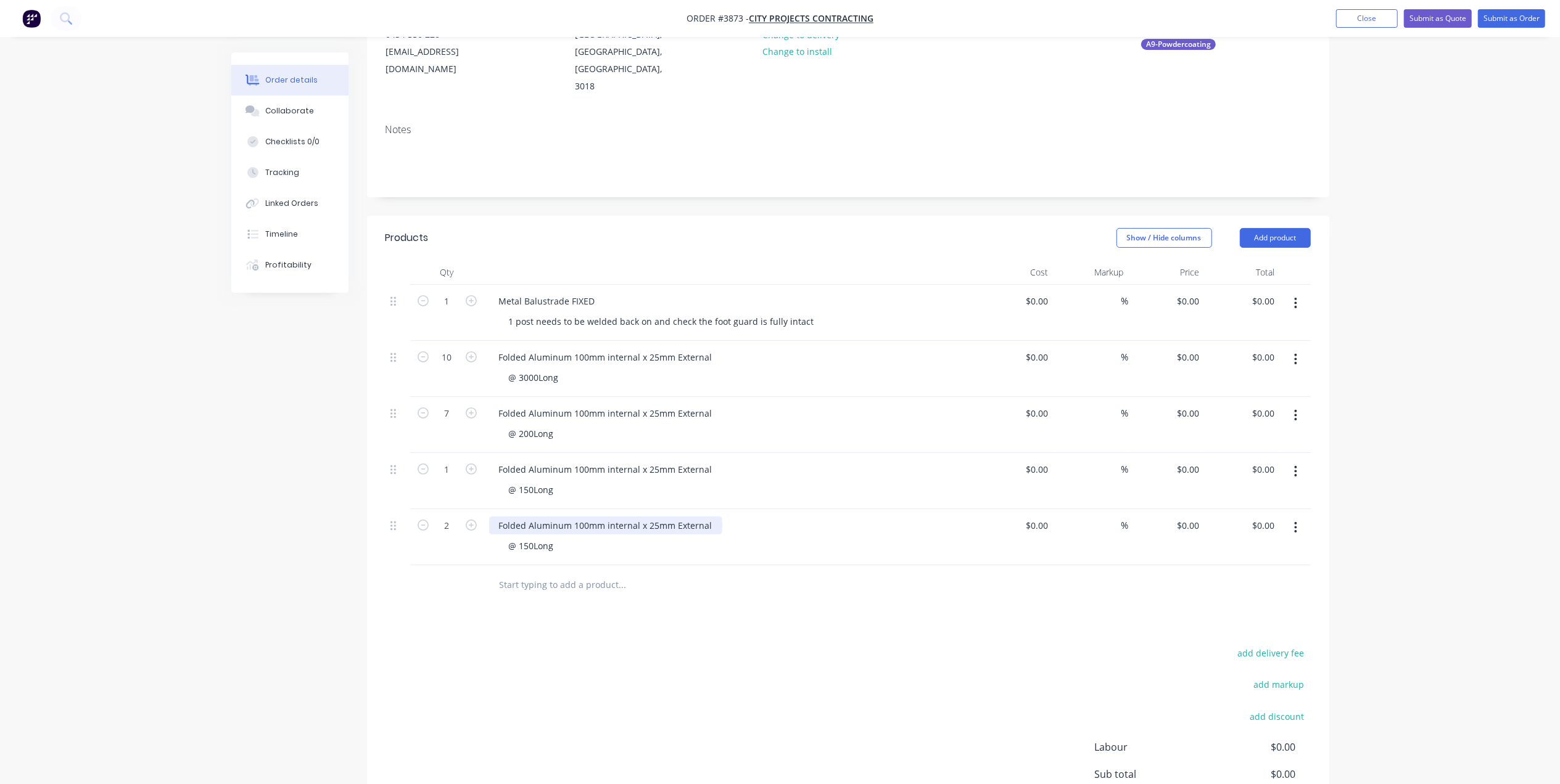
click at [587, 517] on div "Folded Aluminum 100mm internal x 25mm External" at bounding box center [606, 526] width 233 height 18
click at [786, 531] on div "Folded Aluminum 50mm internal x 25mm External @ 150Long" at bounding box center [731, 537] width 493 height 56
click at [533, 537] on div "@ 150Long" at bounding box center [531, 546] width 65 height 18
click at [786, 648] on div "add delivery fee add markup add discount Labour $0.00 Sub total $0.00 Margin $0…" at bounding box center [849, 764] width 926 height 238
click at [694, 588] on div "Products Show / Hide columns Add product Qty Cost Markup Price Total 1 Metal Ba…" at bounding box center [849, 558] width 962 height 685
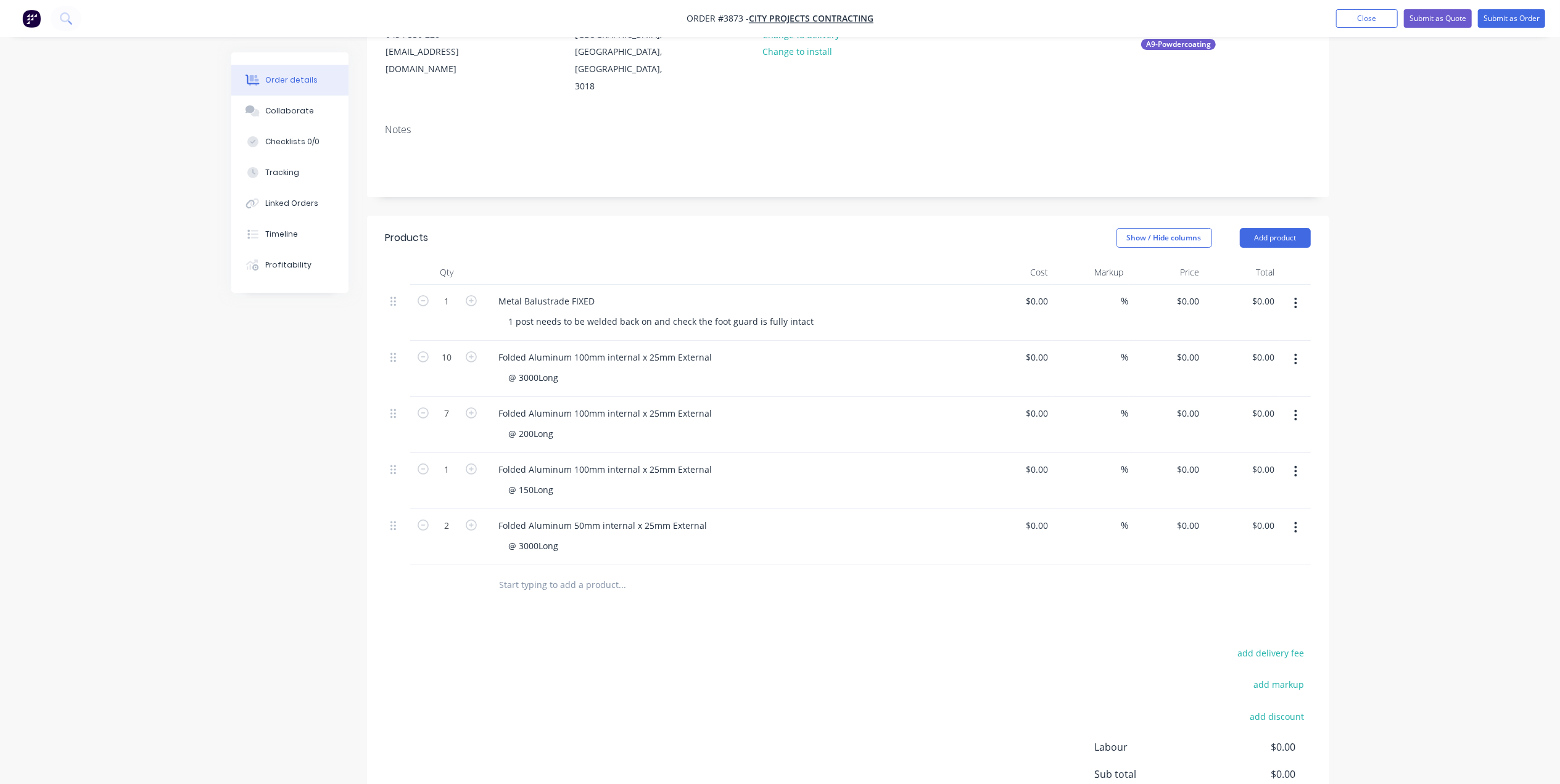
click at [1318, 216] on header "Products Show / Hide columns Add product" at bounding box center [849, 237] width 962 height 44
click at [1261, 228] on button "Add product" at bounding box center [1275, 238] width 71 height 20
click at [1233, 285] on div "Basic product" at bounding box center [1252, 293] width 95 height 18
click at [573, 573] on div at bounding box center [541, 582] width 103 height 18
click at [586, 593] on div at bounding box center [561, 602] width 126 height 18
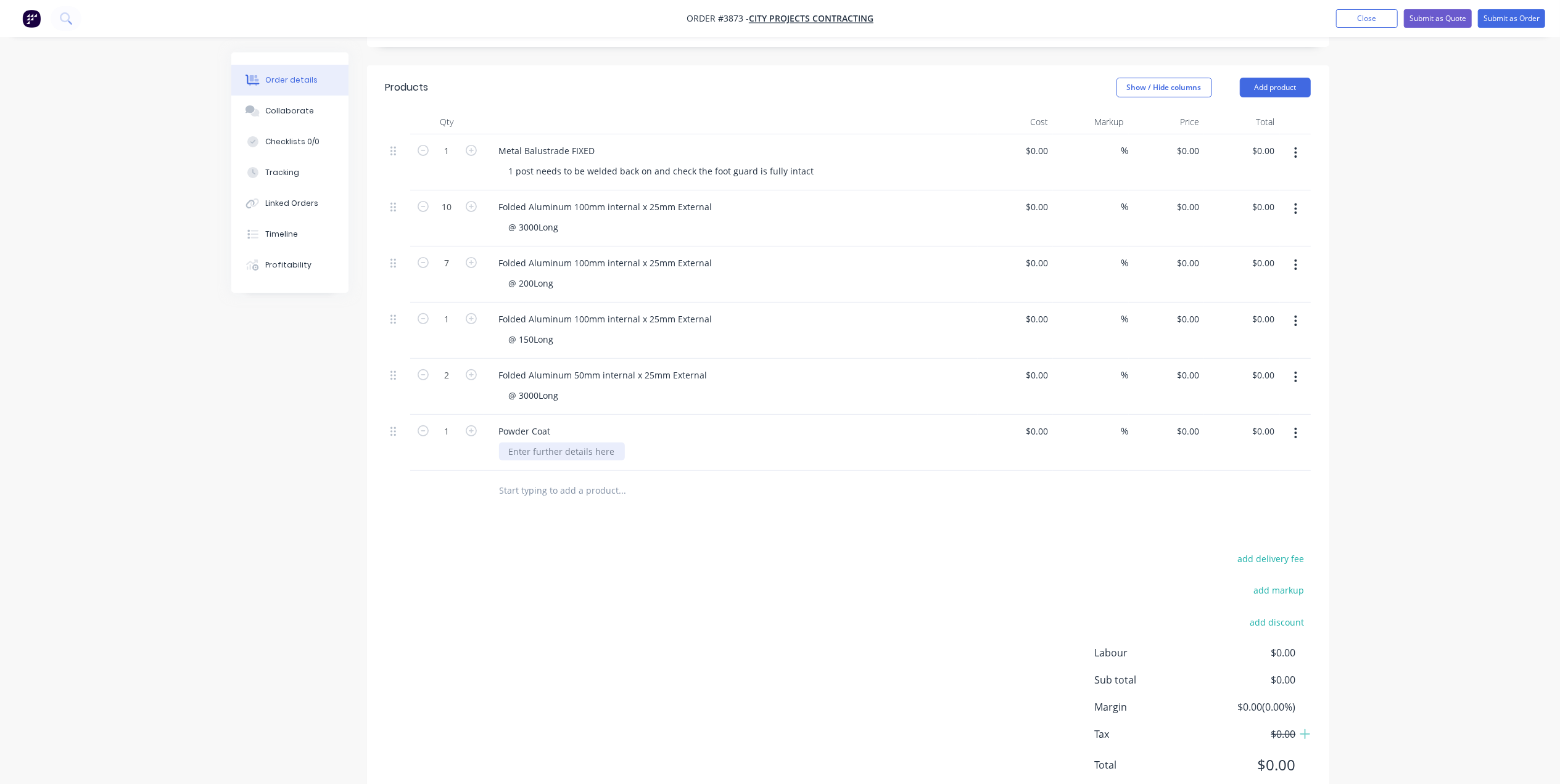
scroll to position [324, 0]
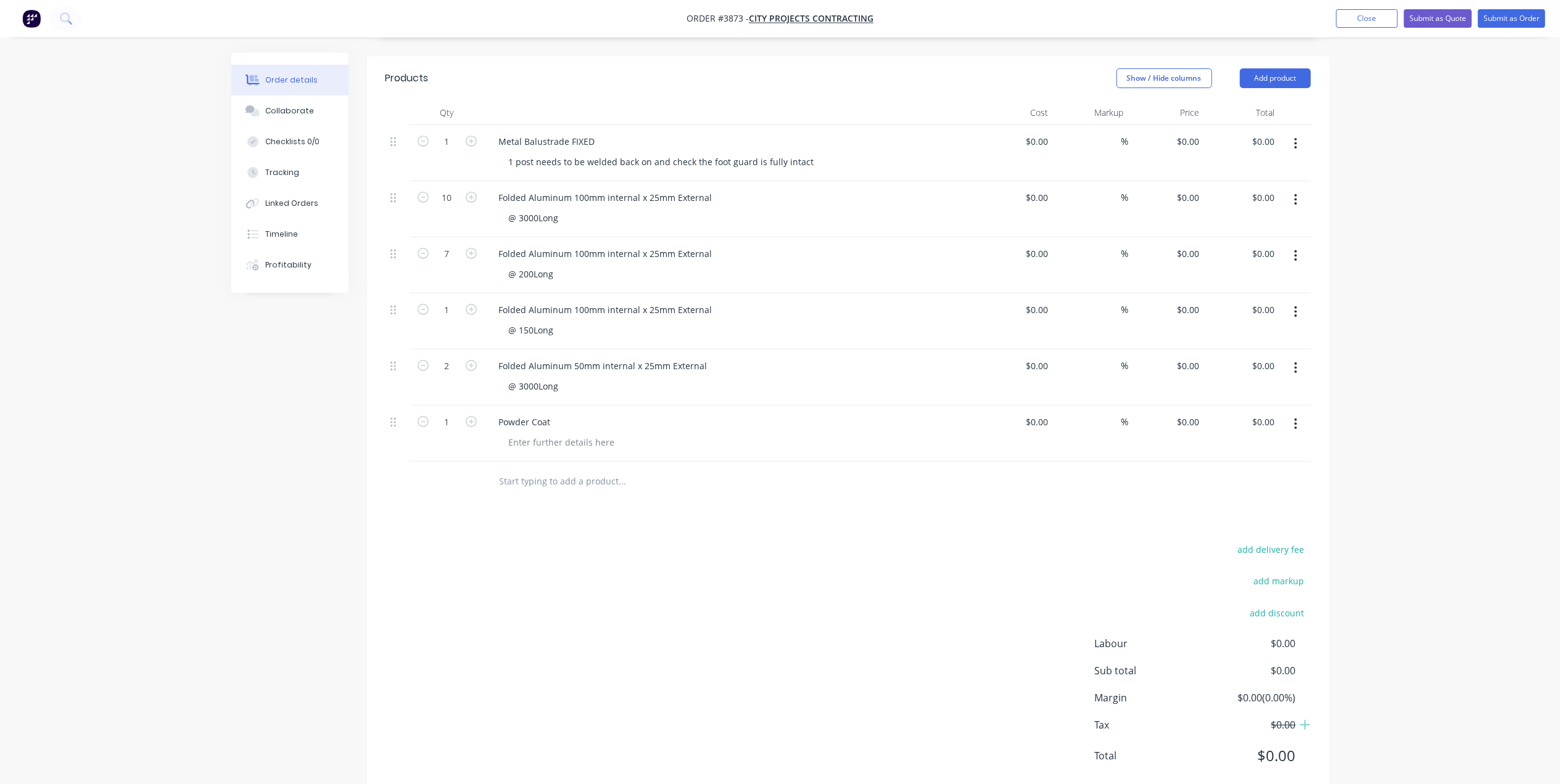
click at [565, 406] on div "Powder Coat" at bounding box center [731, 434] width 493 height 56
click at [566, 434] on div at bounding box center [561, 443] width 126 height 18
click at [686, 563] on div "add delivery fee add markup add discount Labour $0.00 Sub total $0.00 Margin $0…" at bounding box center [849, 660] width 926 height 238
click at [558, 434] on div "Zues Black" at bounding box center [530, 443] width 63 height 18
click at [778, 545] on div "add delivery fee add markup add discount Labour $0.00 Sub total $0.00 Margin $0…" at bounding box center [849, 660] width 926 height 238
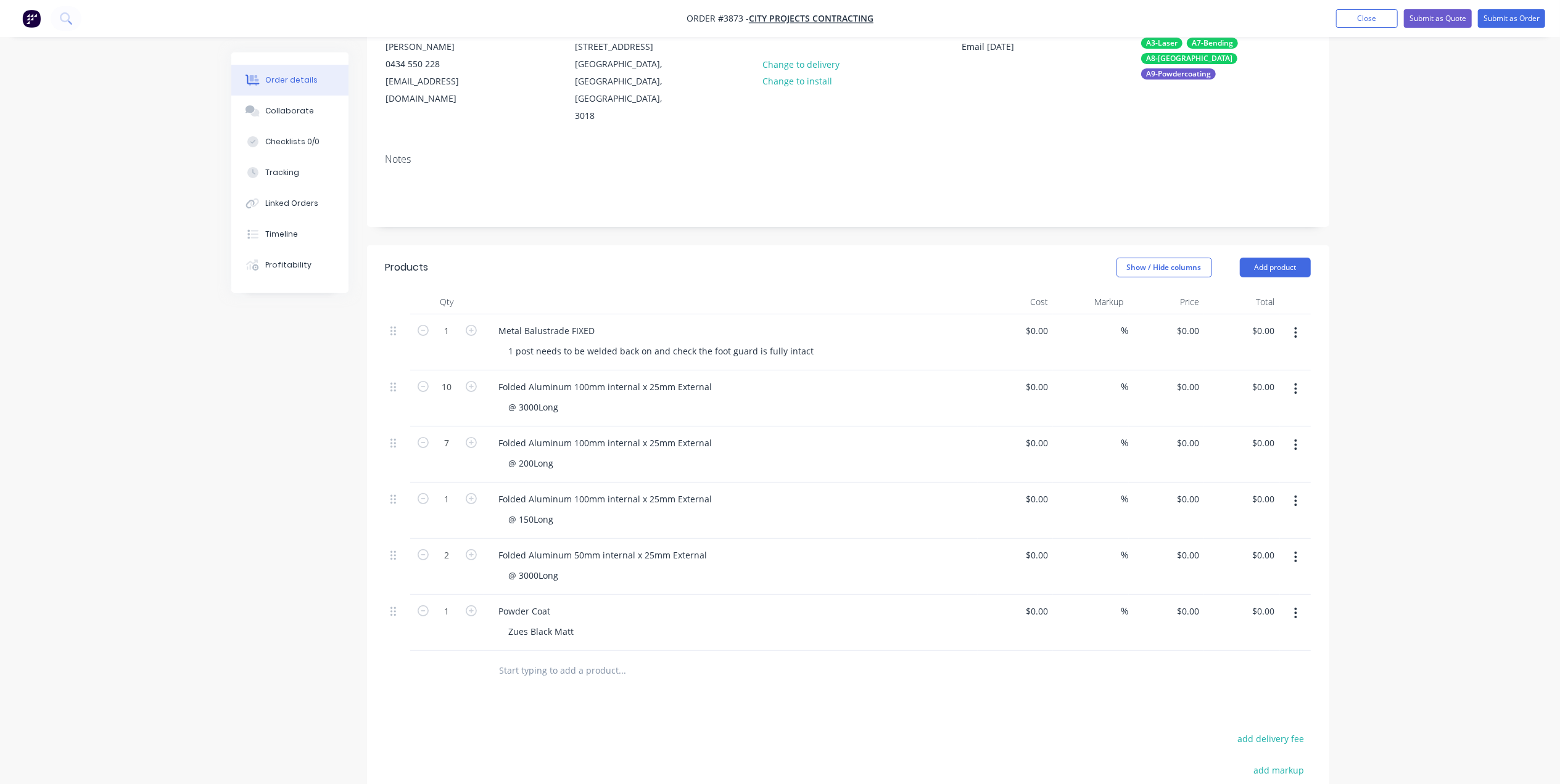
scroll to position [77, 0]
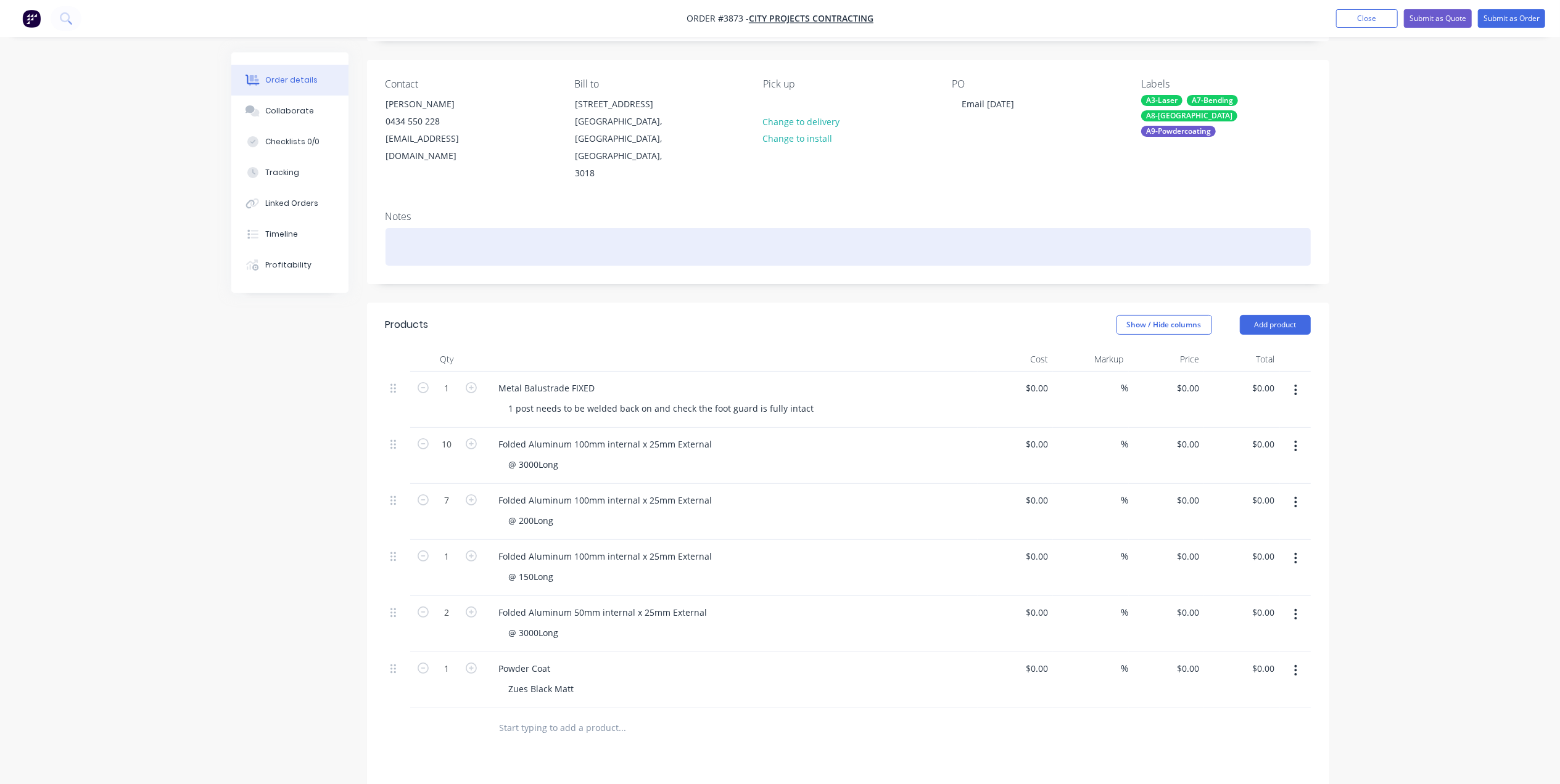
click at [449, 228] on div at bounding box center [849, 247] width 926 height 38
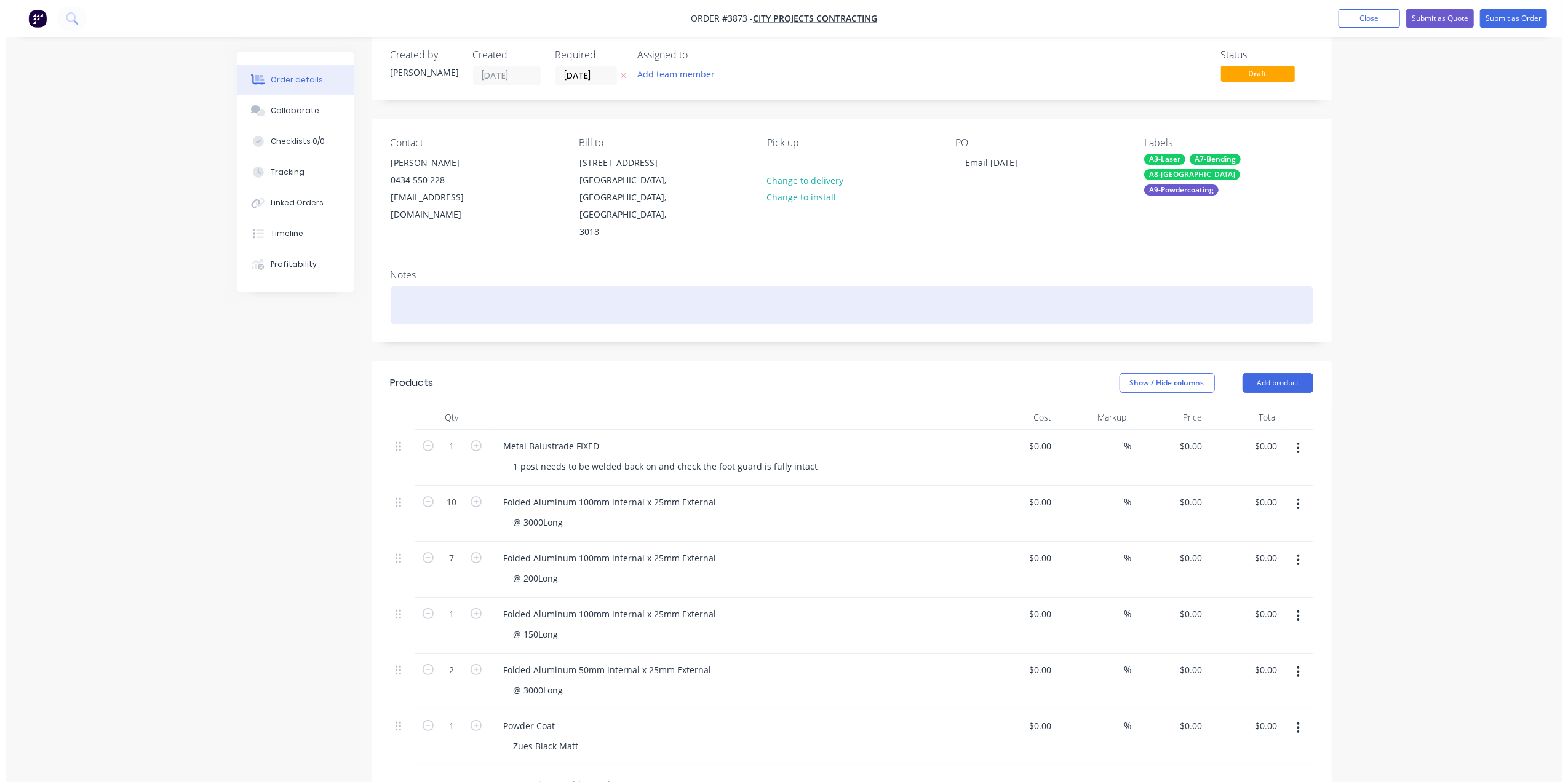
scroll to position [0, 0]
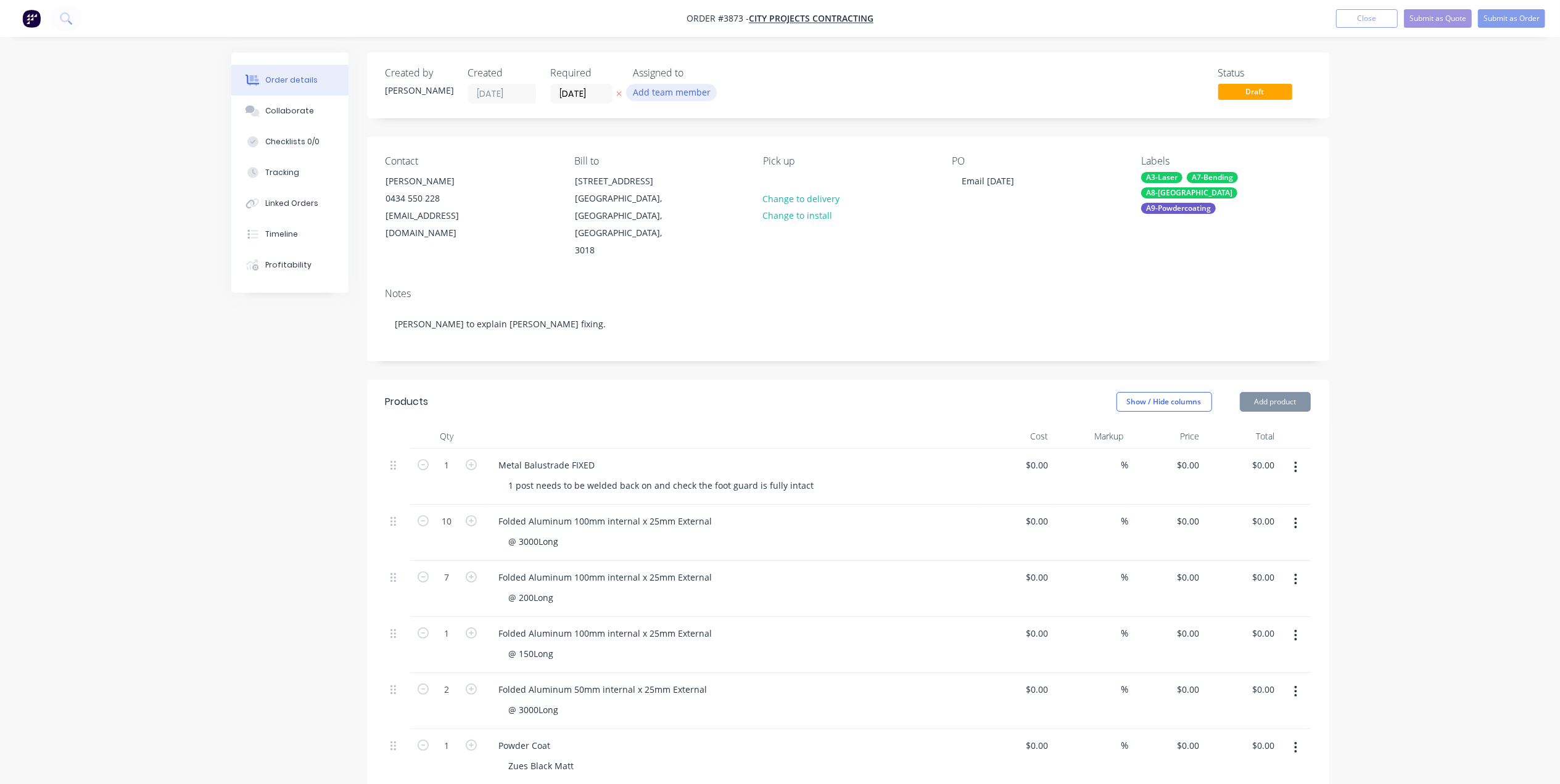
click at [688, 92] on button "Add team member" at bounding box center [671, 92] width 91 height 17
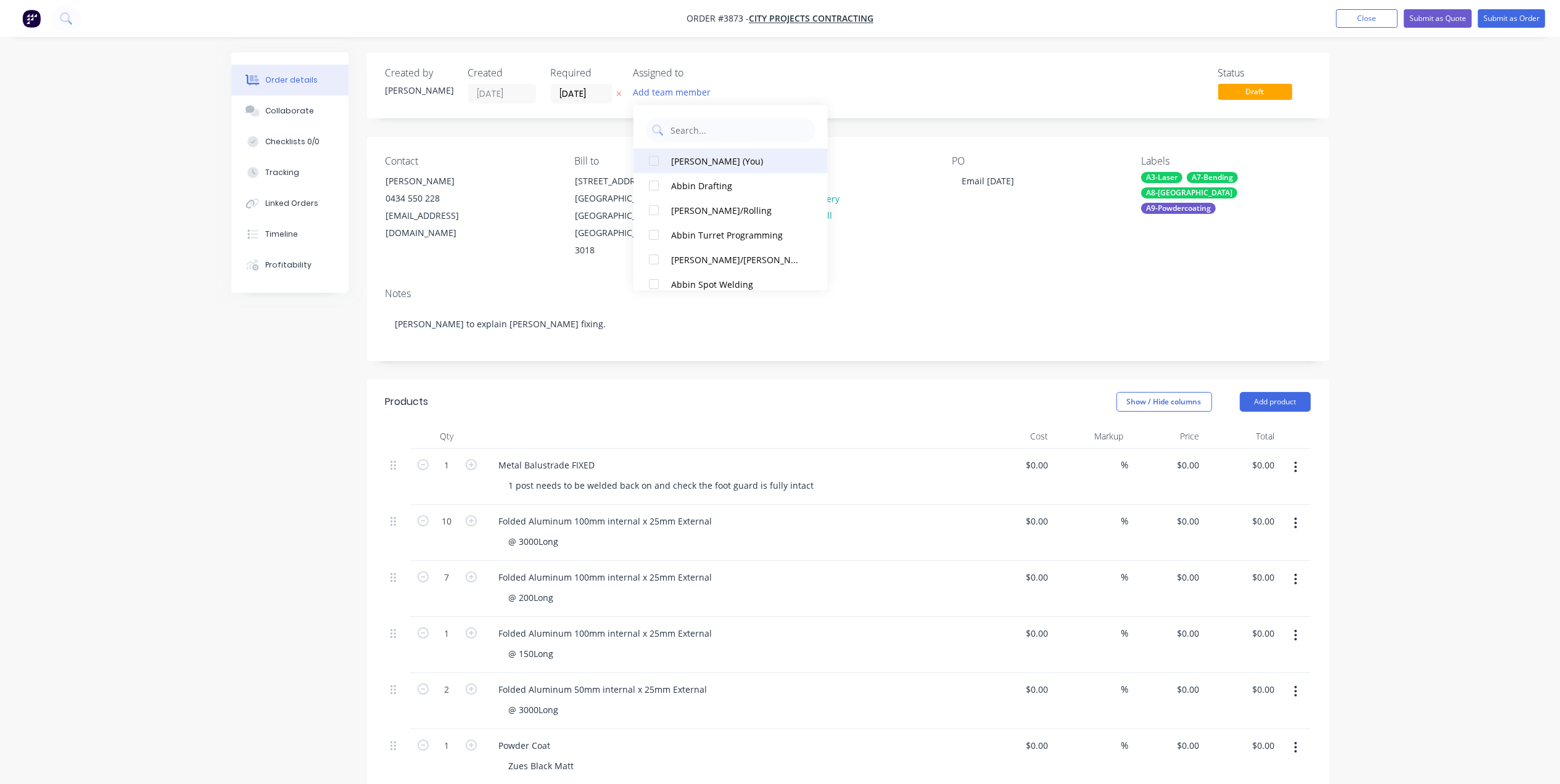
click at [699, 156] on div "[PERSON_NAME] (You)" at bounding box center [736, 160] width 131 height 13
click at [496, 237] on div "Contact [PERSON_NAME] [PHONE_NUMBER] [EMAIL_ADDRESS][DOMAIN_NAME] Bill to [STRE…" at bounding box center [849, 208] width 962 height 141
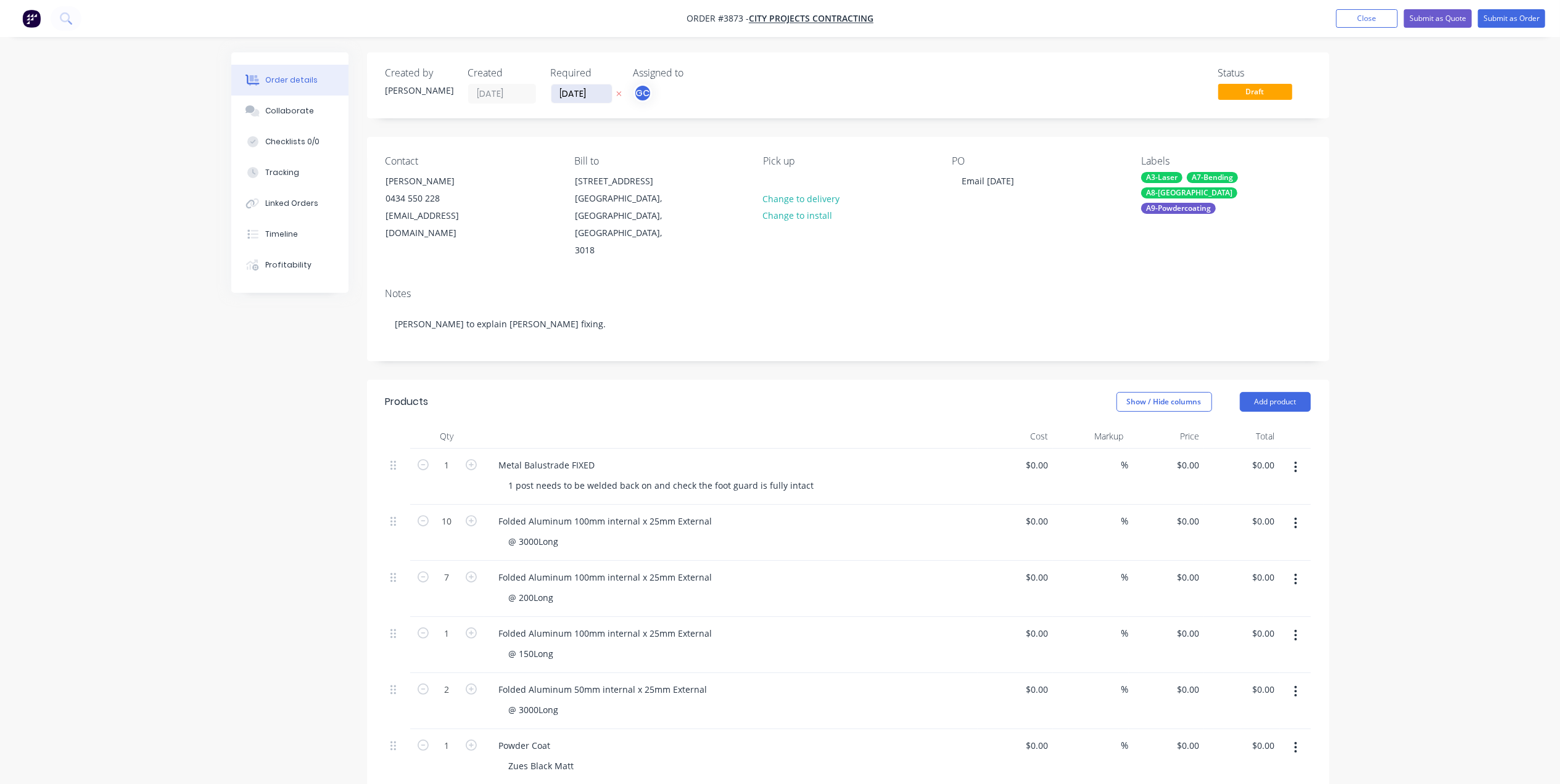
click at [566, 92] on input "[DATE]" at bounding box center [581, 93] width 60 height 18
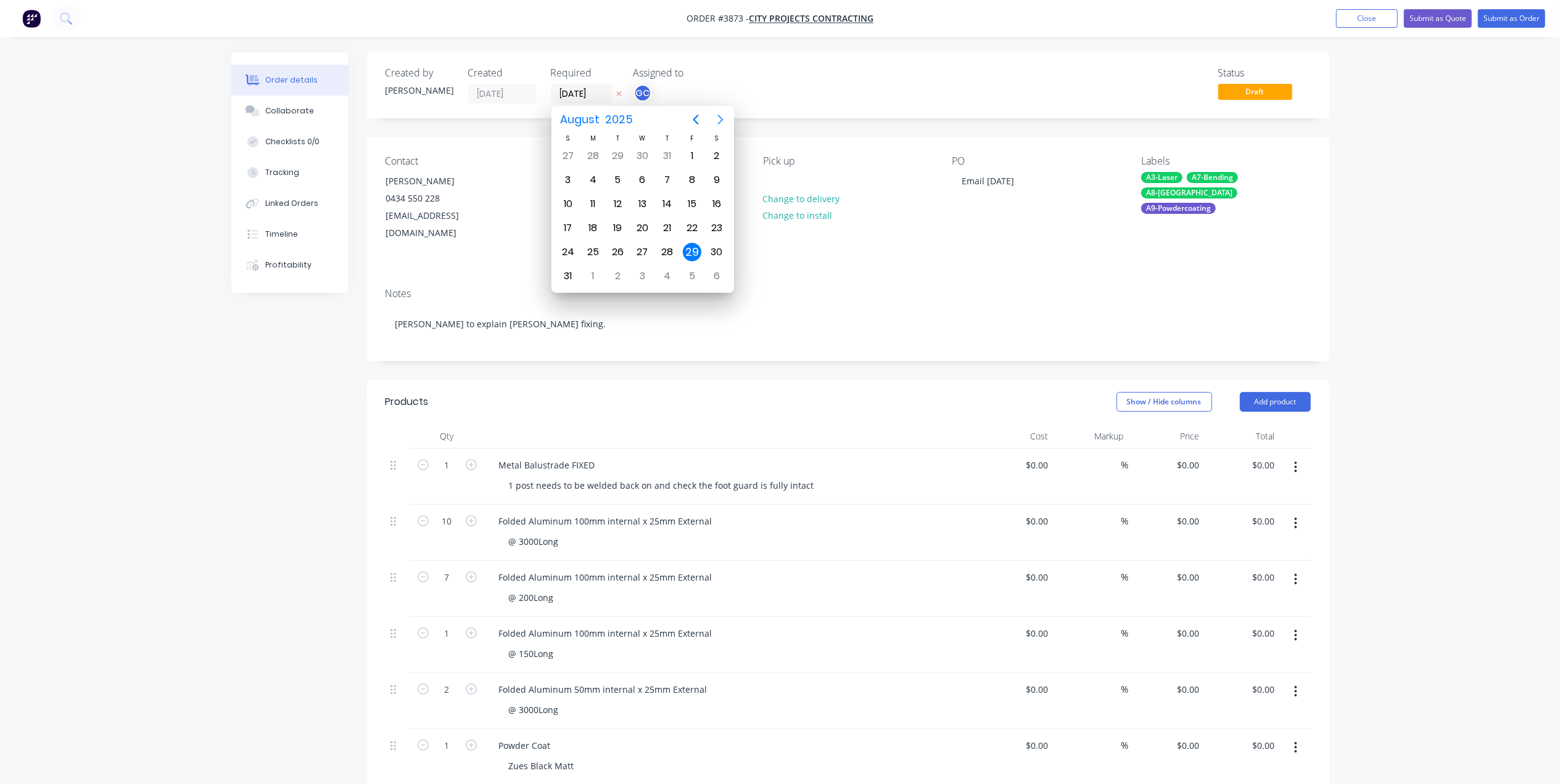
click at [720, 110] on button "Next page" at bounding box center [720, 119] width 25 height 25
click at [696, 175] on div "12" at bounding box center [691, 180] width 18 height 18
type input "[DATE]"
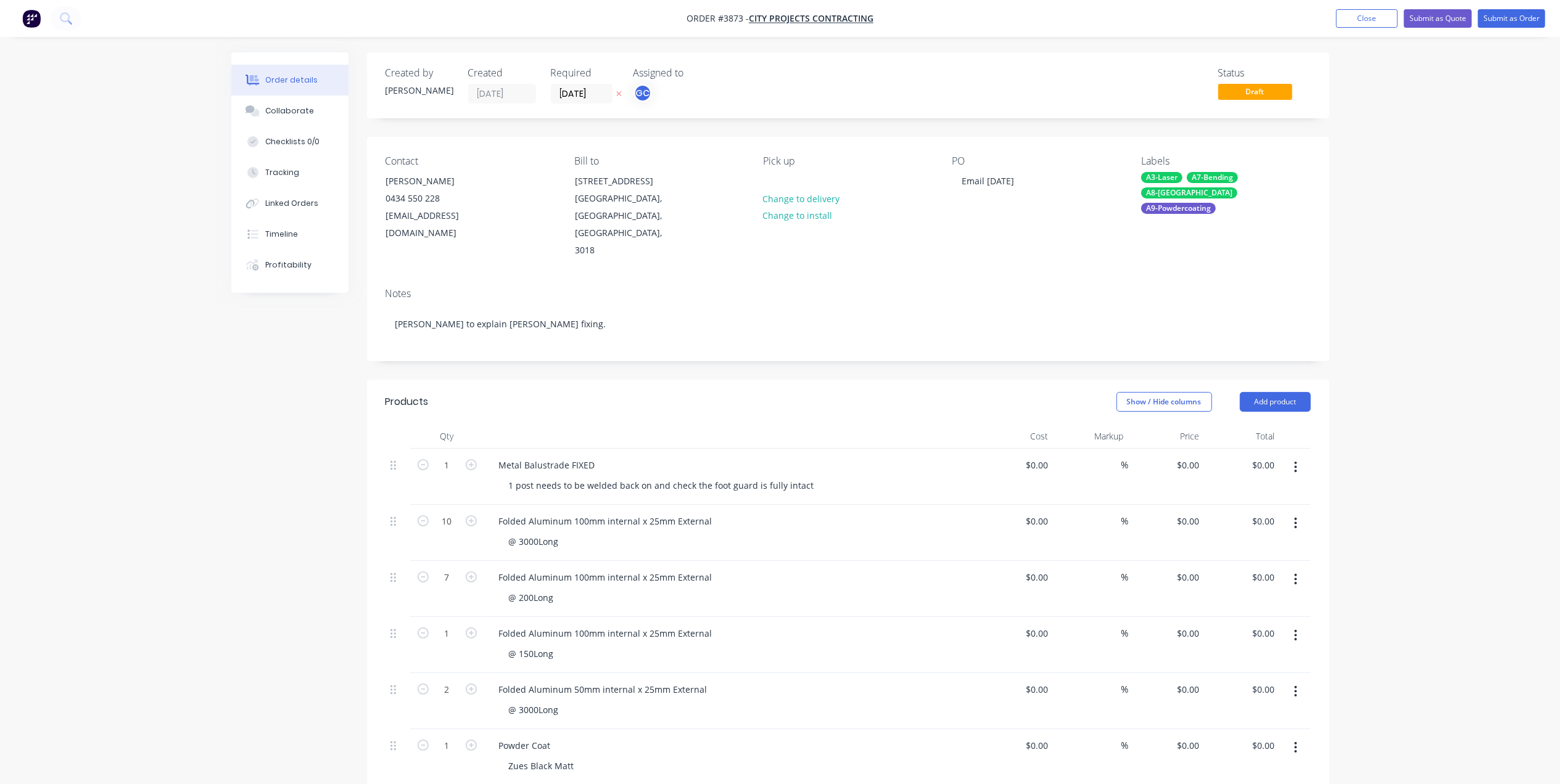
click at [839, 80] on div "Status Draft" at bounding box center [1034, 85] width 554 height 36
click at [1522, 20] on button "Submit as Order" at bounding box center [1512, 18] width 67 height 18
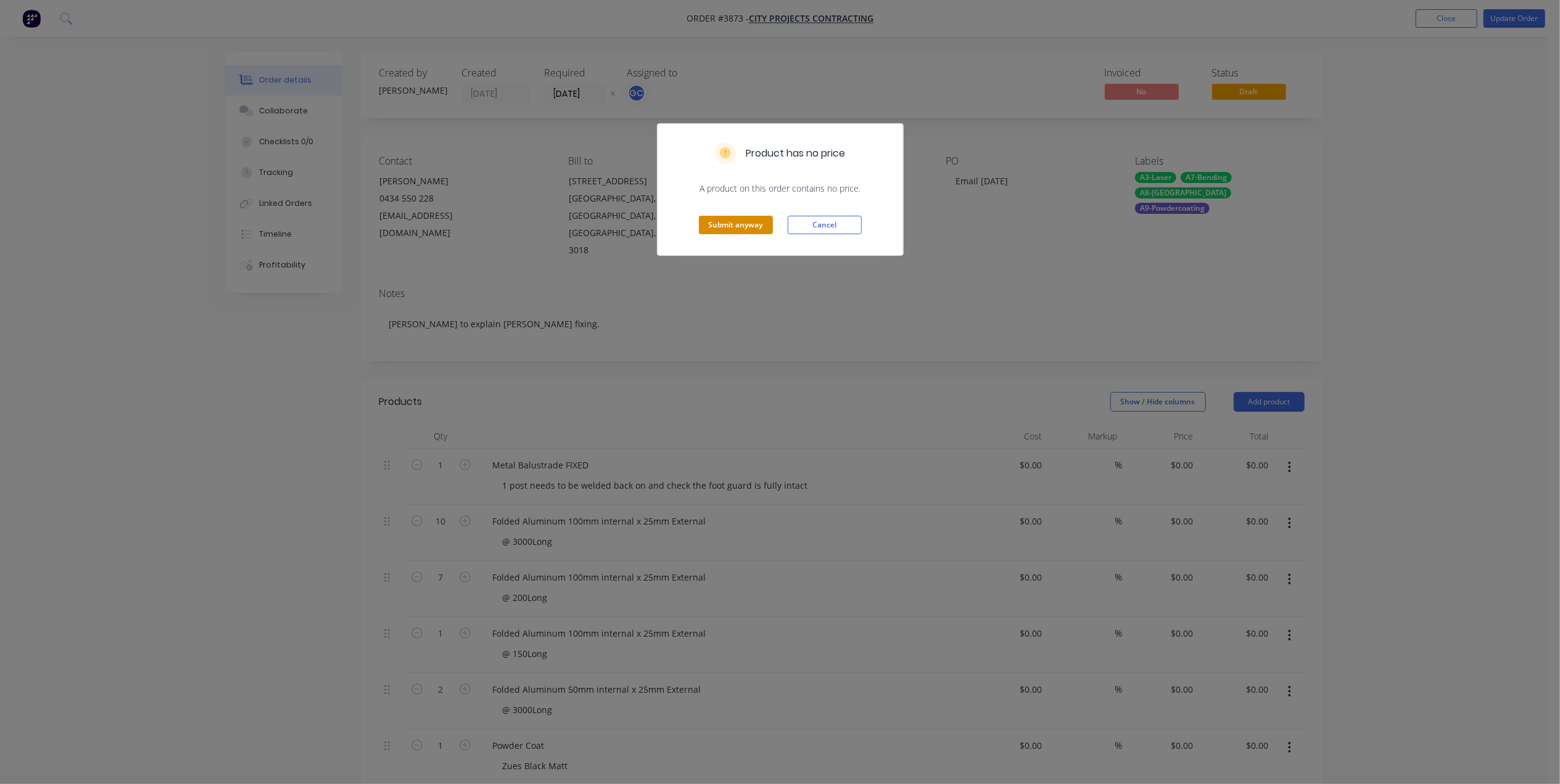
click at [729, 220] on button "Submit anyway" at bounding box center [735, 224] width 74 height 18
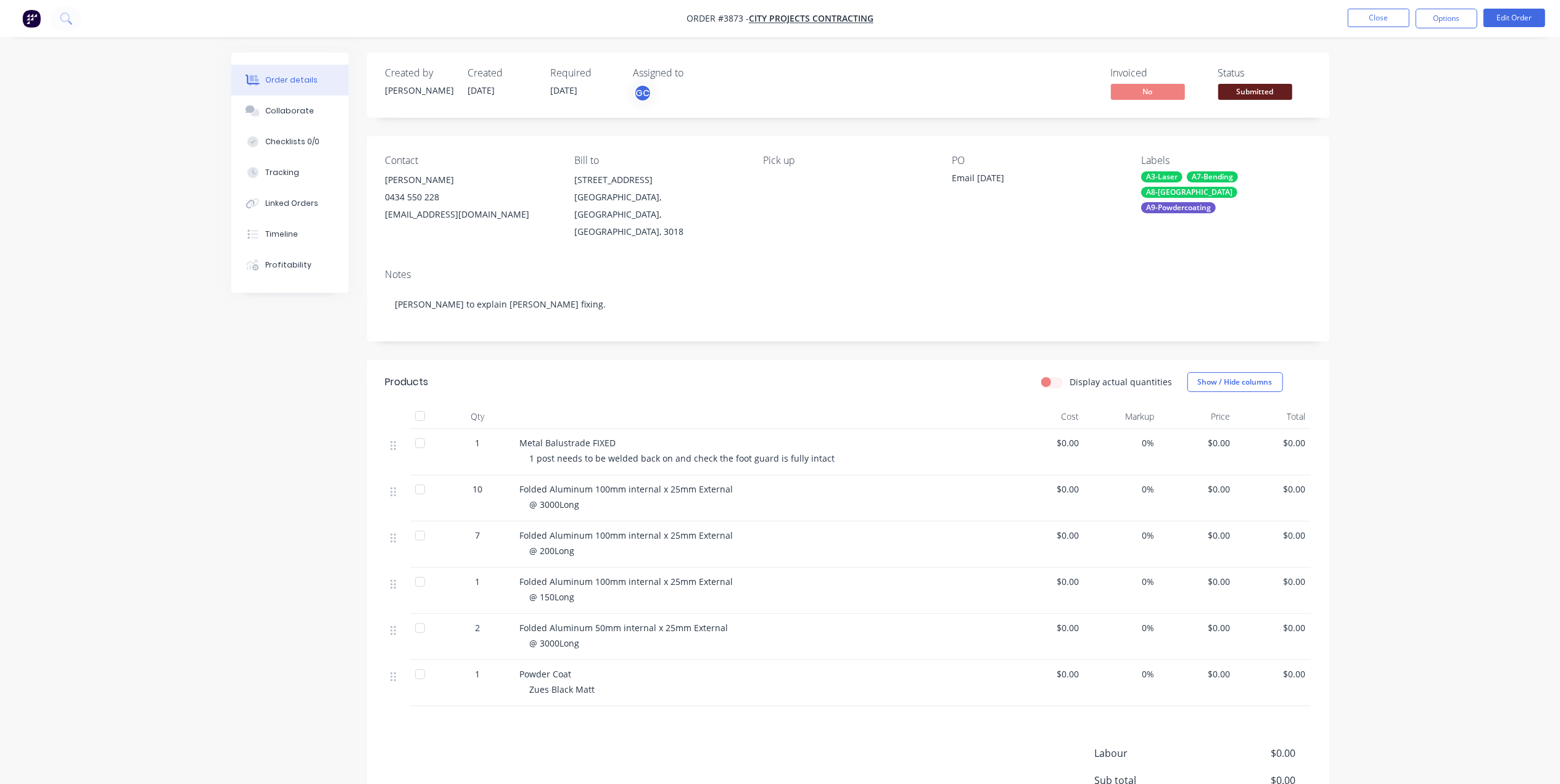
click at [1224, 84] on span "Submitted" at bounding box center [1255, 91] width 74 height 15
drag, startPoint x: 965, startPoint y: 99, endPoint x: 985, endPoint y: 87, distance: 23.3
click at [985, 87] on div "Invoiced No Status Submitted" at bounding box center [1034, 85] width 554 height 36
click at [1233, 94] on span "Submitted" at bounding box center [1255, 91] width 74 height 15
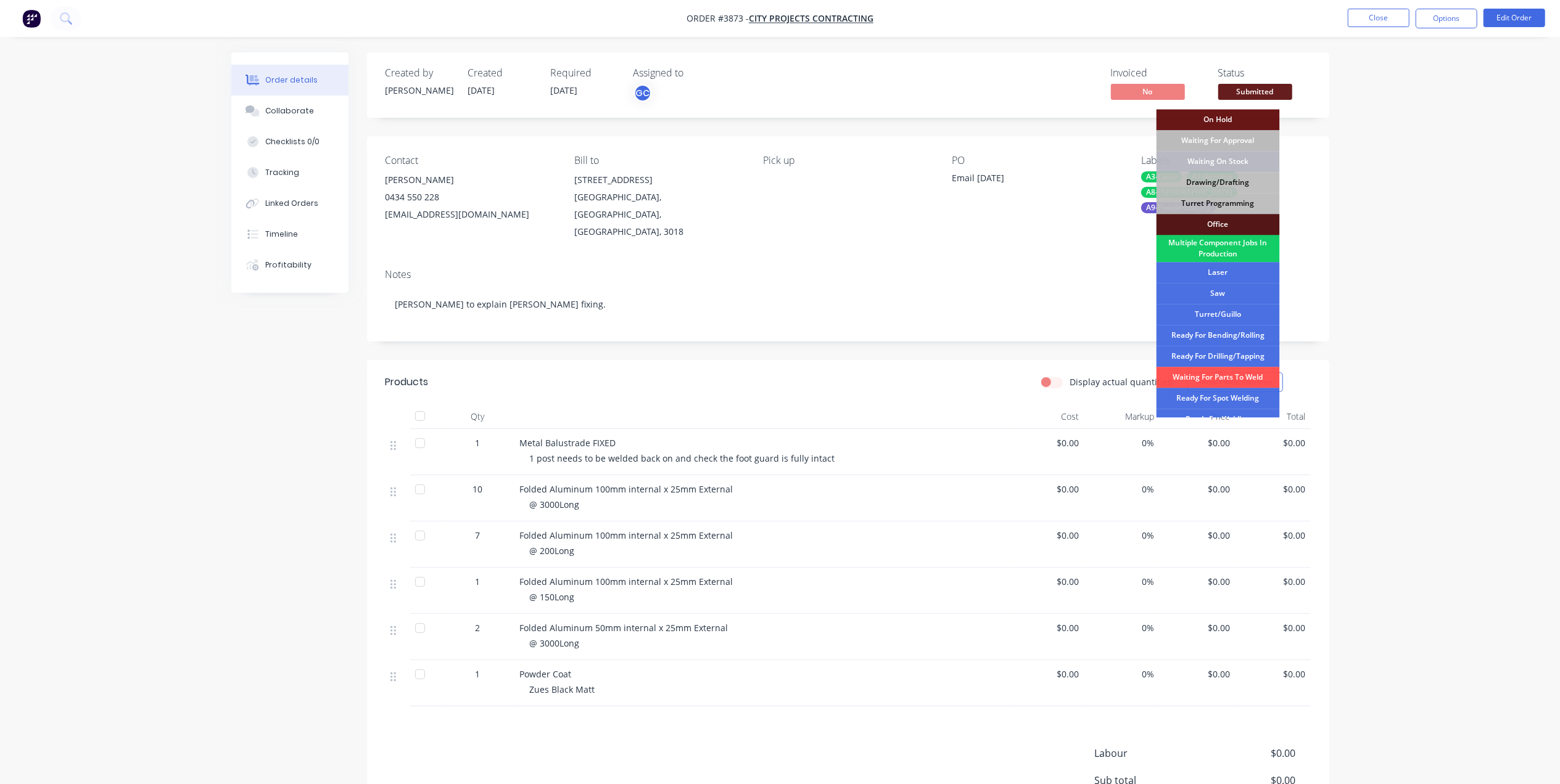
click at [1244, 247] on div "Multiple Component Jobs In Production" at bounding box center [1218, 249] width 124 height 27
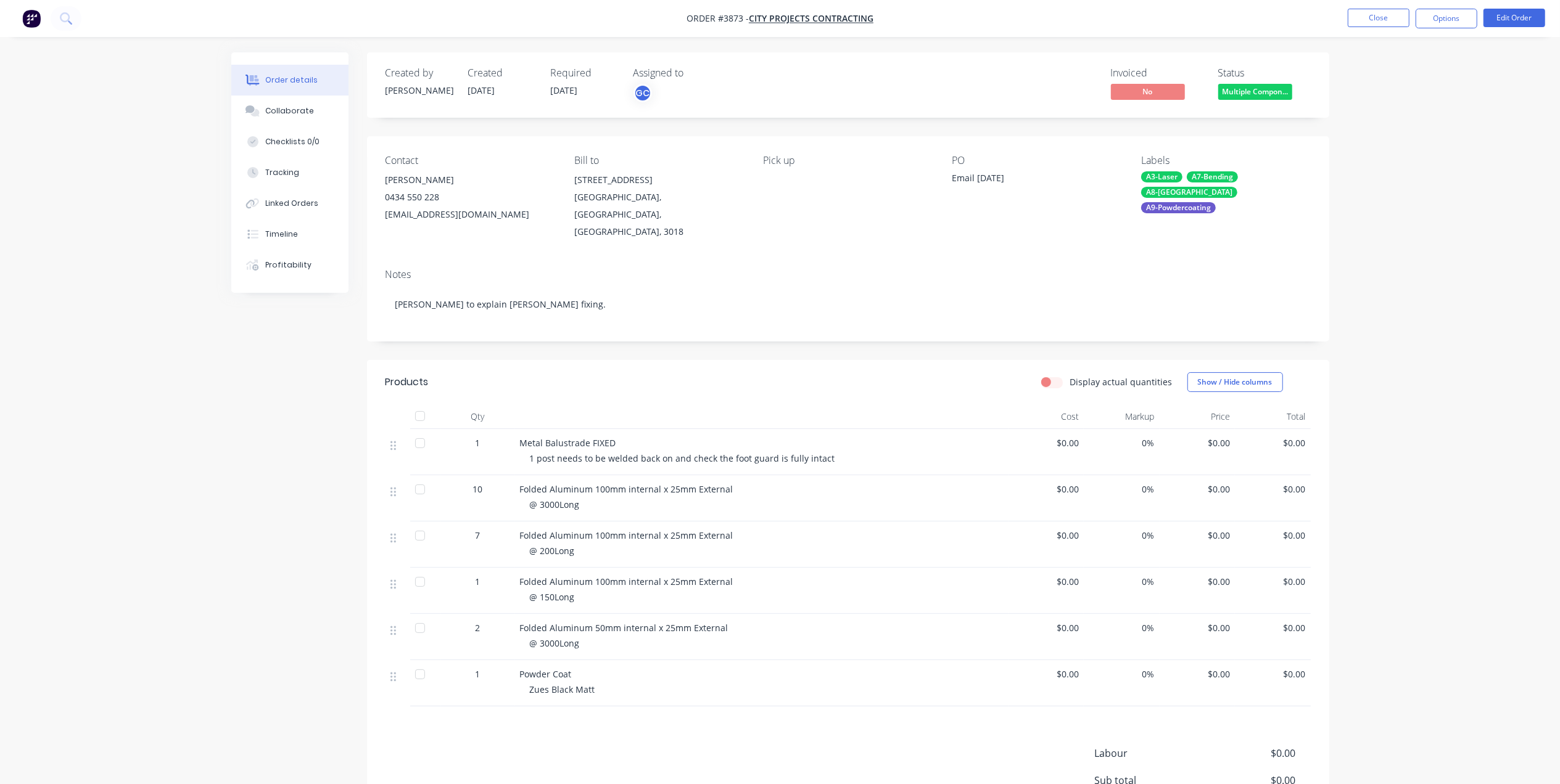
click at [1435, 28] on nav "Order #3873 - City Projects Contracting Close Options Edit Order" at bounding box center [780, 18] width 1560 height 37
click at [1449, 21] on button "Options" at bounding box center [1446, 18] width 62 height 20
click at [1392, 149] on div "Work Order" at bounding box center [1410, 149] width 114 height 18
click at [1392, 122] on div "Without pricing" at bounding box center [1410, 124] width 114 height 18
click at [1380, 20] on button "Close" at bounding box center [1379, 18] width 62 height 18
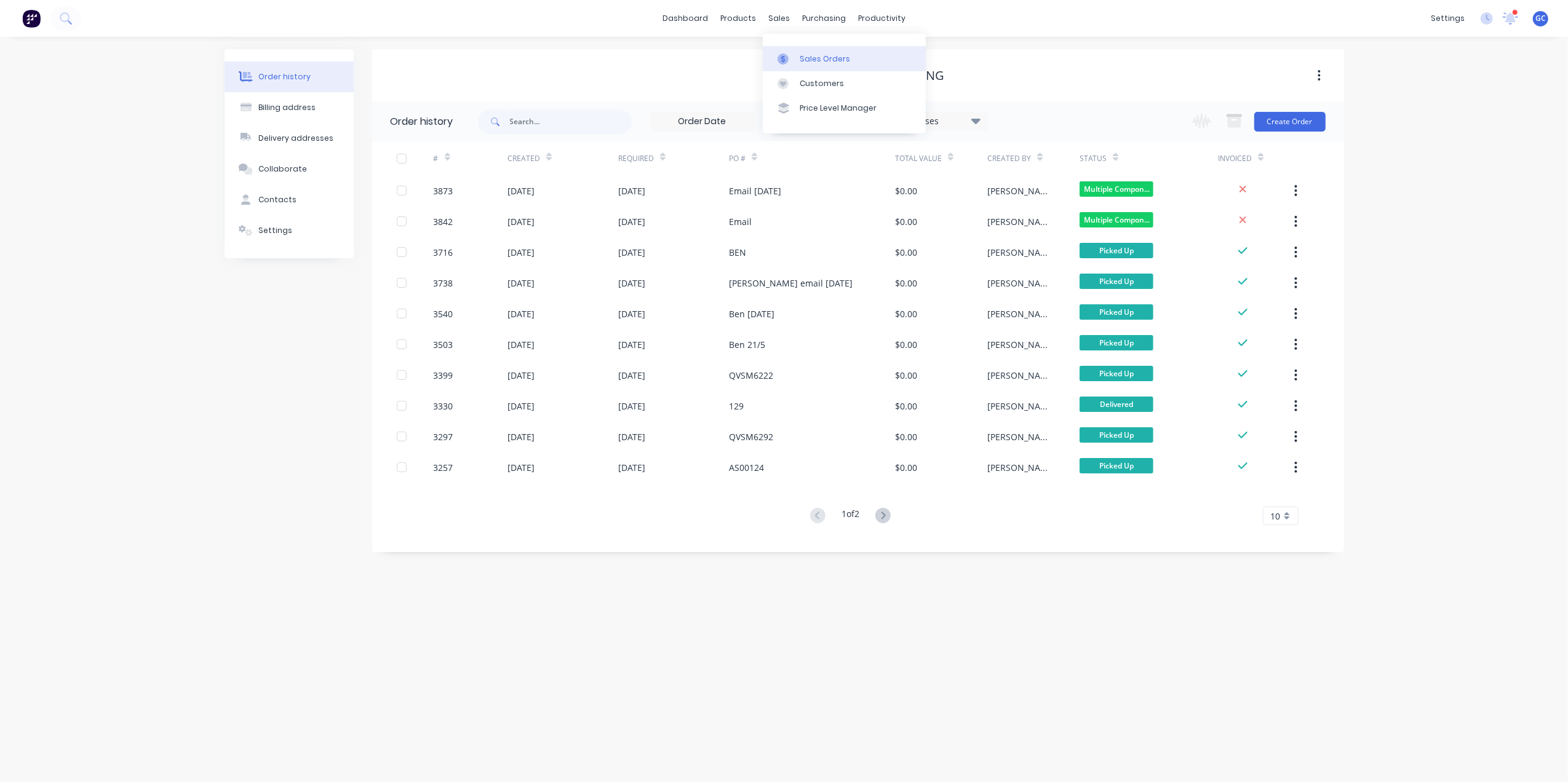
drag, startPoint x: 790, startPoint y: 52, endPoint x: 773, endPoint y: 60, distance: 18.8
click at [790, 52] on link "Sales Orders" at bounding box center [844, 58] width 163 height 25
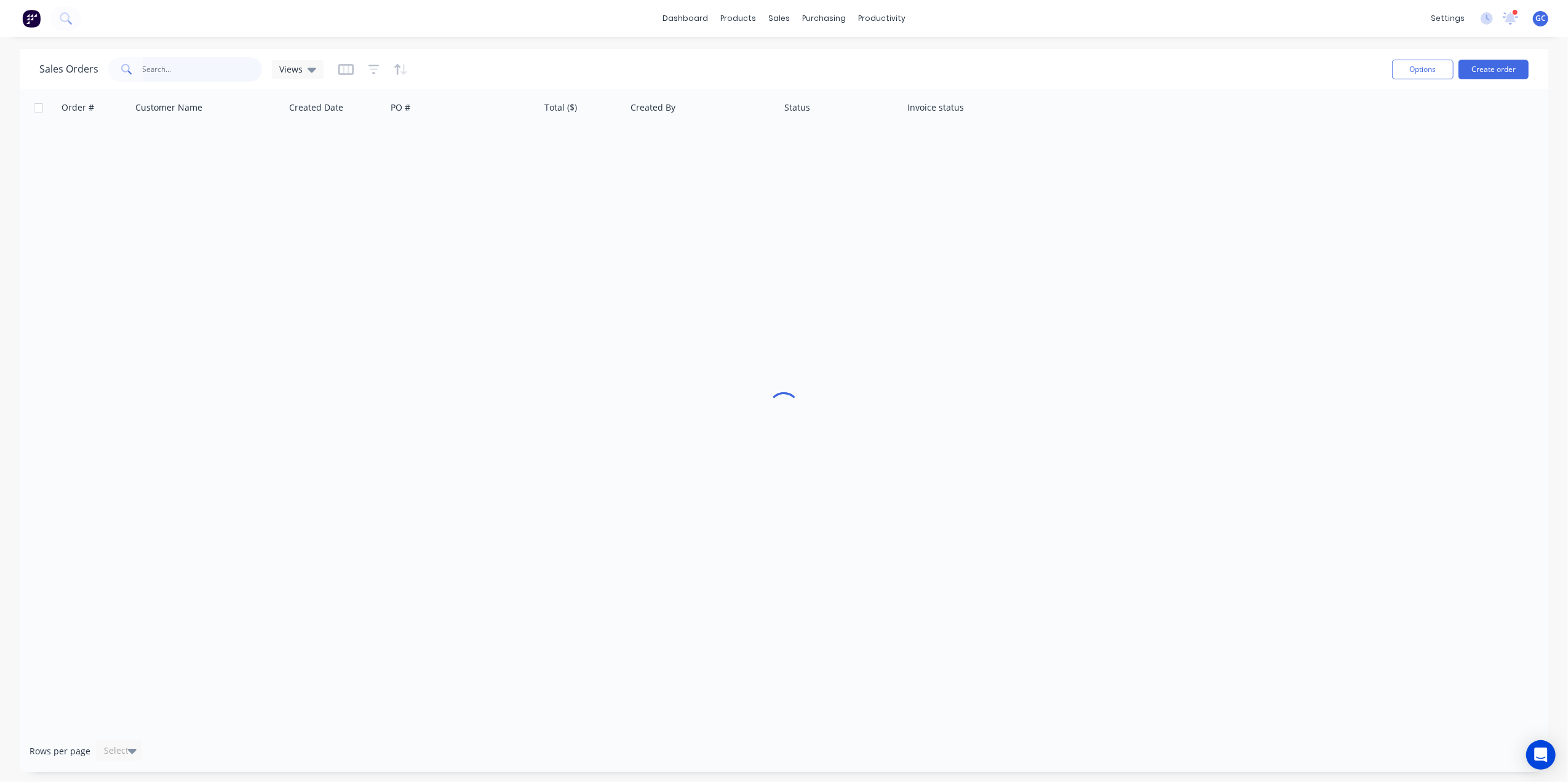
click at [241, 73] on input "text" at bounding box center [202, 70] width 120 height 25
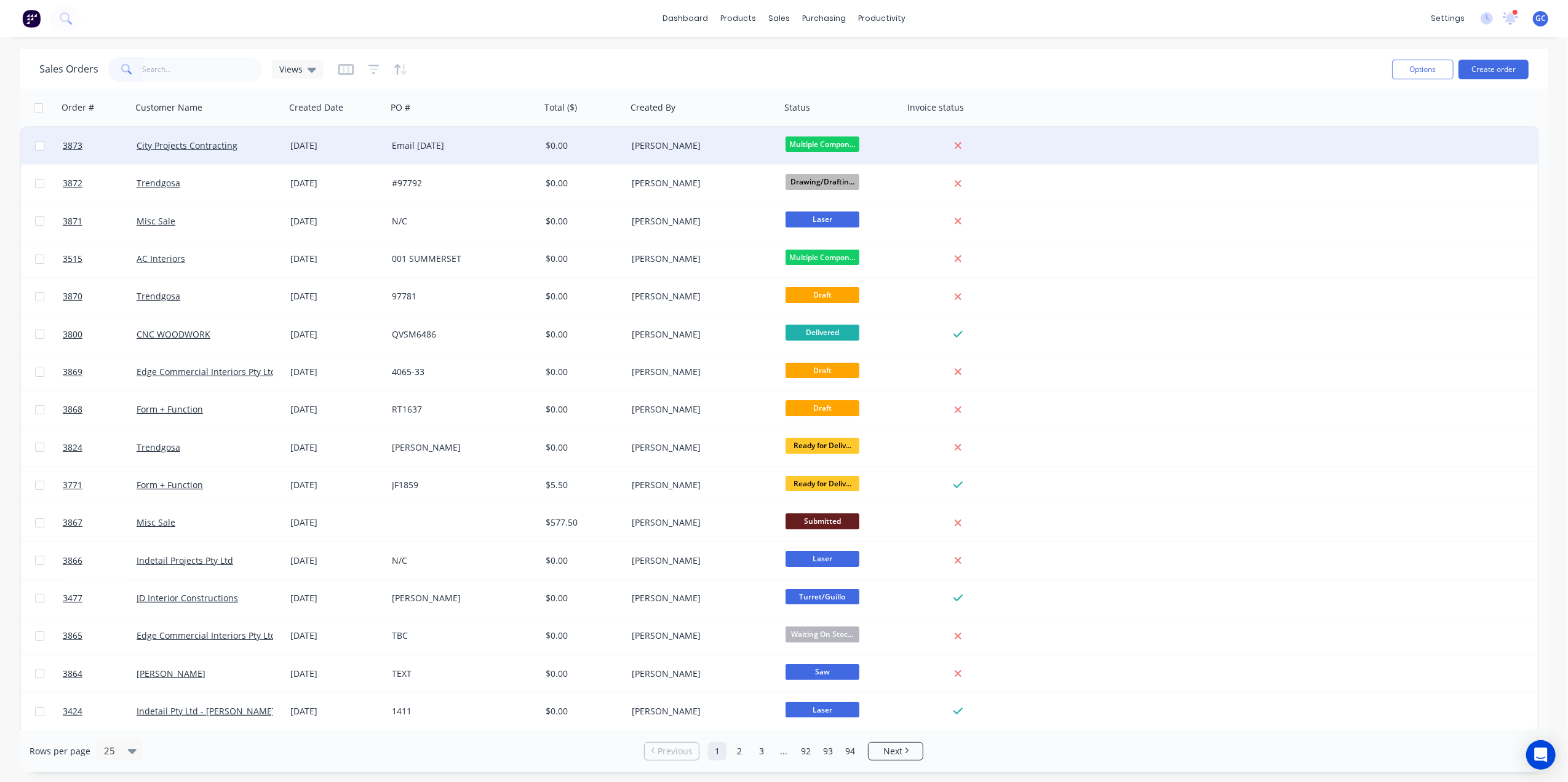
click at [389, 137] on div "Email [DATE]" at bounding box center [464, 146] width 154 height 37
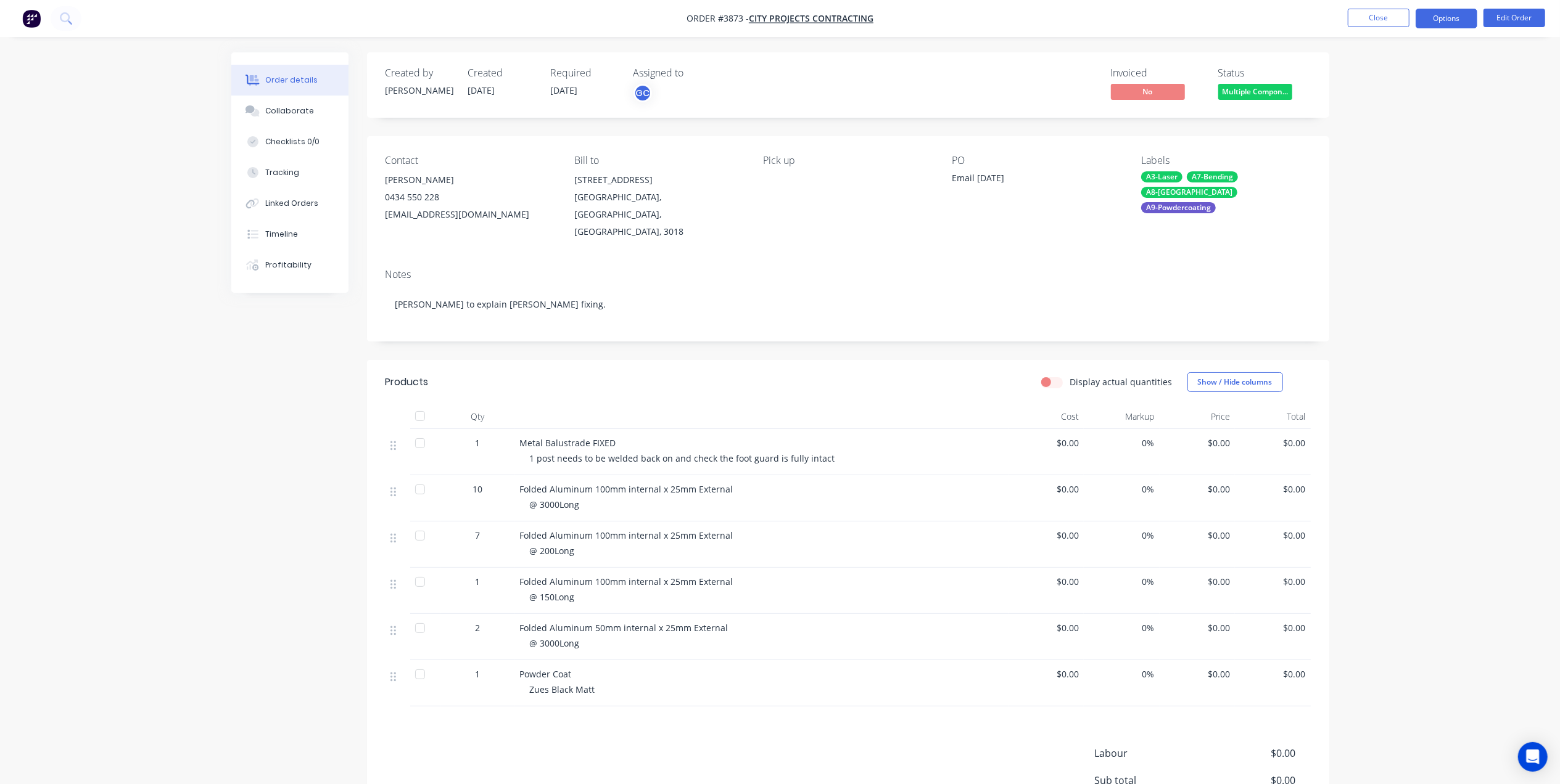
click at [1429, 12] on button "Options" at bounding box center [1446, 18] width 62 height 20
click at [1398, 154] on div "Work Order" at bounding box center [1410, 149] width 114 height 18
click at [1400, 123] on div "Without pricing" at bounding box center [1410, 124] width 114 height 18
drag, startPoint x: 1284, startPoint y: 16, endPoint x: 1409, endPoint y: 16, distance: 125.0
click at [1284, 16] on nav "Order #3873 - City Projects Contracting Close Options EMAIL / PRINT Invoice Par…" at bounding box center [780, 18] width 1560 height 37
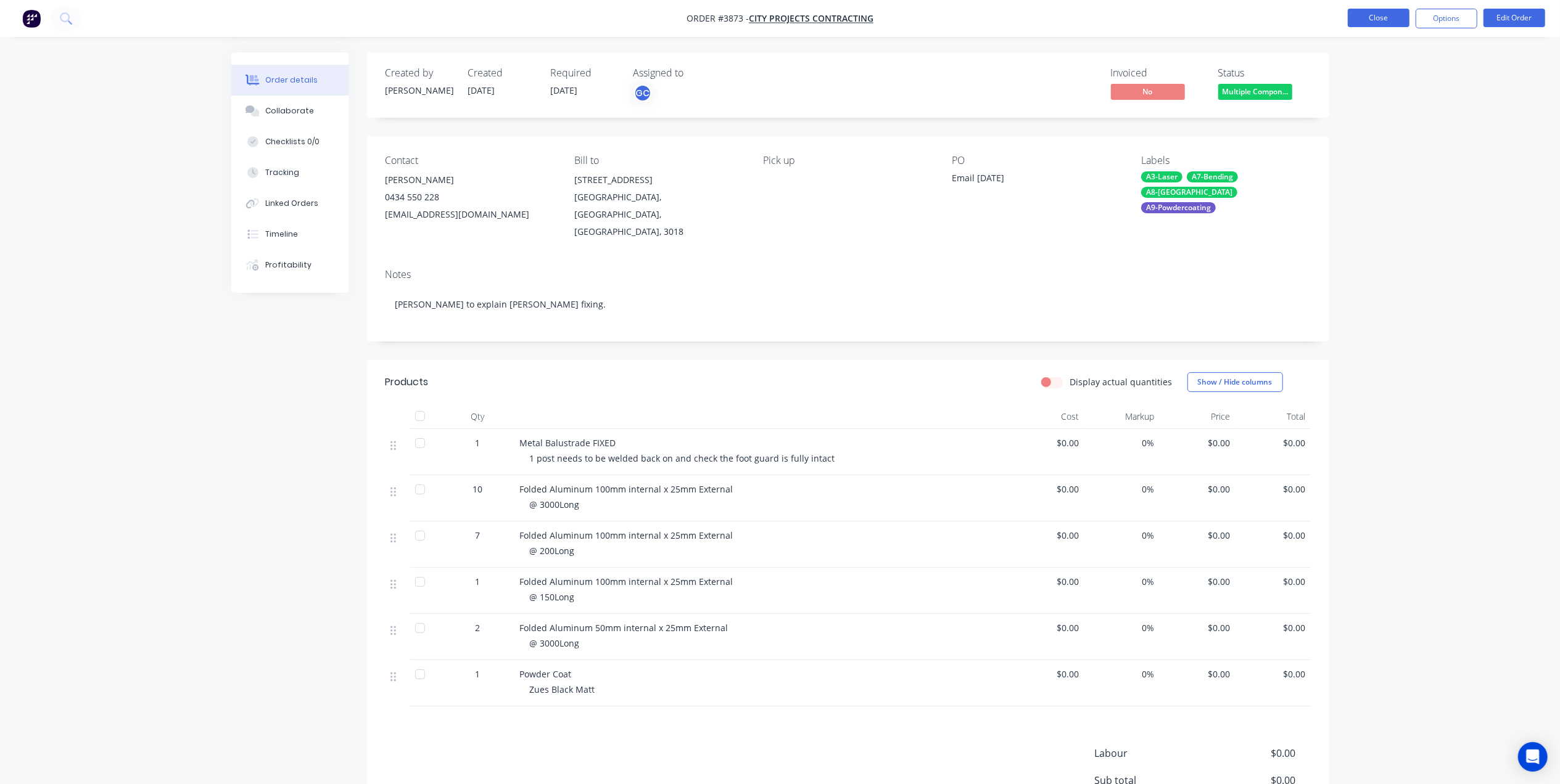
click at [1380, 14] on button "Close" at bounding box center [1379, 18] width 62 height 18
